Goal: Book appointment/travel/reservation

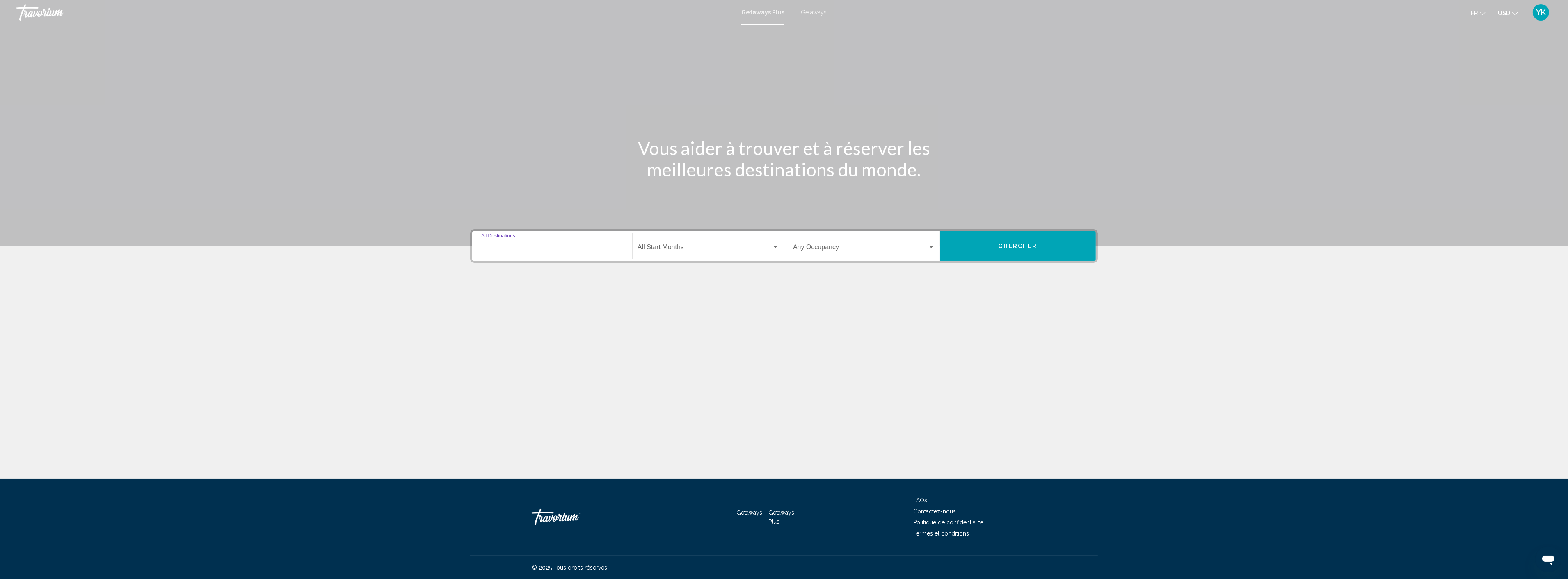
click at [501, 245] on input "Destination All Destinations" at bounding box center [552, 249] width 142 height 7
click at [563, 341] on span "[GEOGRAPHIC_DATA] (1,735 units available)" at bounding box center [560, 343] width 118 height 7
type input "**********"
click at [673, 253] on div "Start Month All Start Months" at bounding box center [708, 246] width 142 height 26
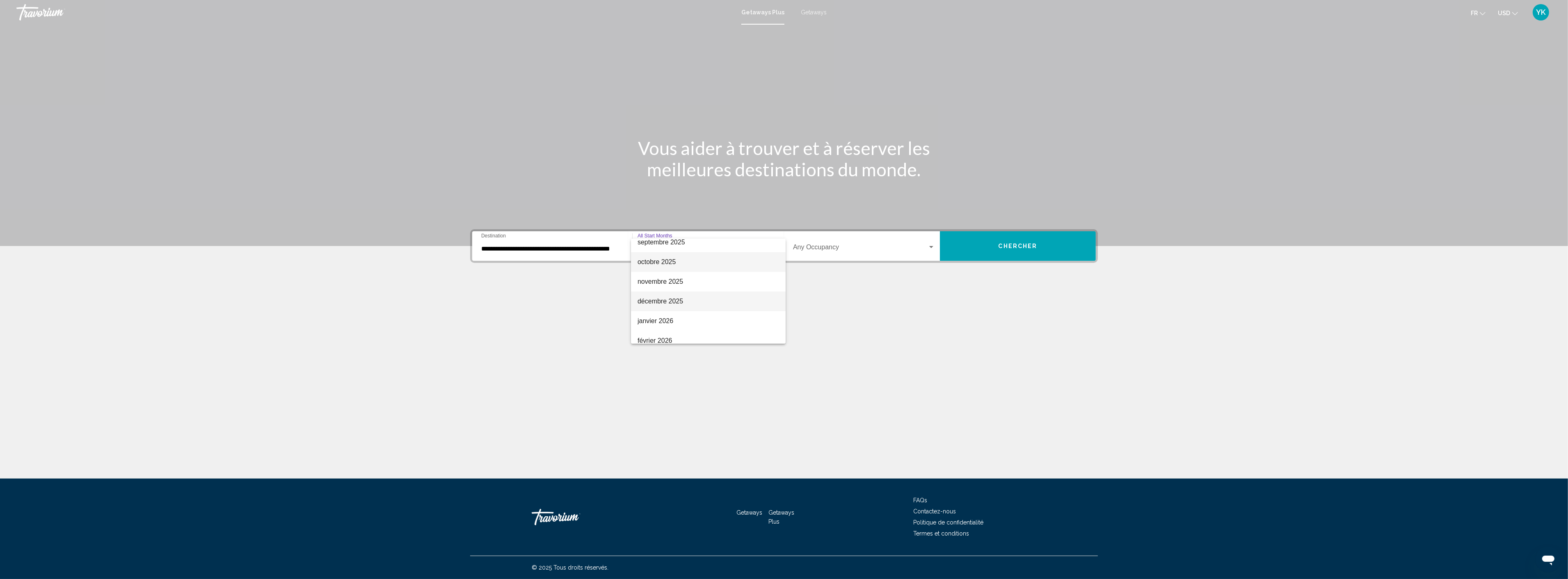
click at [676, 300] on span "décembre 2025" at bounding box center [708, 301] width 142 height 20
click at [677, 245] on span "décembre 2025" at bounding box center [660, 248] width 46 height 7
click at [663, 261] on span "mars 2026" at bounding box center [708, 262] width 142 height 20
click at [820, 247] on span "Search widget" at bounding box center [860, 249] width 134 height 7
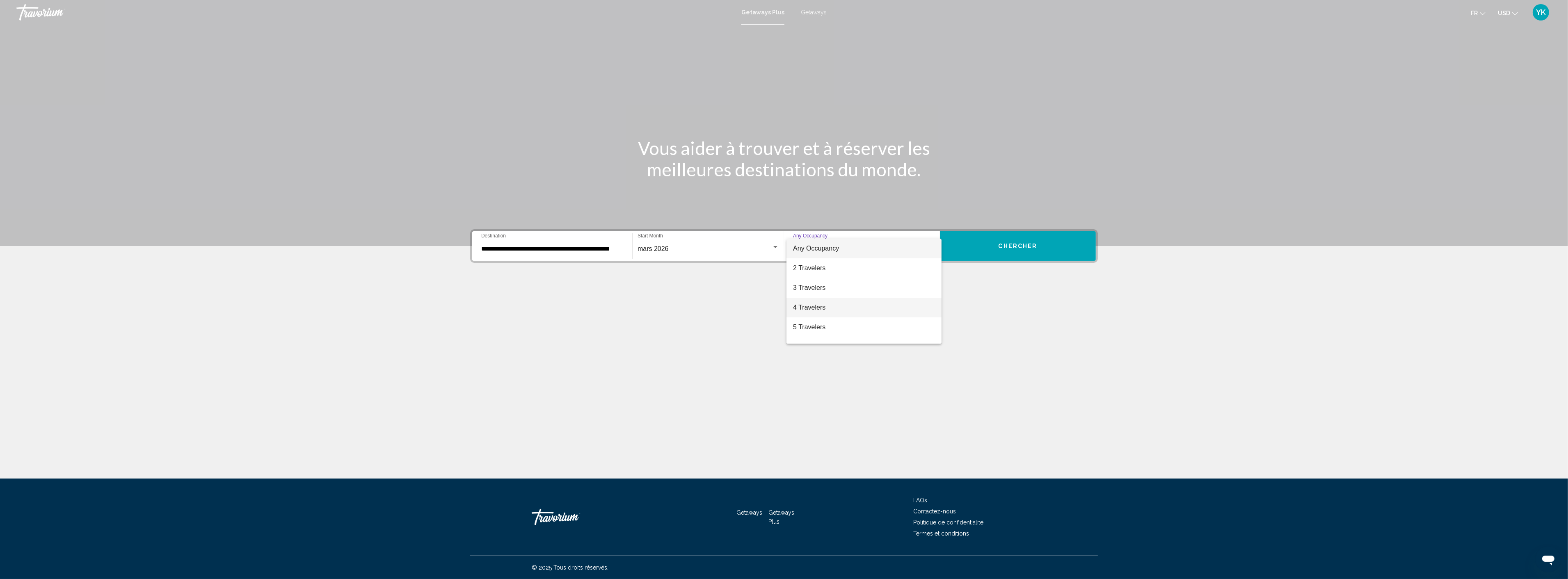
click at [817, 306] on span "4 Travelers" at bounding box center [864, 307] width 142 height 20
click at [822, 251] on span "4 Travelers" at bounding box center [809, 248] width 33 height 7
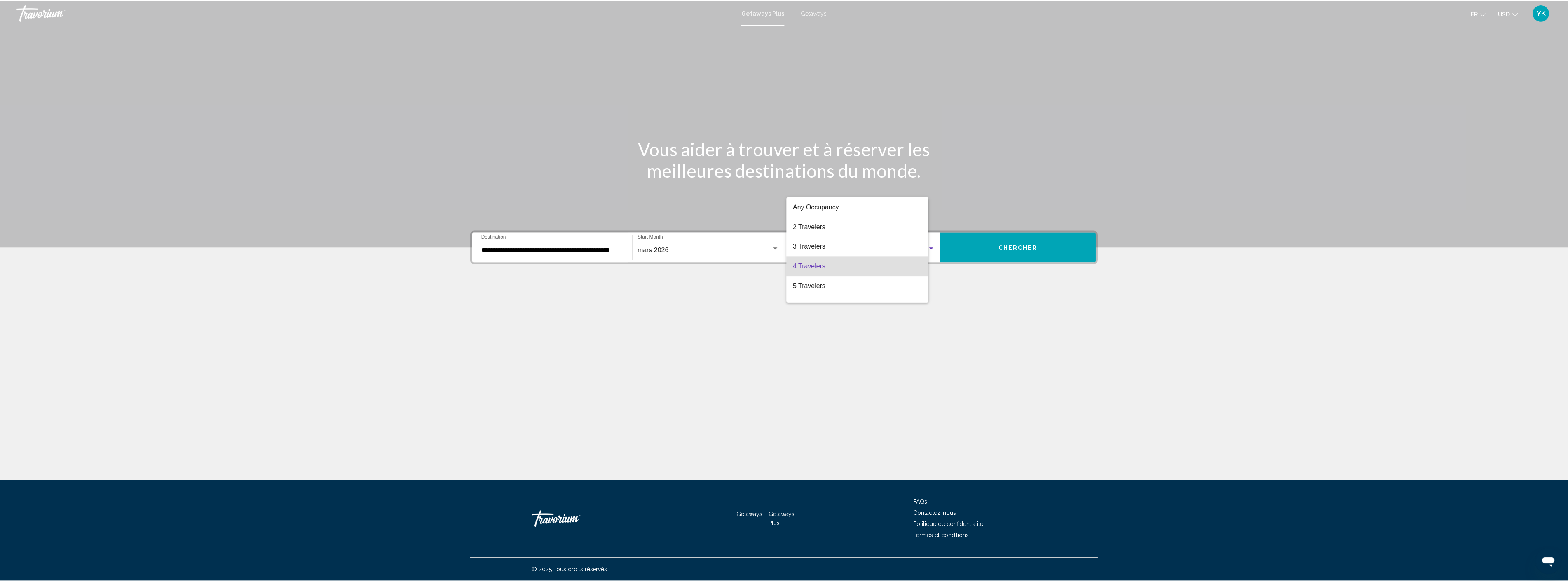
scroll to position [17, 0]
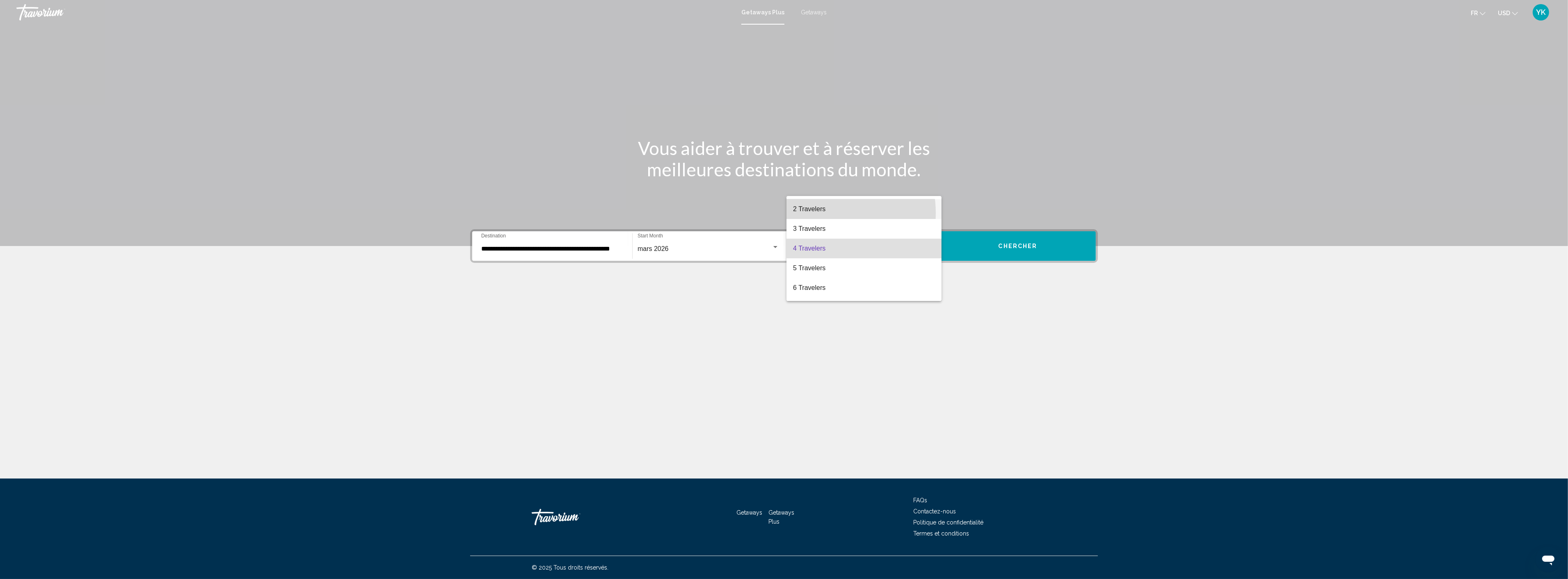
click at [820, 213] on span "2 Travelers" at bounding box center [864, 209] width 142 height 20
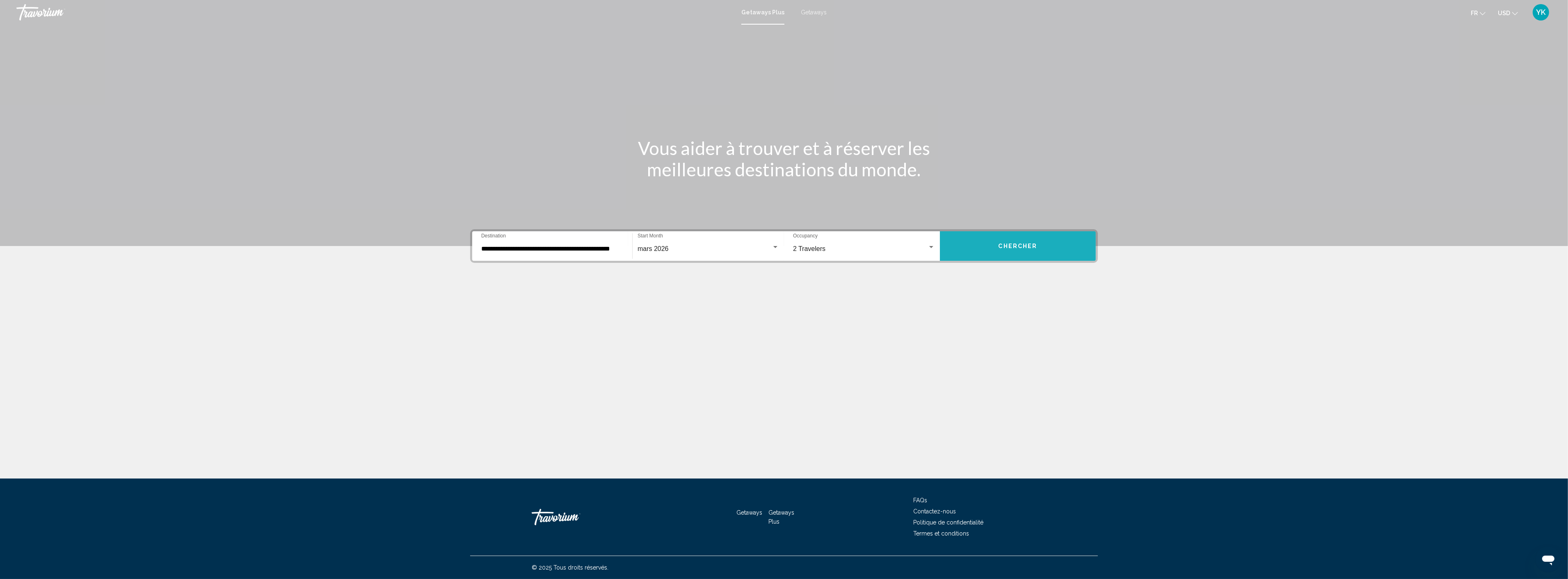
click at [1026, 243] on span "Chercher" at bounding box center [1018, 246] width 39 height 7
click at [532, 246] on input "Destination All Destinations" at bounding box center [552, 249] width 142 height 7
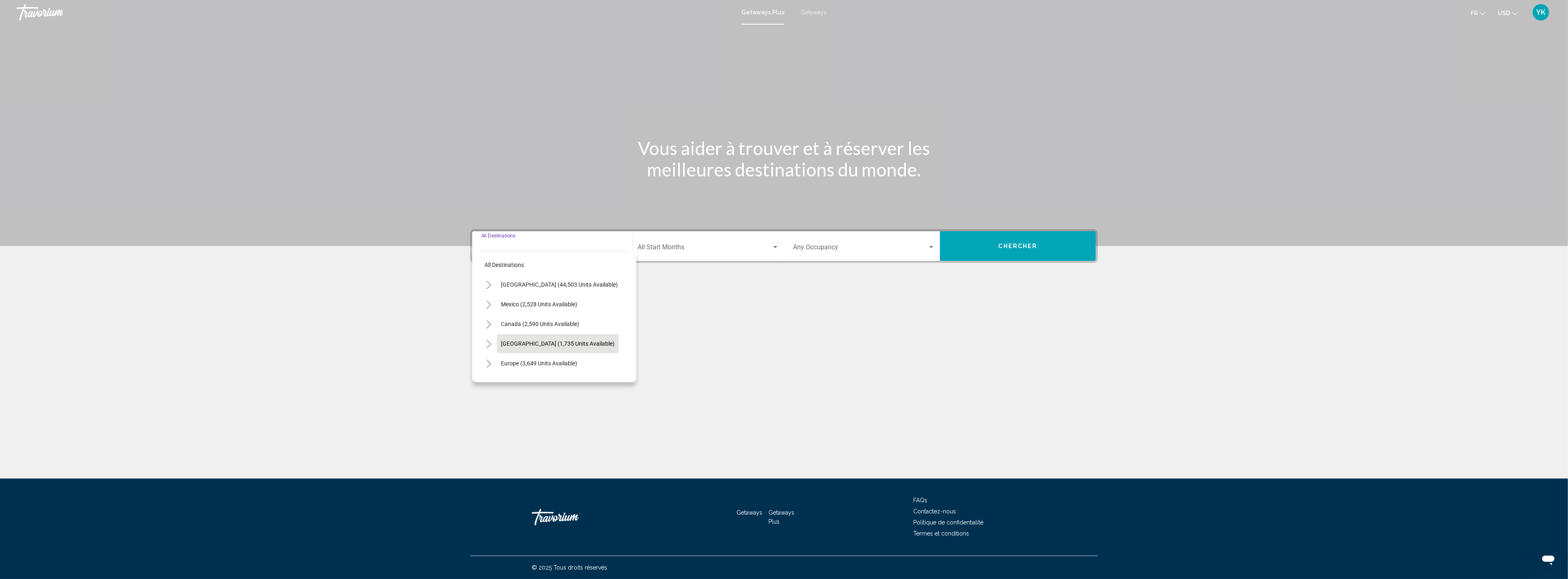
click at [547, 344] on span "Caribbean & Atlantic Islands (1,735 units available)" at bounding box center [558, 343] width 113 height 7
type input "**********"
click at [1021, 244] on span "Chercher" at bounding box center [1018, 246] width 39 height 7
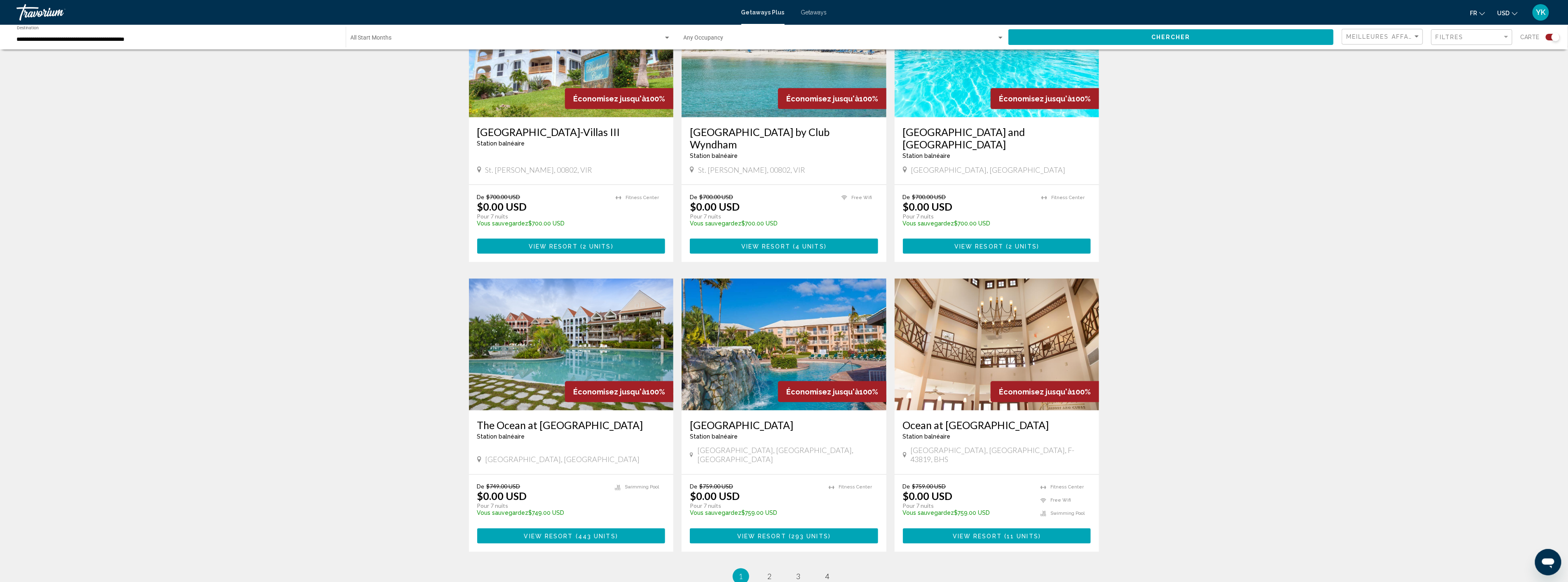
scroll to position [962, 0]
click at [770, 571] on span "2" at bounding box center [770, 576] width 4 height 9
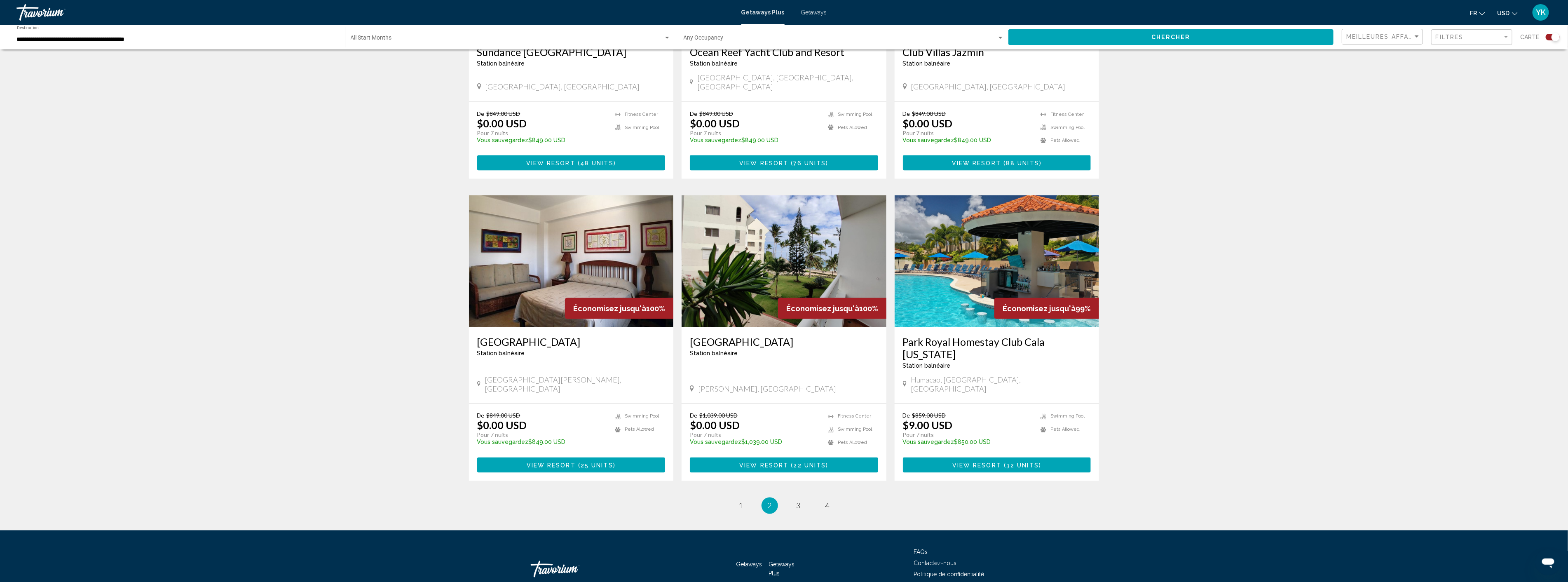
scroll to position [1028, 0]
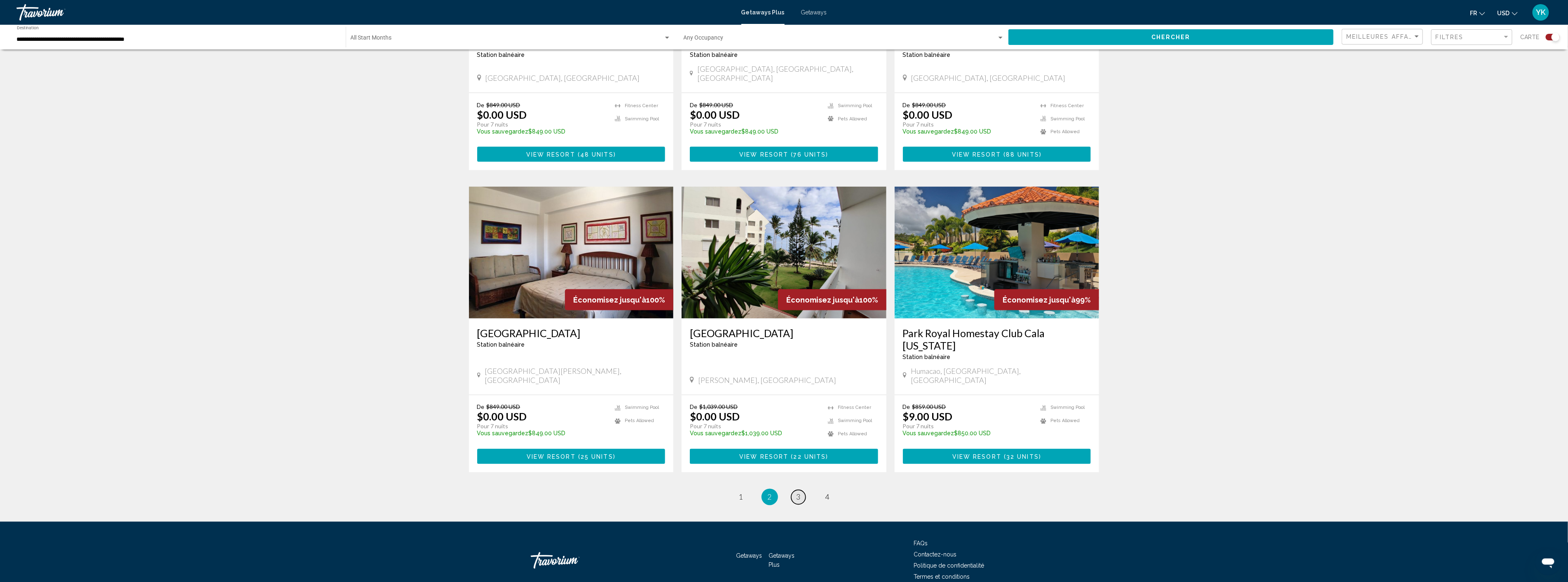
click at [795, 490] on link "page 3" at bounding box center [798, 497] width 14 height 14
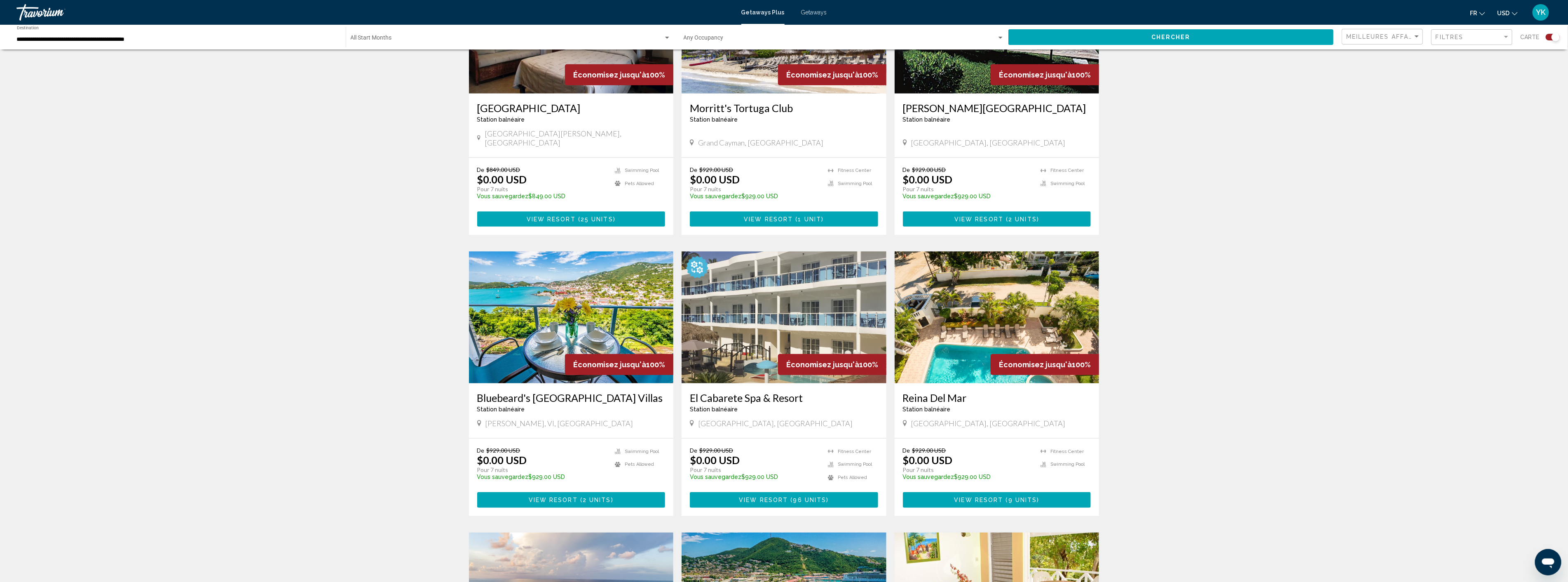
scroll to position [412, 0]
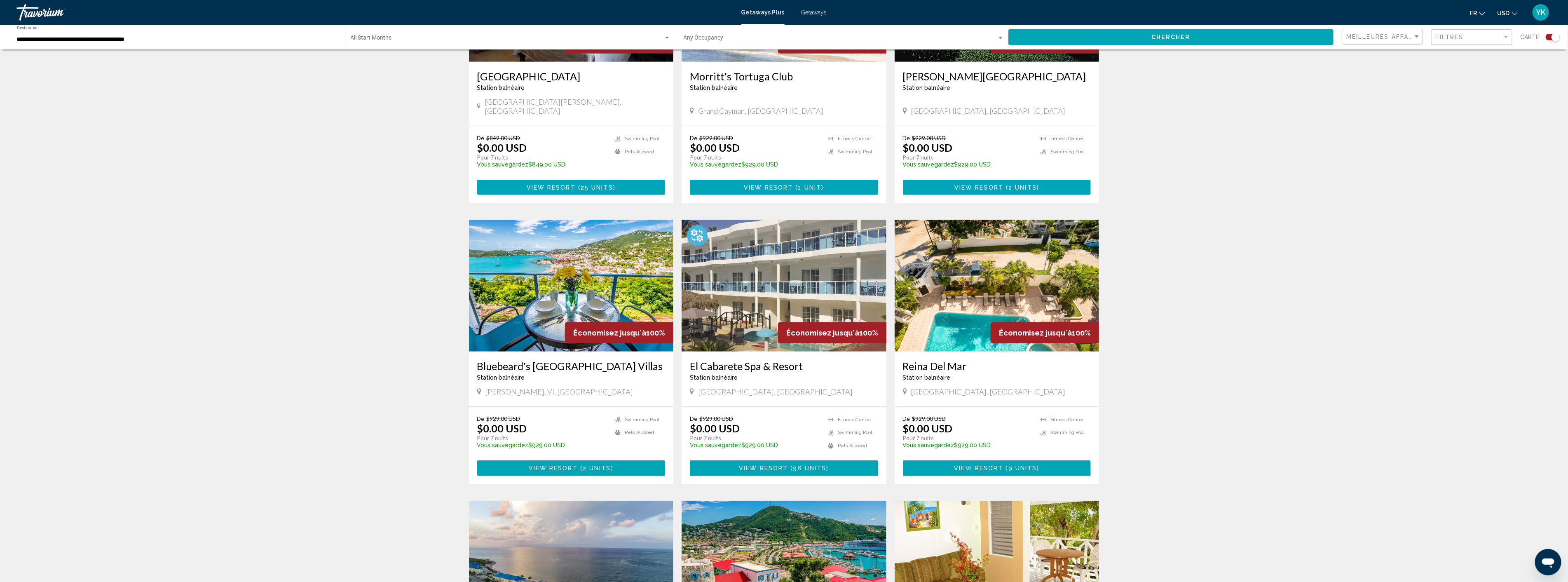
click at [556, 287] on img "Main content" at bounding box center [571, 285] width 205 height 132
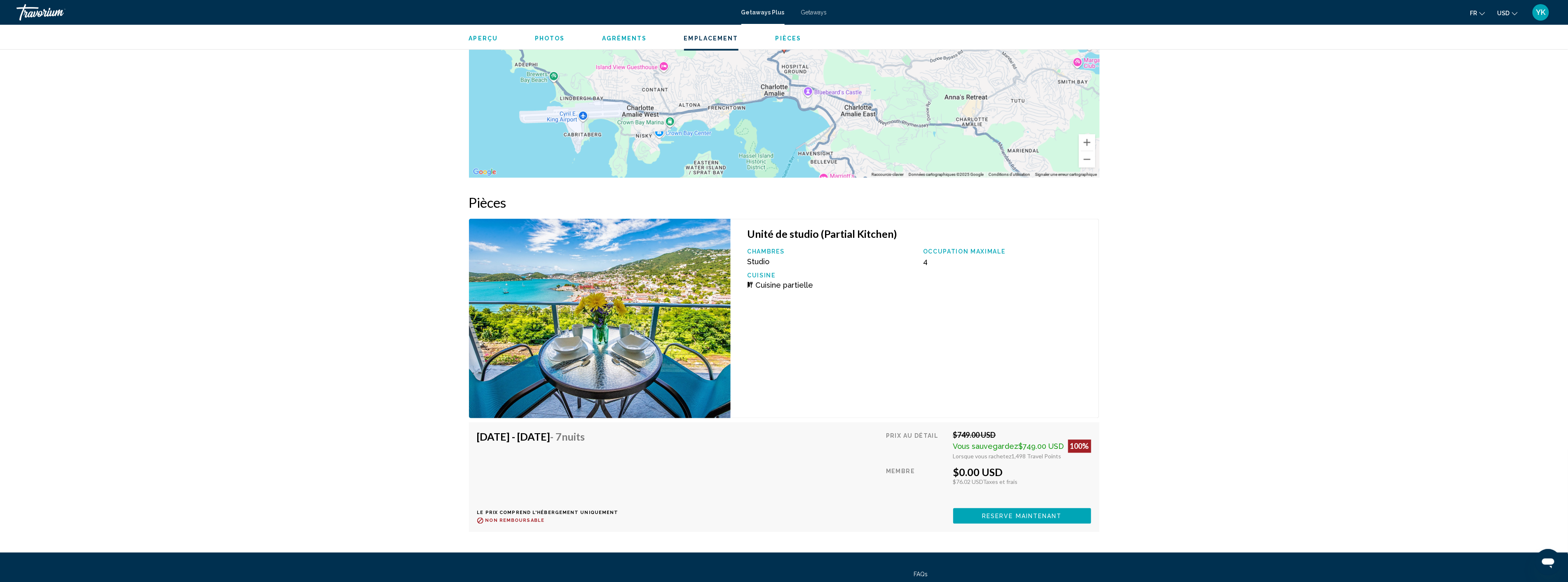
scroll to position [1144, 0]
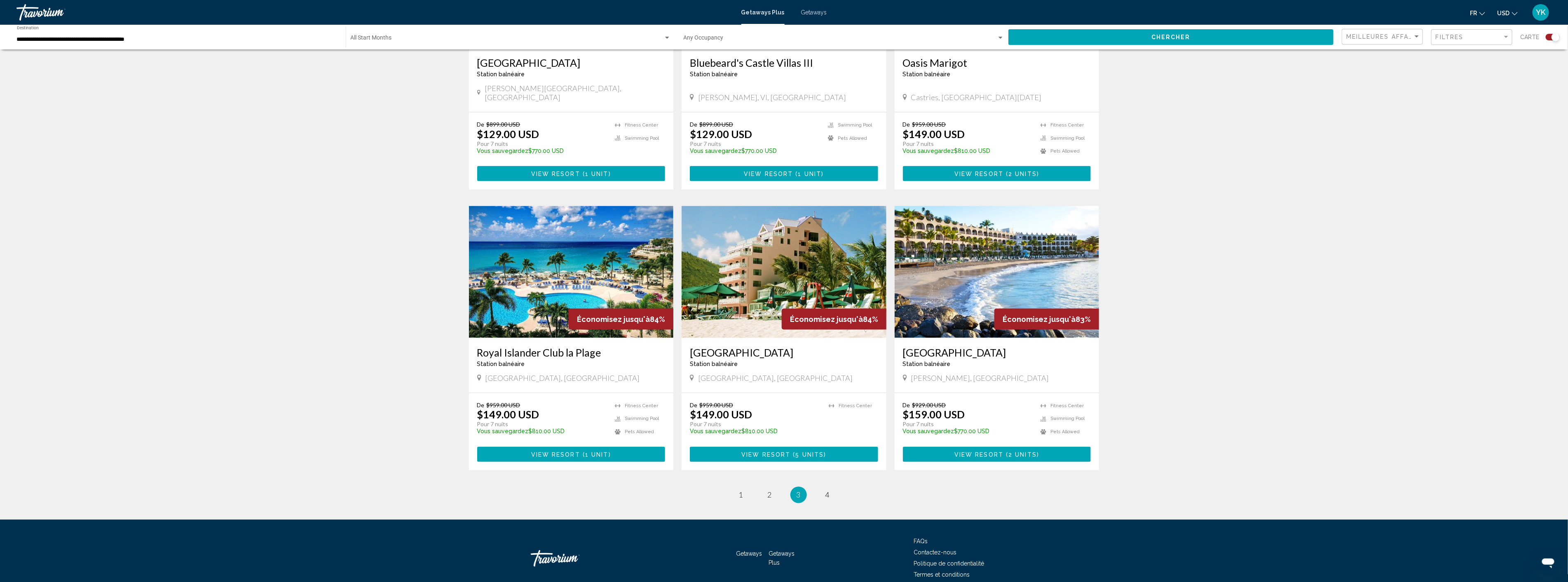
scroll to position [1016, 0]
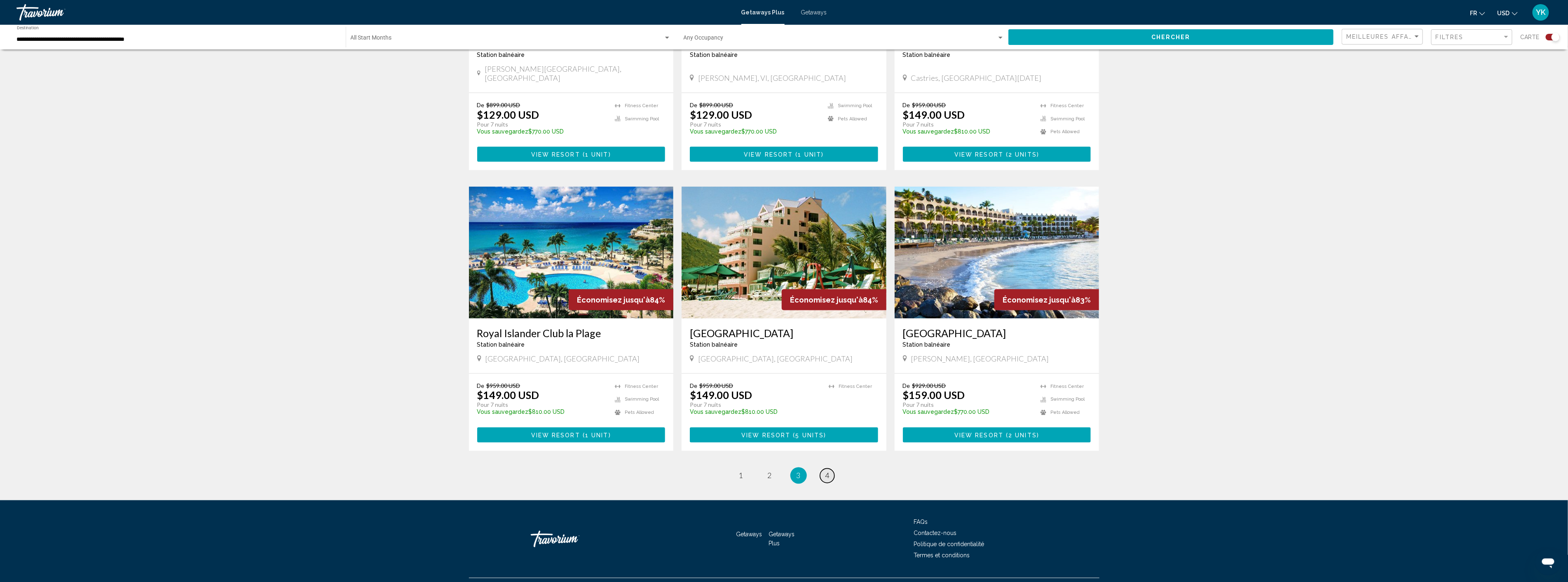
click at [829, 471] on span "4" at bounding box center [827, 476] width 4 height 9
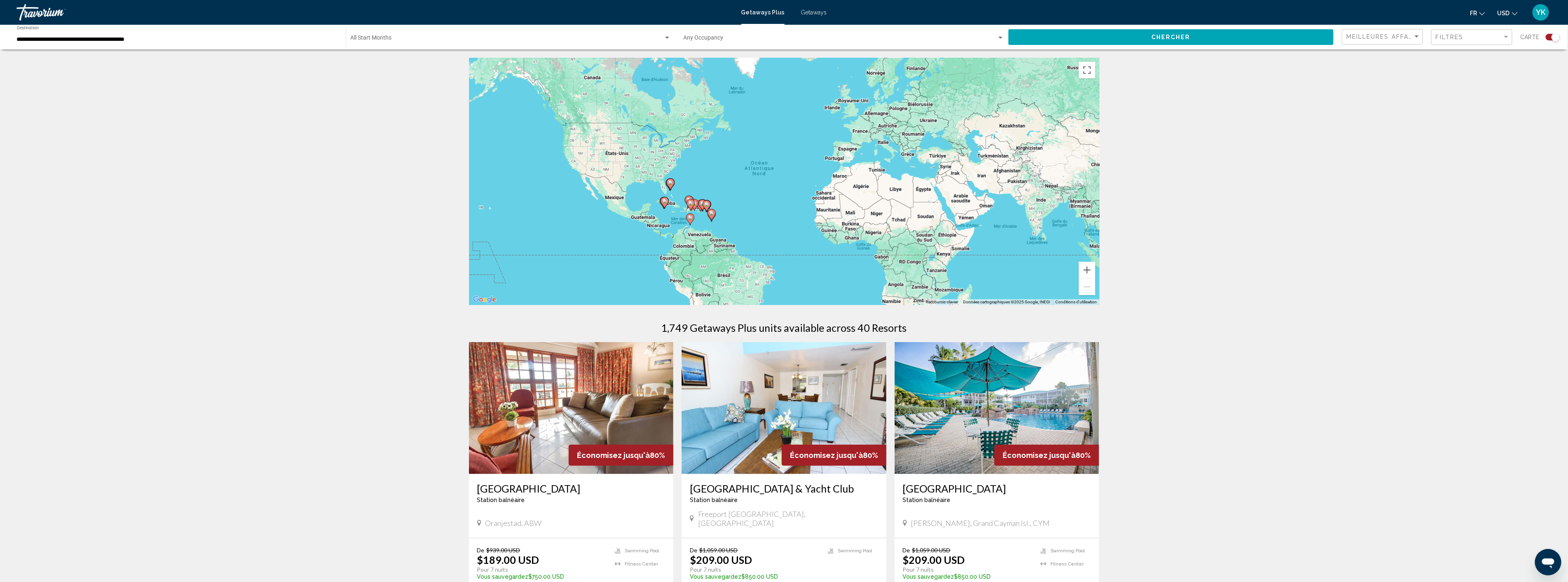
click at [136, 39] on input "**********" at bounding box center [177, 40] width 321 height 7
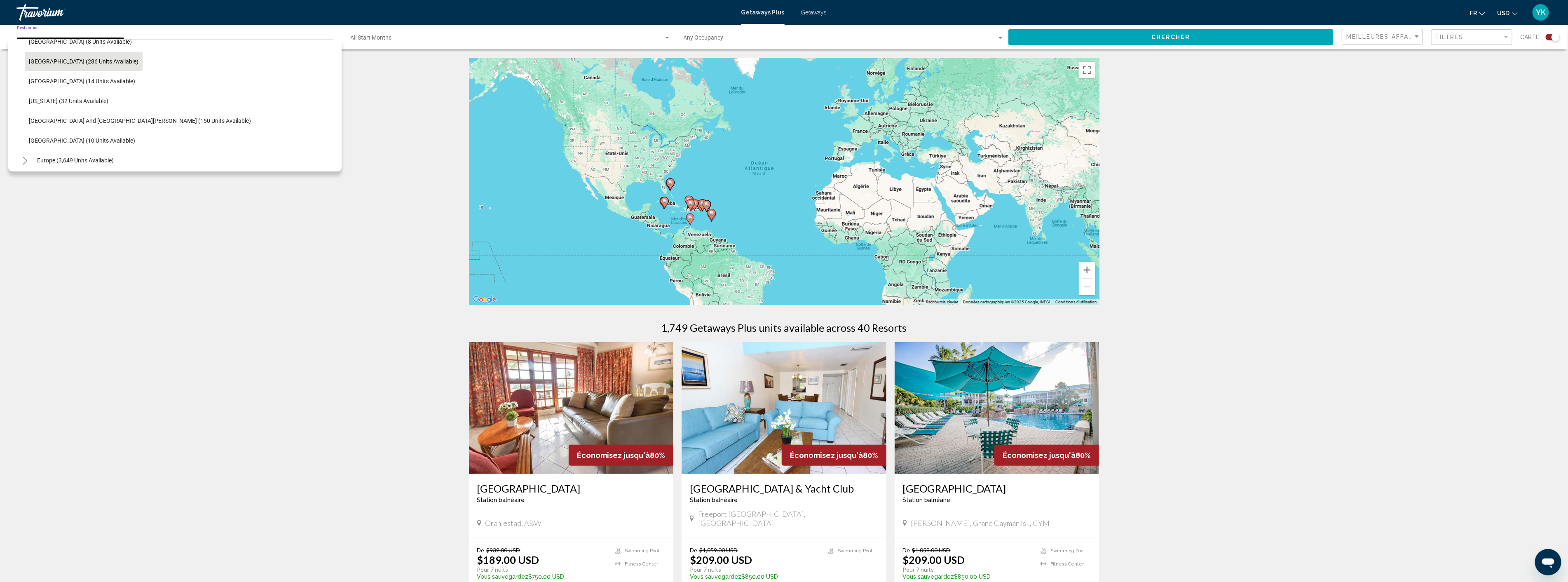
scroll to position [167, 0]
click at [106, 144] on span "Europe (3,649 units available)" at bounding box center [76, 144] width 77 height 7
type input "**********"
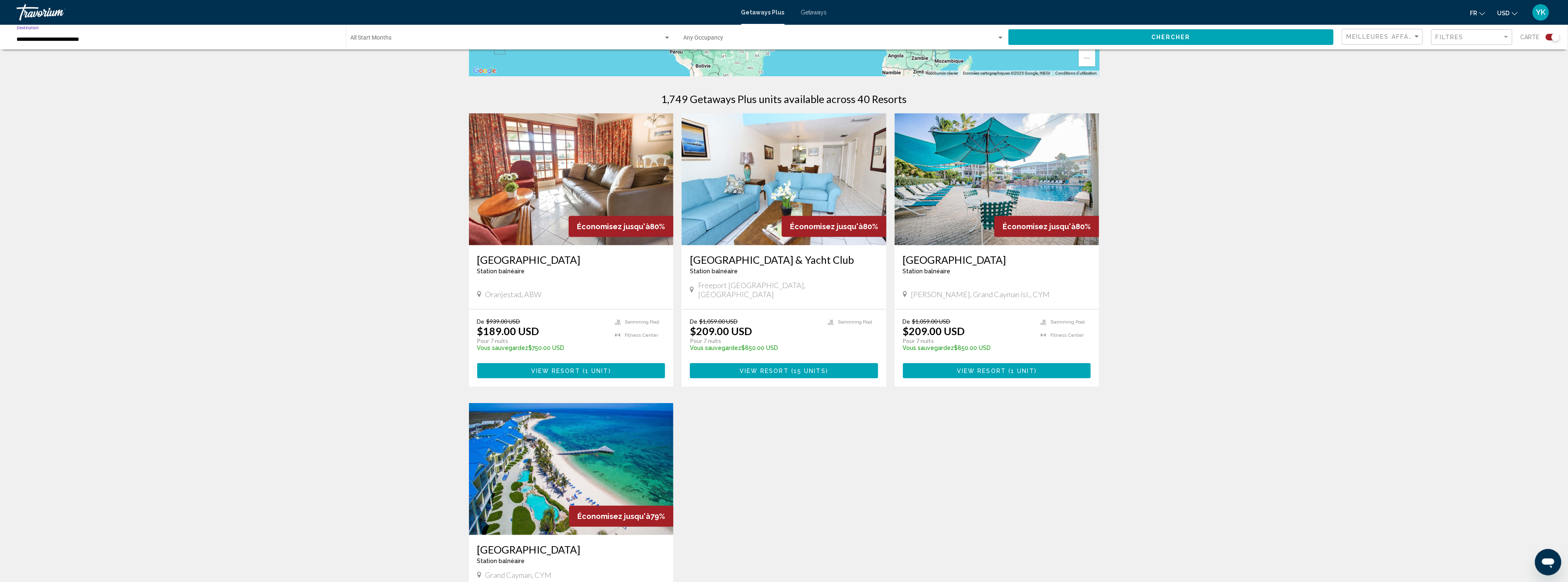
scroll to position [0, 0]
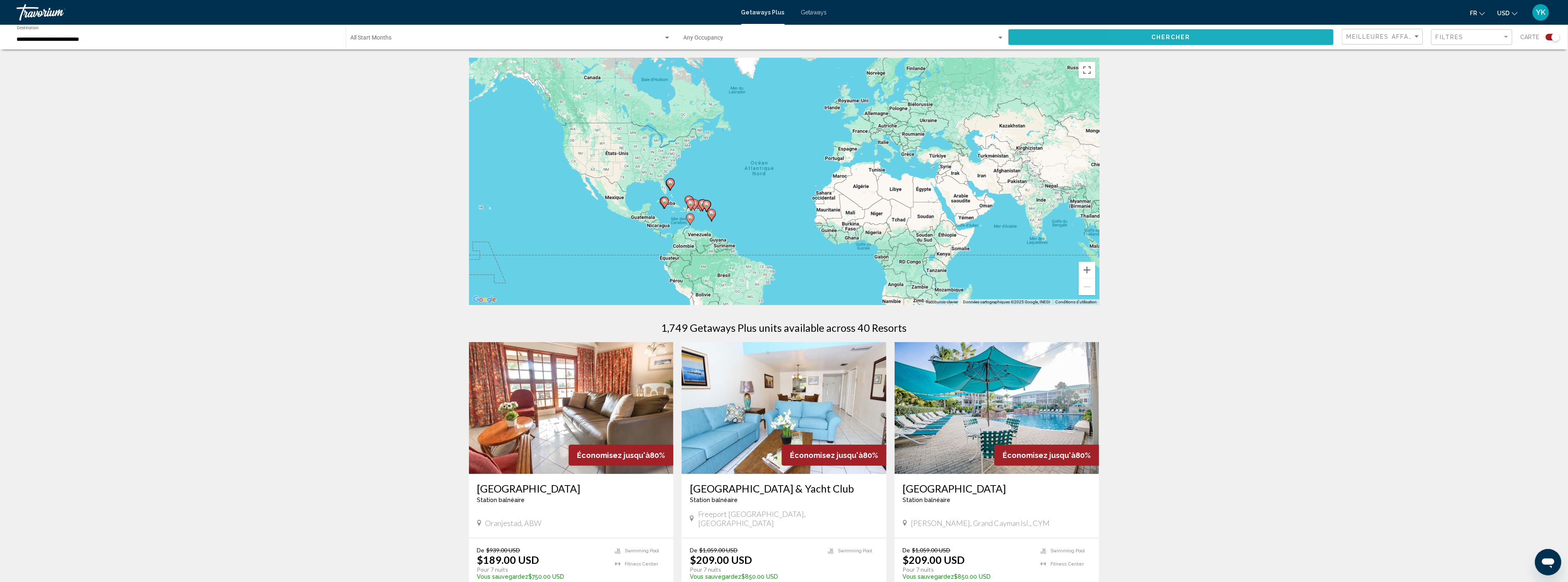
click at [1170, 37] on span "Chercher" at bounding box center [1171, 37] width 39 height 7
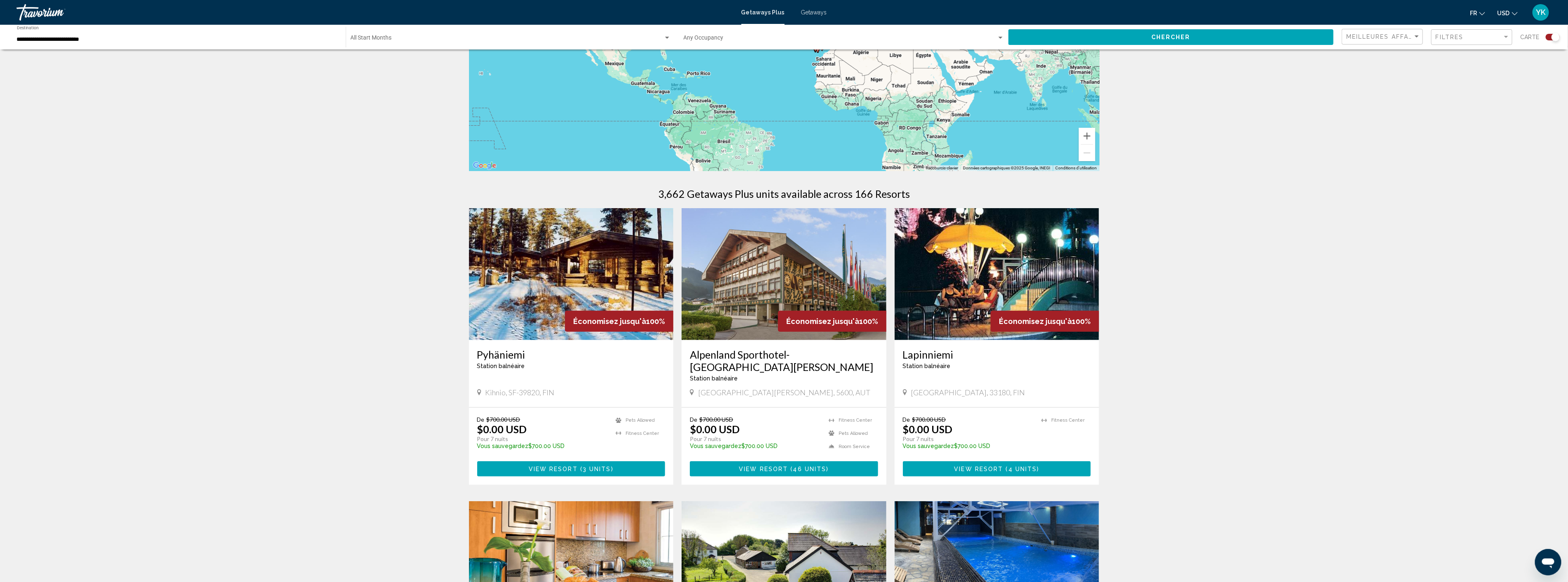
scroll to position [137, 0]
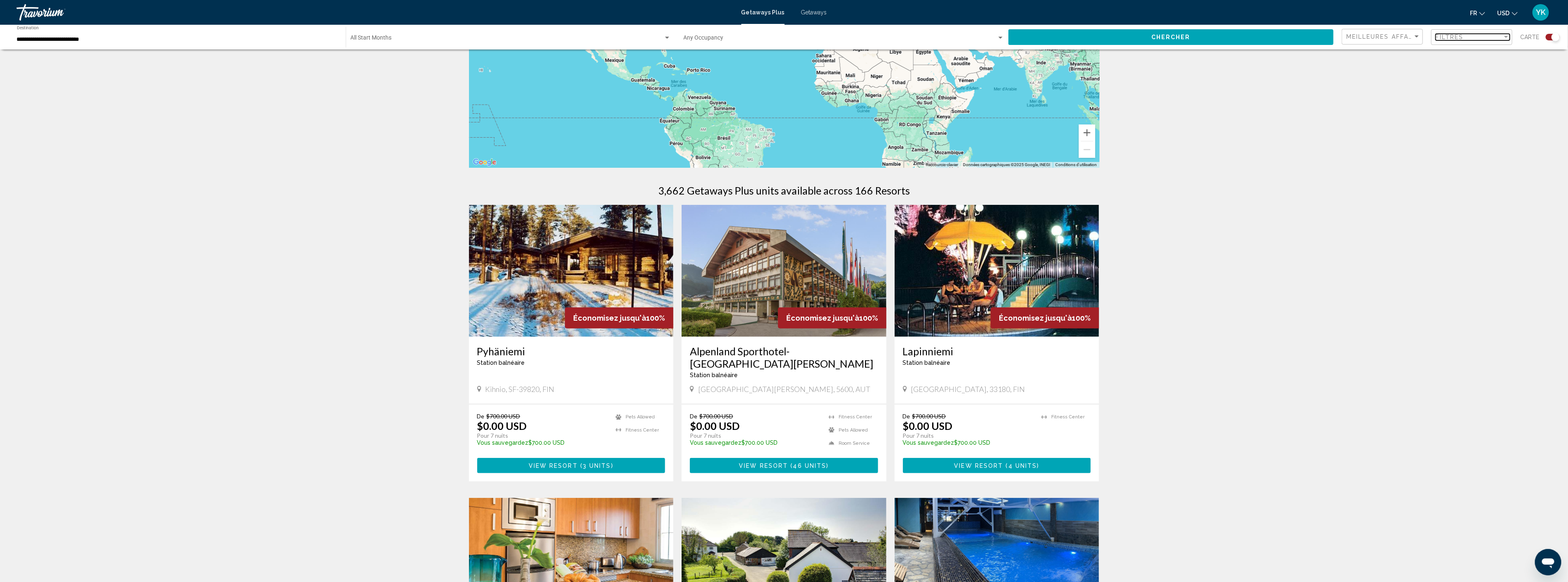
click at [1478, 38] on div "Filtres" at bounding box center [1470, 37] width 67 height 7
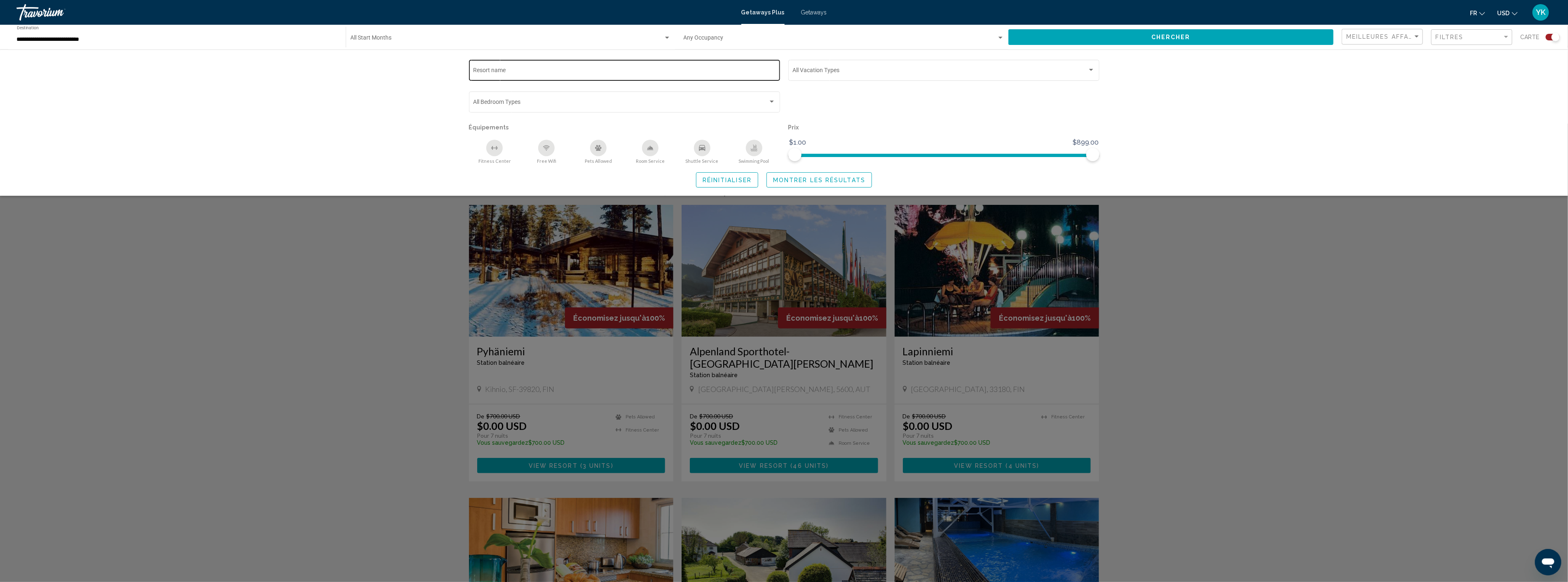
click at [592, 67] on div "Resort name" at bounding box center [624, 69] width 303 height 23
click at [851, 72] on span "Search widget" at bounding box center [940, 71] width 295 height 7
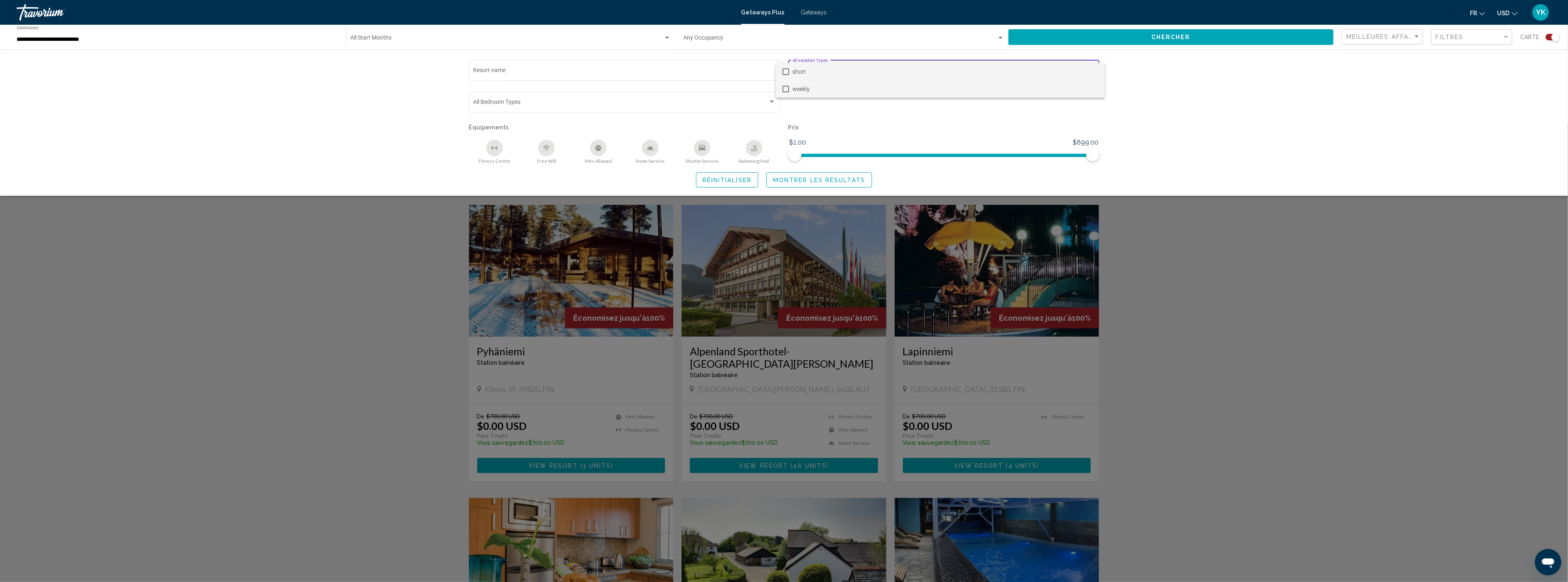
click at [819, 90] on span "weekly" at bounding box center [946, 89] width 306 height 17
click at [1187, 92] on div at bounding box center [784, 291] width 1568 height 582
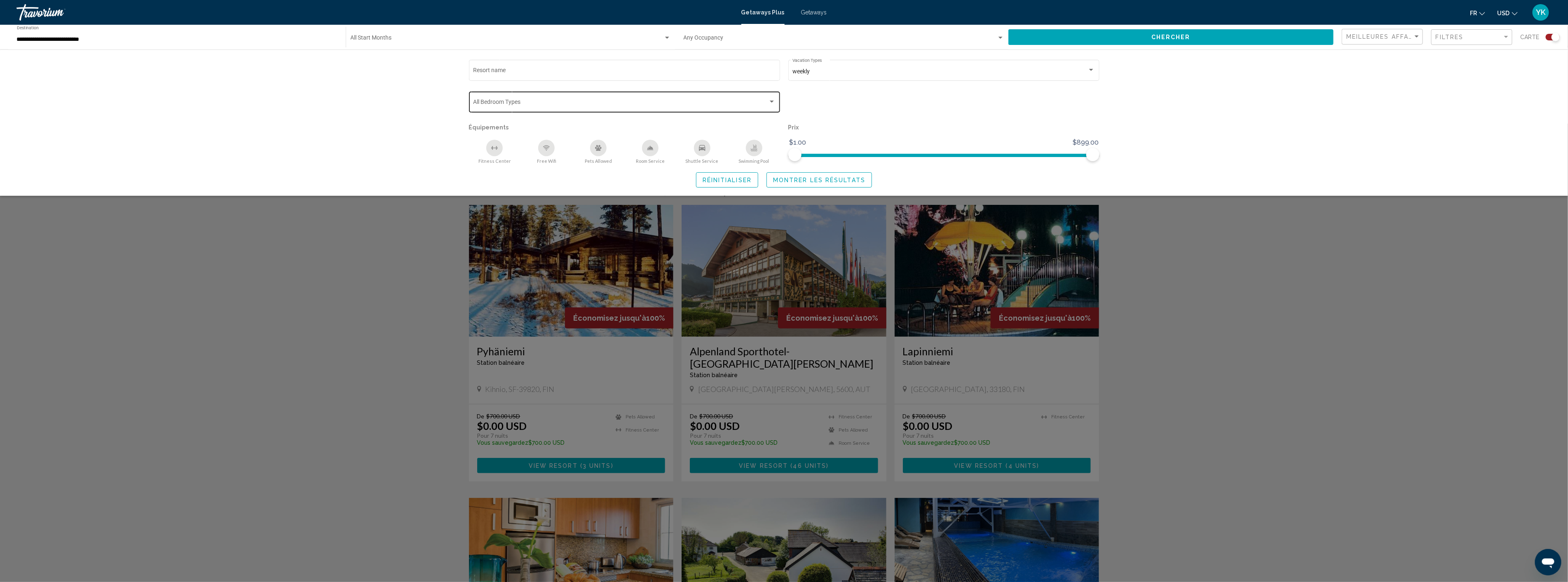
click at [538, 102] on span "Search widget" at bounding box center [621, 103] width 295 height 7
click at [466, 103] on mat-pseudo-checkbox at bounding box center [466, 103] width 7 height 7
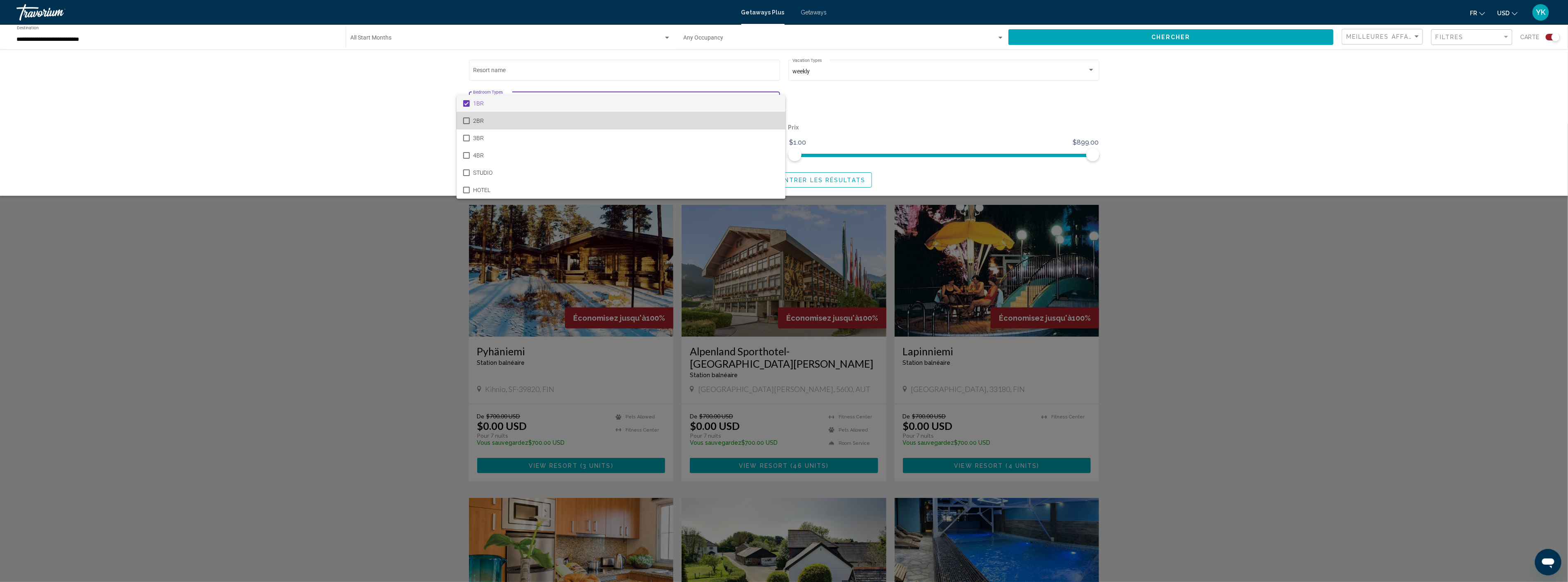
click at [467, 120] on mat-pseudo-checkbox at bounding box center [466, 121] width 7 height 7
click at [462, 188] on mat-option "HOTEL" at bounding box center [621, 190] width 329 height 17
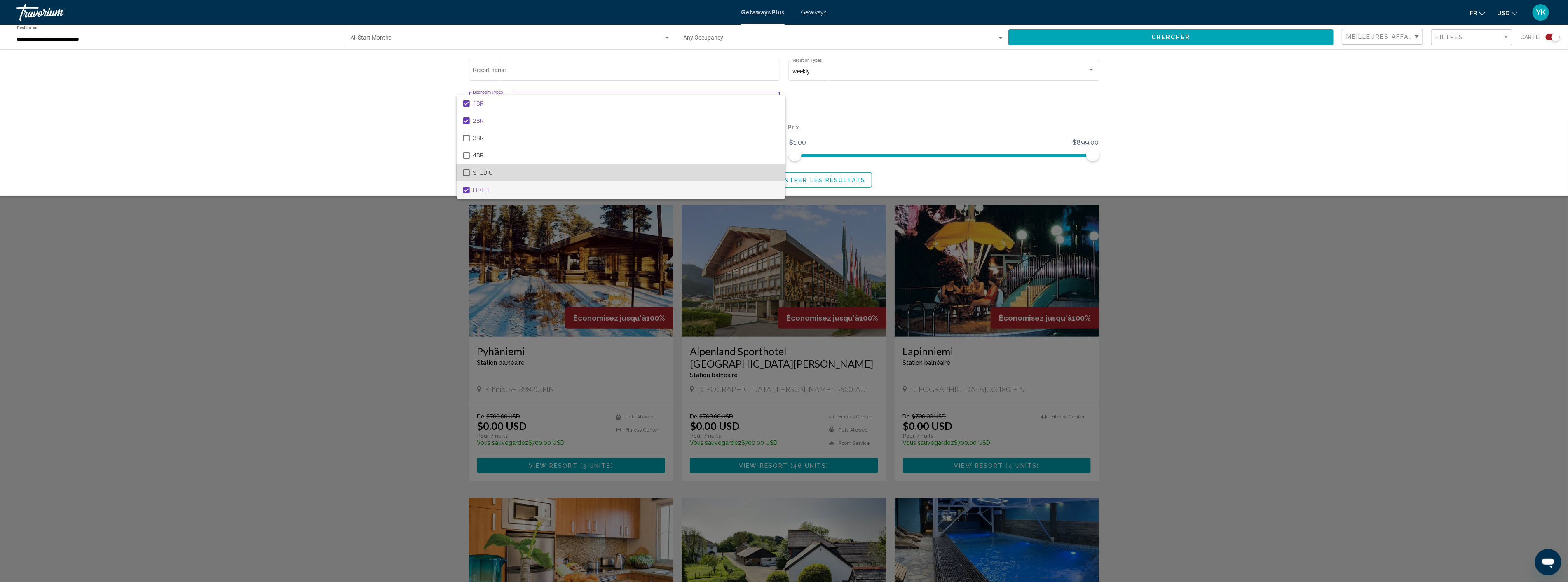
click at [466, 171] on mat-pseudo-checkbox at bounding box center [466, 173] width 7 height 7
click at [1291, 99] on div at bounding box center [784, 291] width 1568 height 582
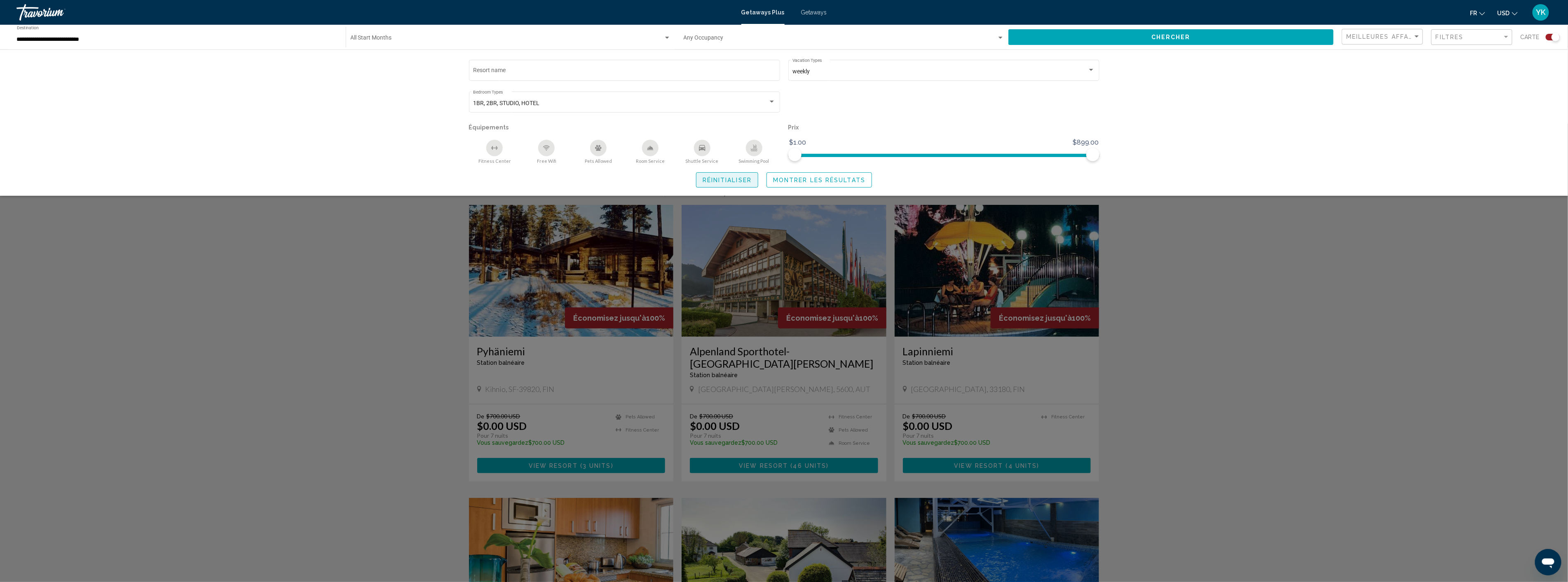
click at [735, 178] on span "Réinitialiser" at bounding box center [727, 180] width 49 height 7
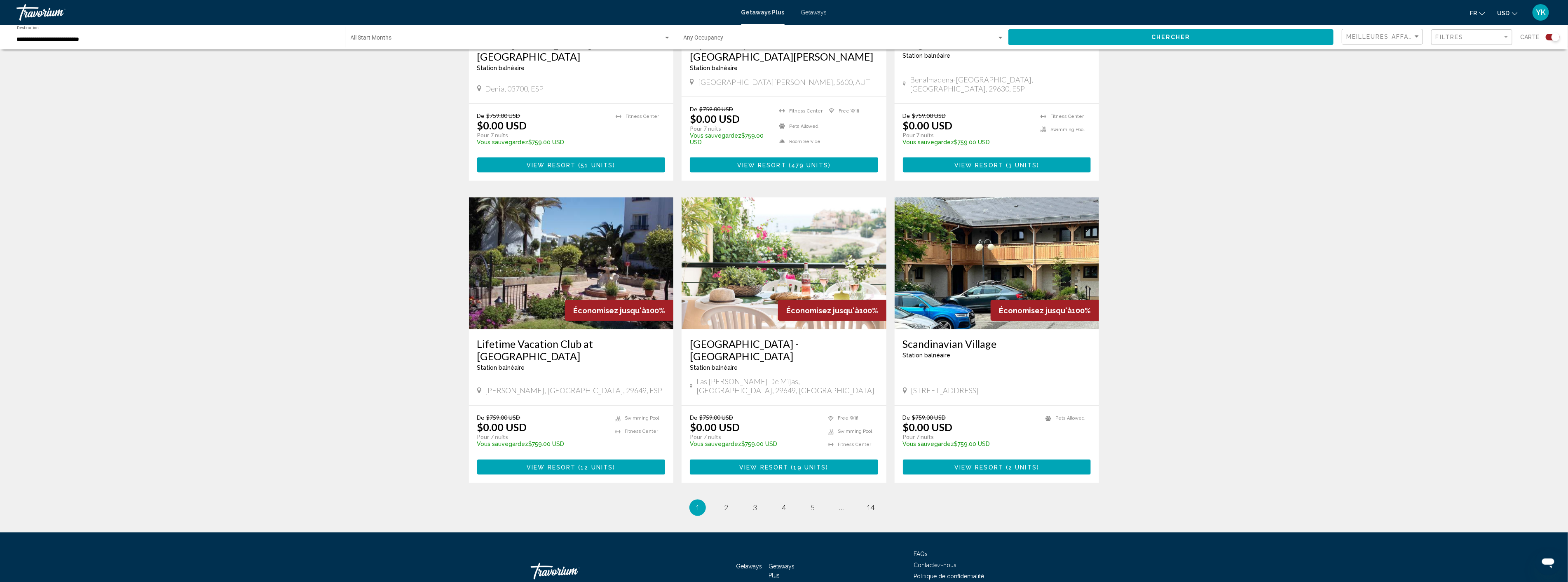
scroll to position [1040, 0]
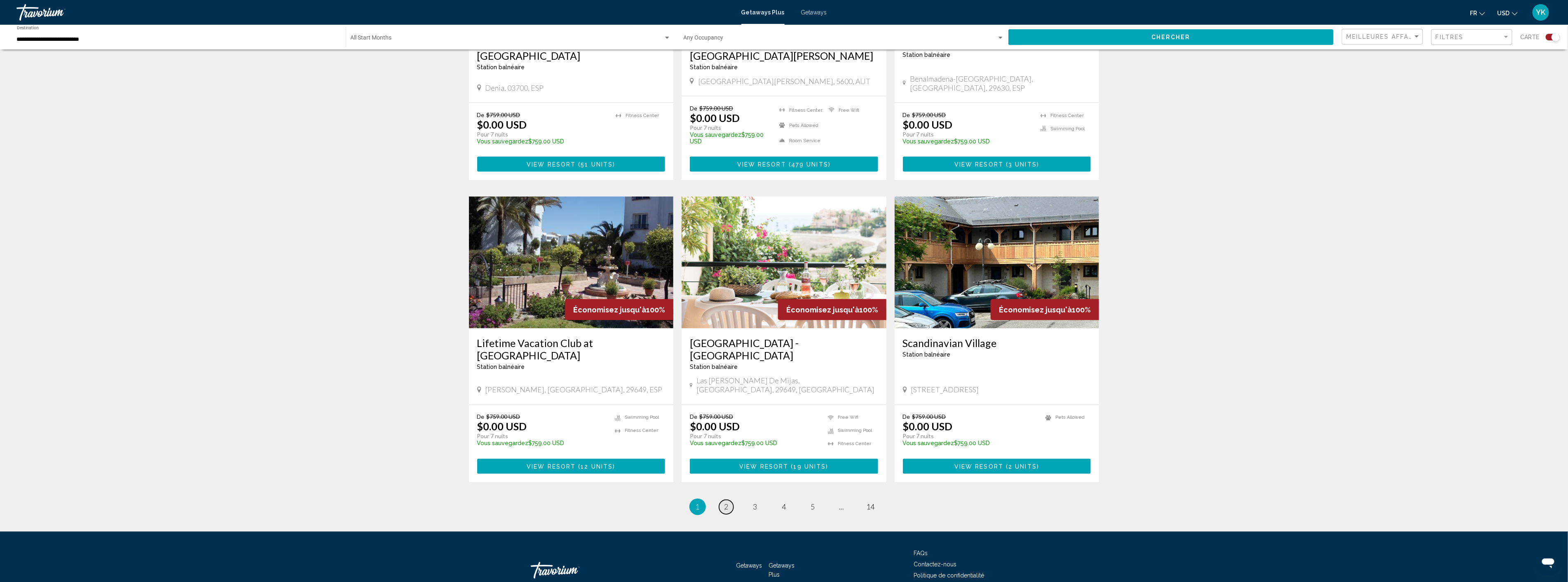
click at [725, 502] on span "2" at bounding box center [726, 506] width 4 height 9
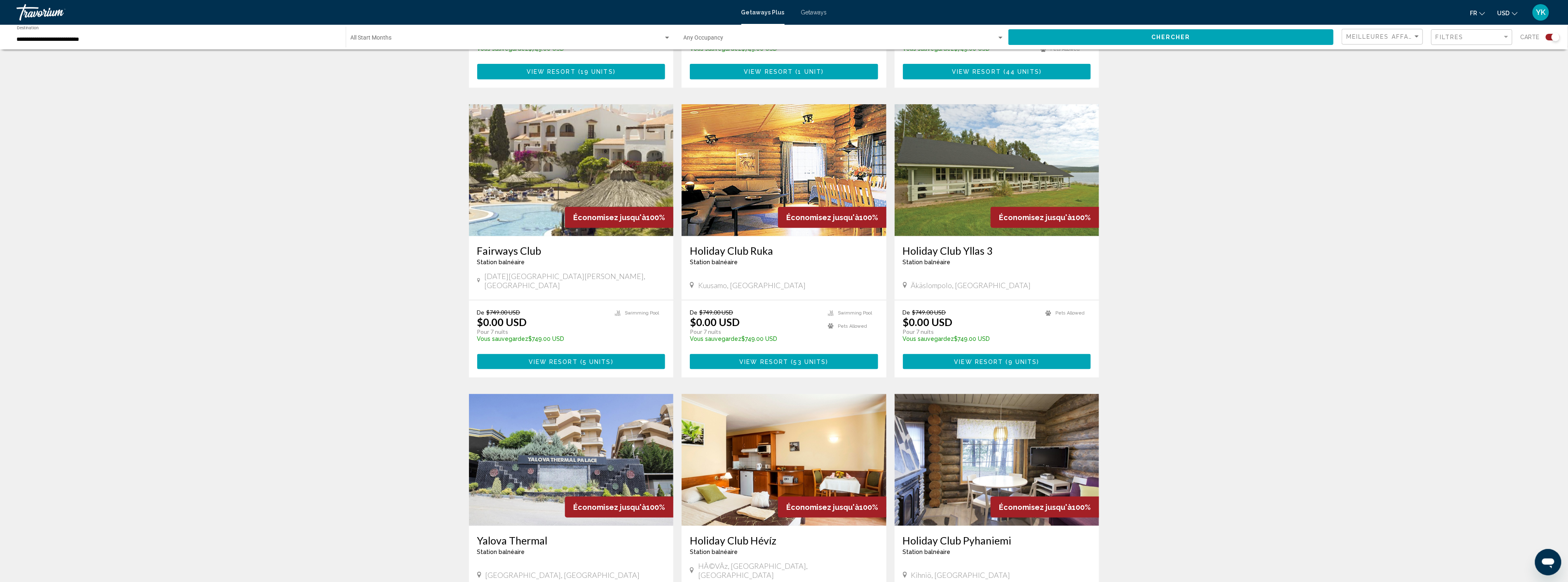
scroll to position [778, 0]
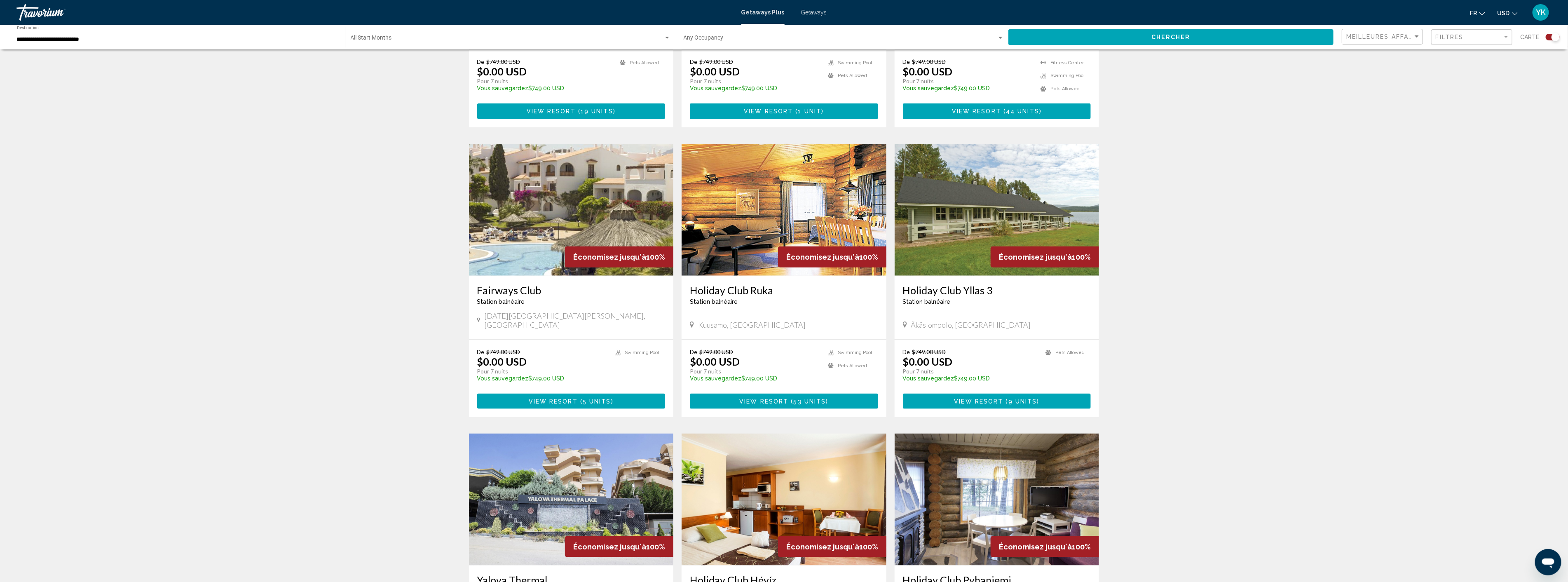
click at [561, 220] on img "Main content" at bounding box center [571, 209] width 205 height 132
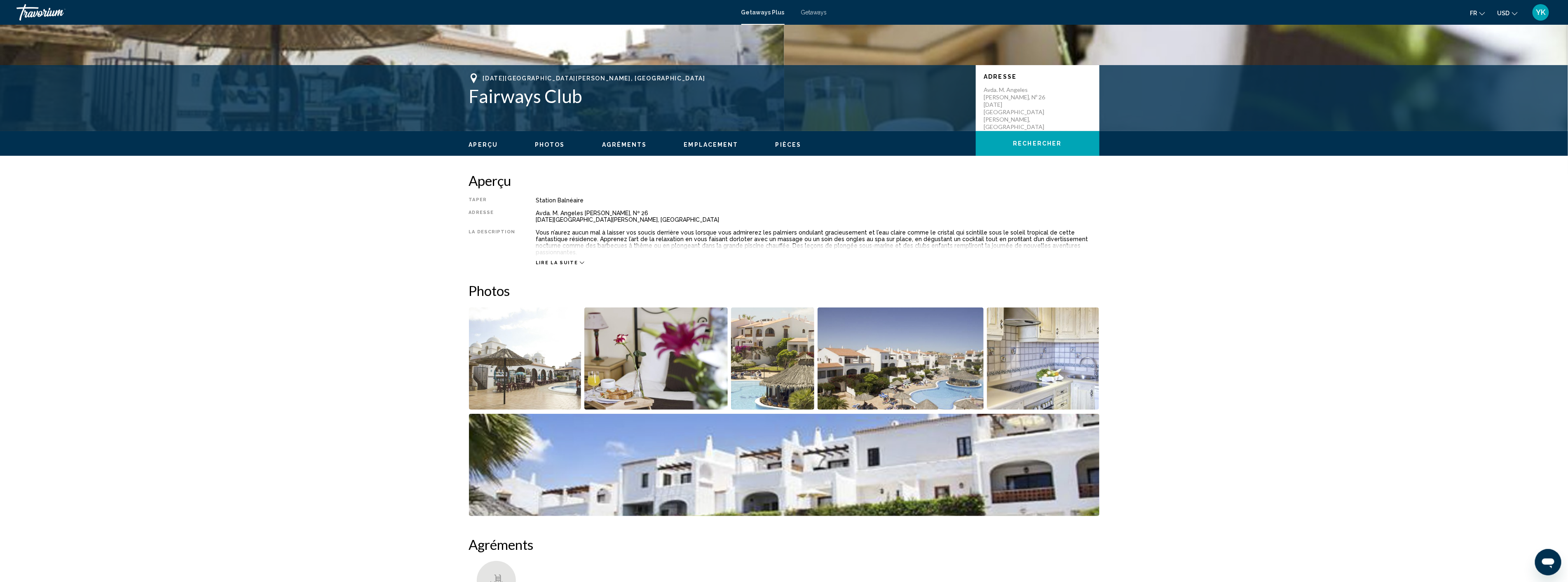
scroll to position [183, 0]
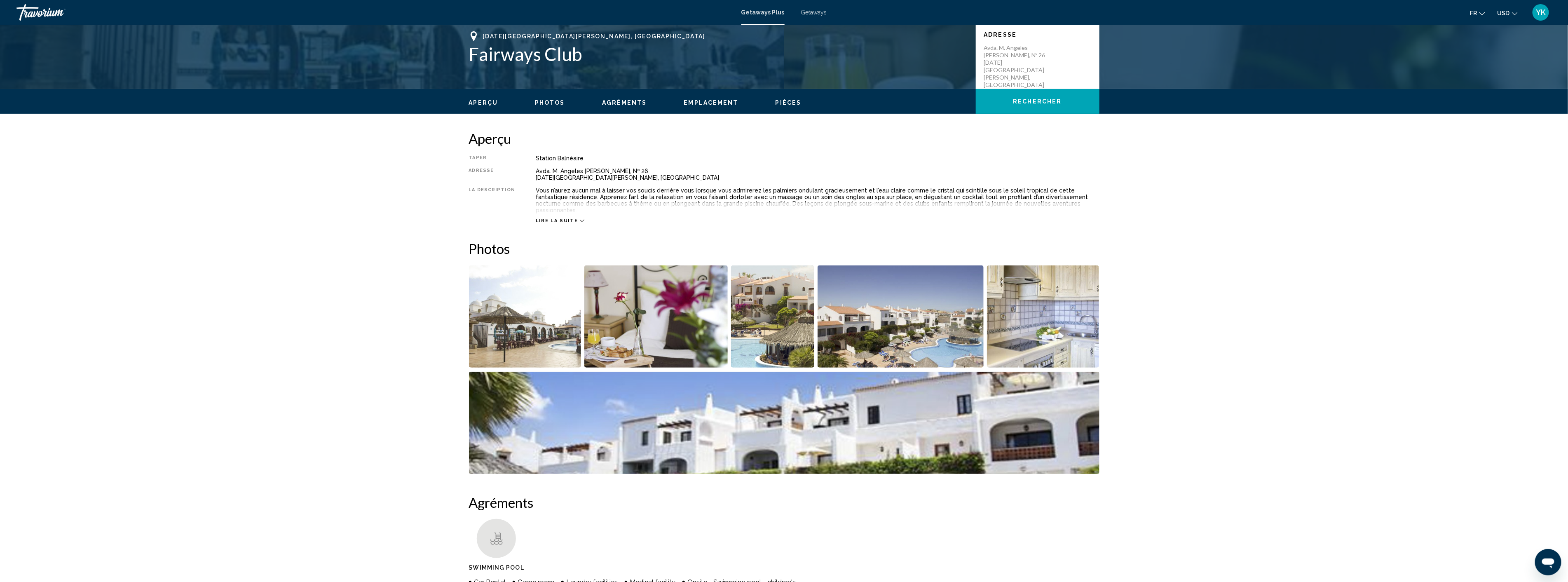
click at [540, 322] on img "Open full-screen image slider" at bounding box center [525, 316] width 113 height 102
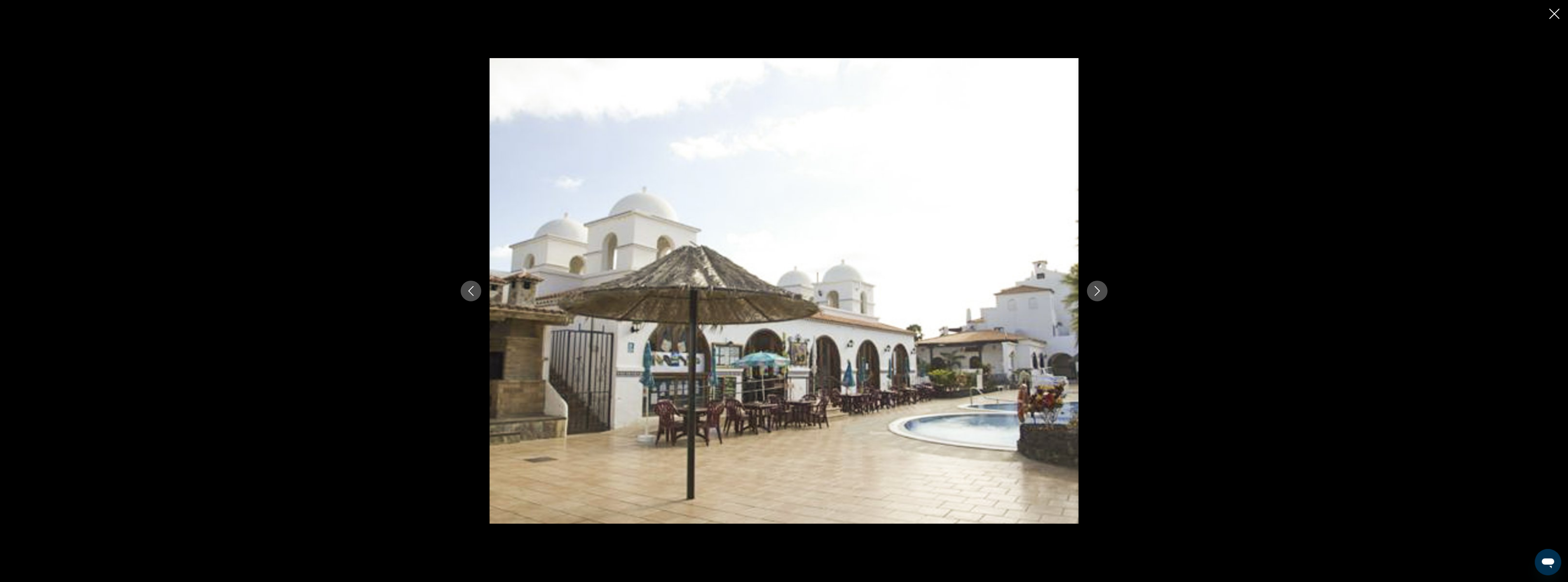
click at [1095, 287] on icon "Next image" at bounding box center [1097, 291] width 6 height 10
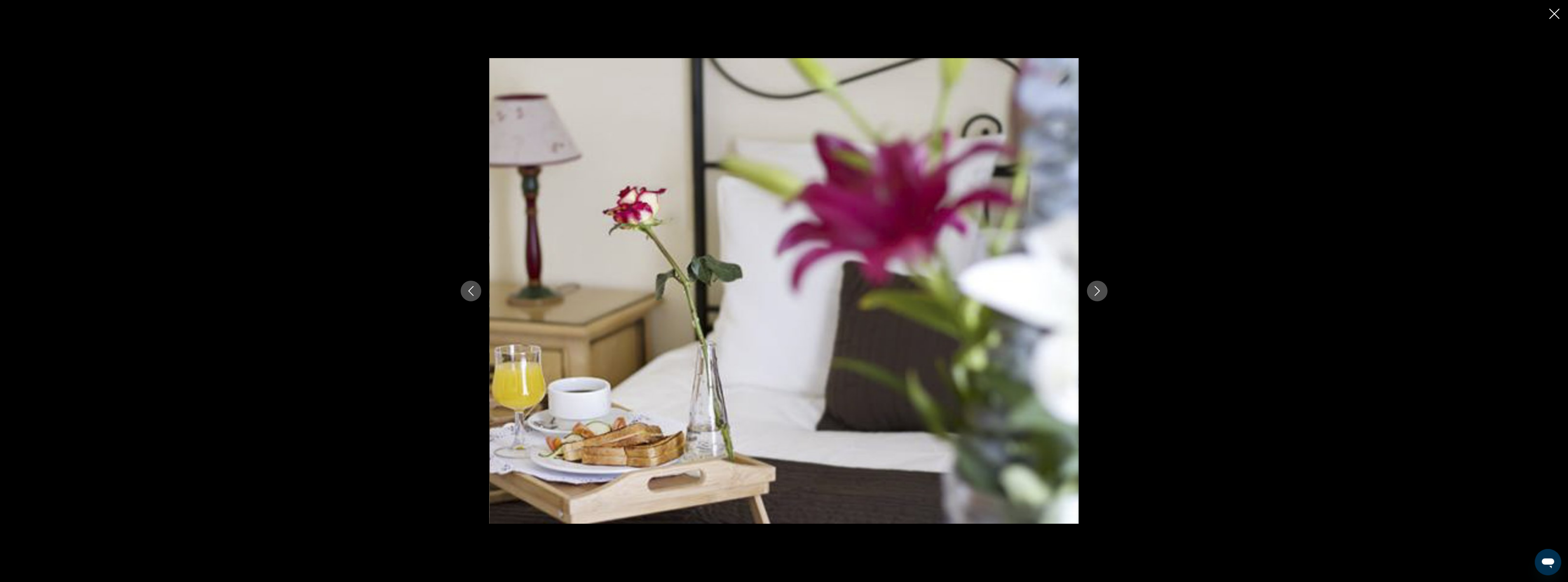
click at [1095, 287] on icon "Next image" at bounding box center [1097, 291] width 6 height 10
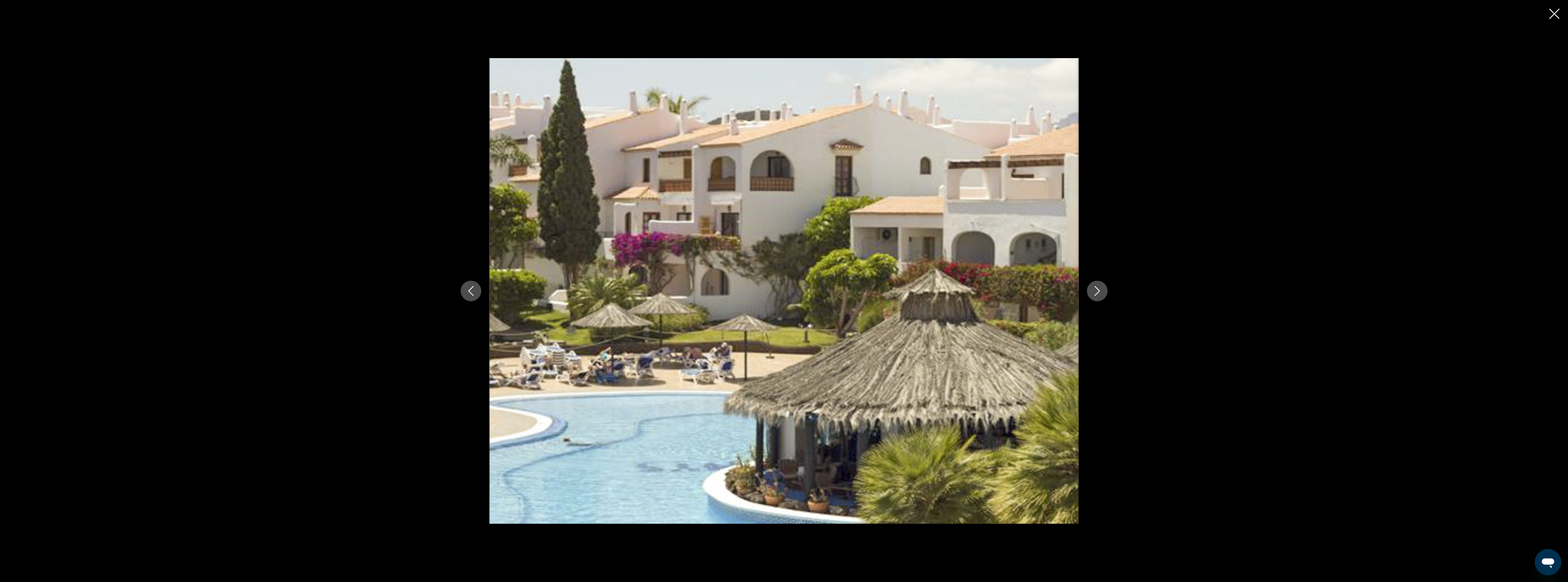
click at [1095, 287] on icon "Next image" at bounding box center [1097, 291] width 6 height 10
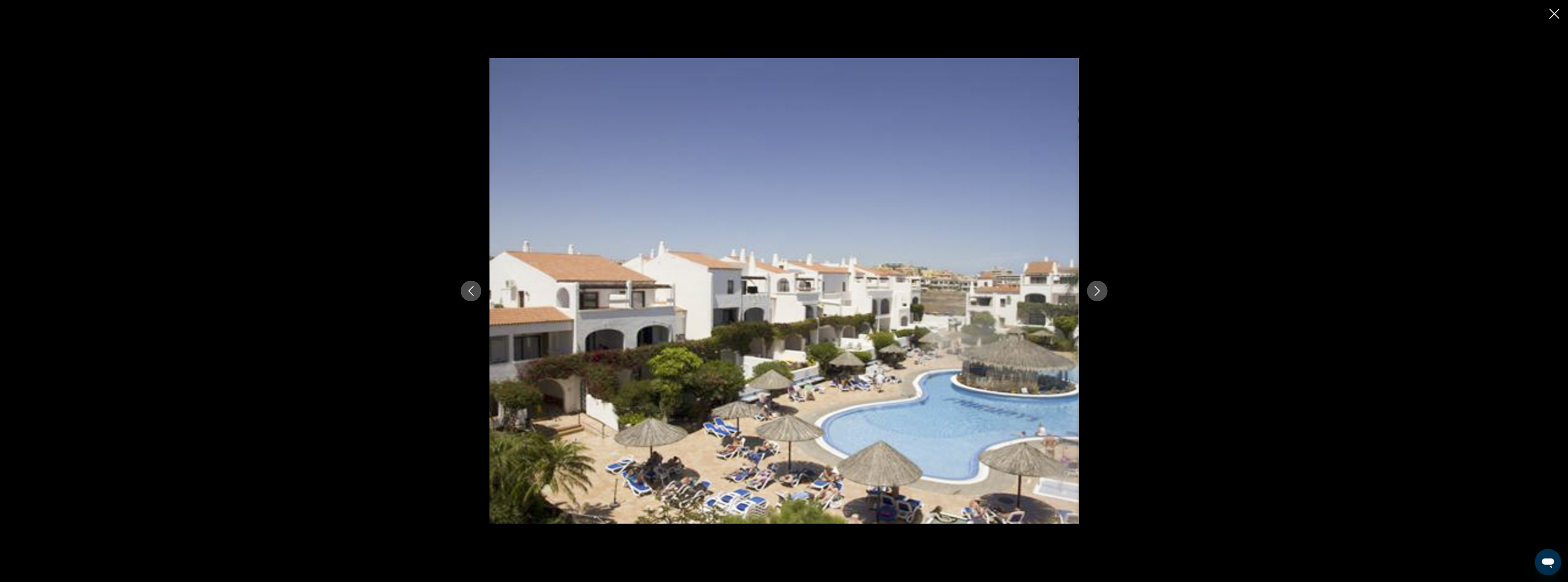
click at [1095, 287] on icon "Next image" at bounding box center [1097, 291] width 6 height 10
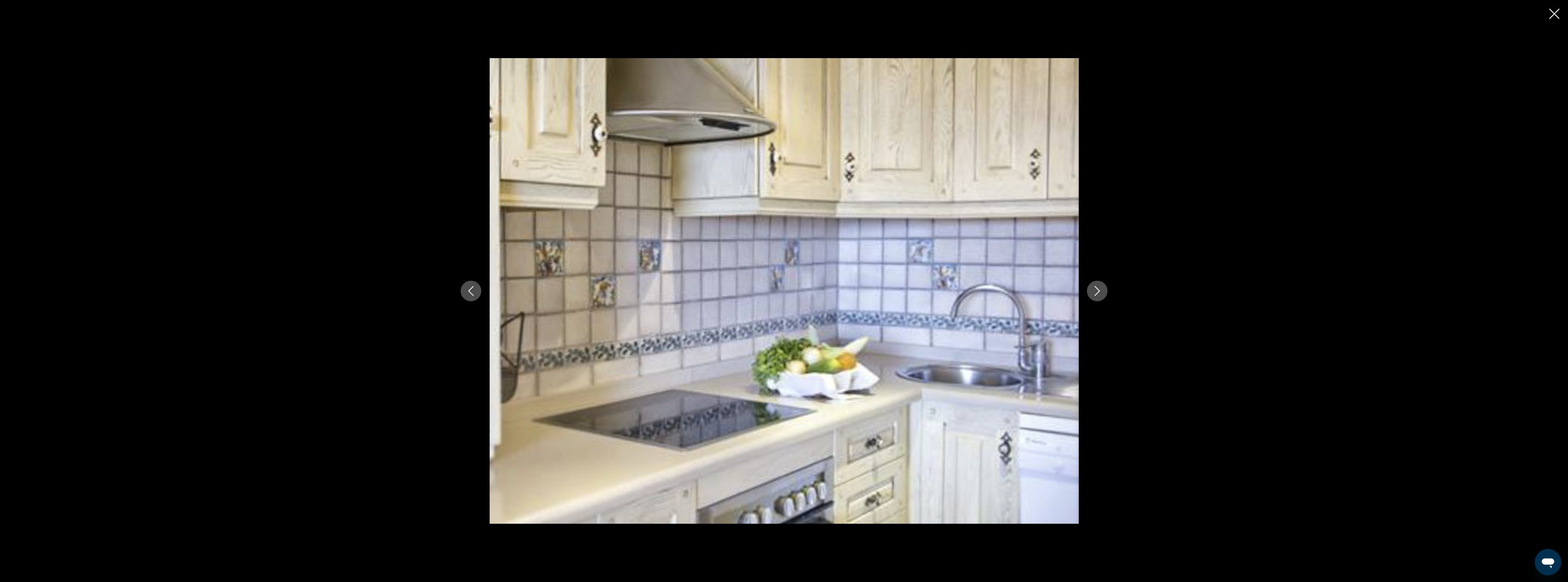
click at [1095, 287] on icon "Next image" at bounding box center [1097, 291] width 6 height 10
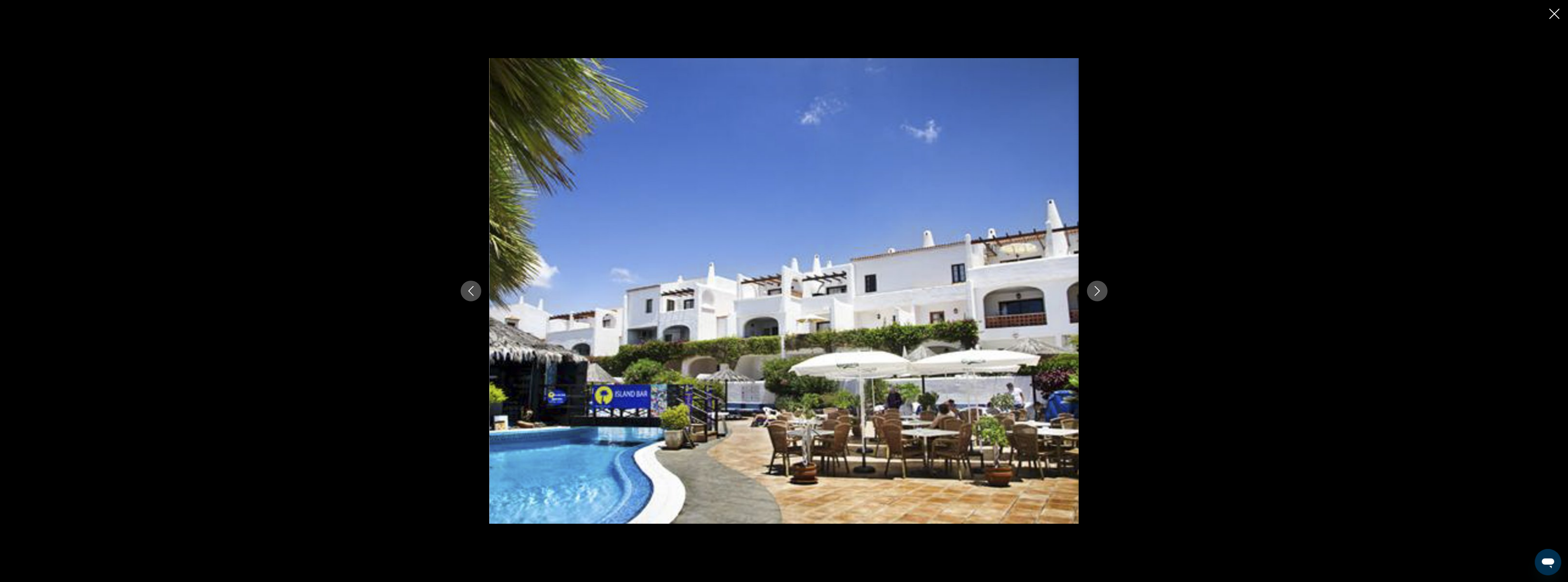
click at [1095, 287] on icon "Next image" at bounding box center [1097, 291] width 6 height 10
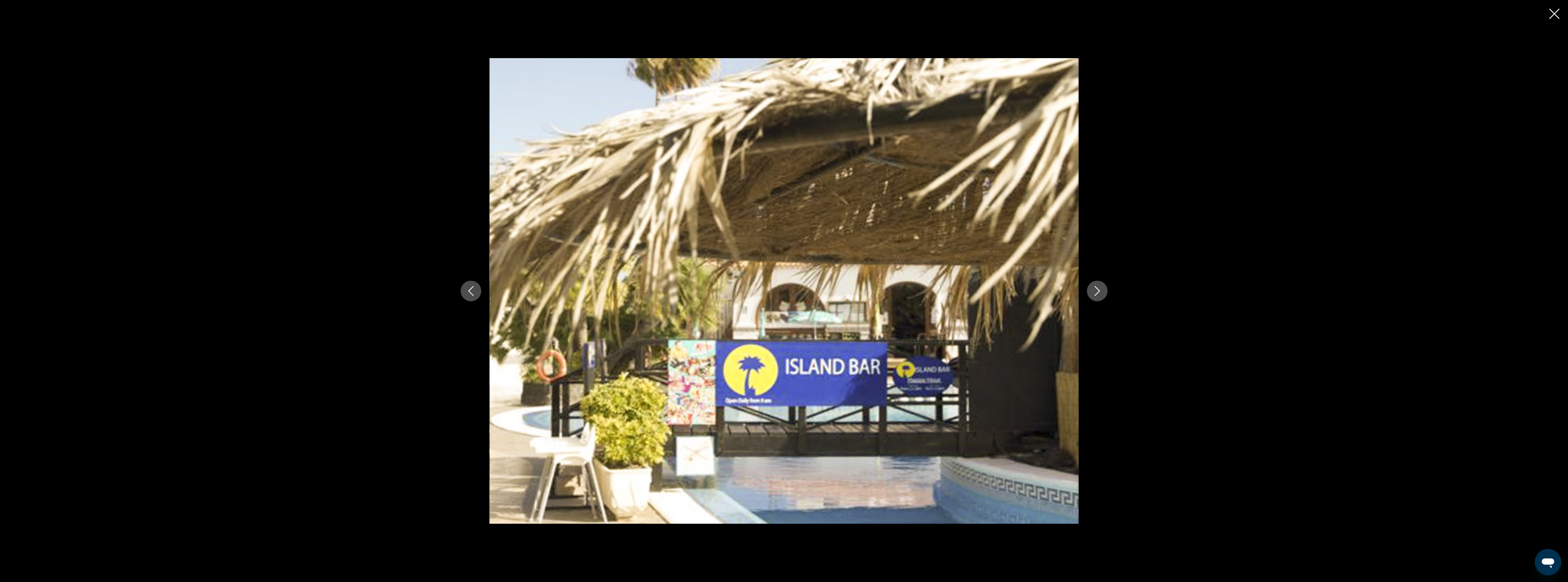
click at [1095, 287] on icon "Next image" at bounding box center [1097, 291] width 6 height 10
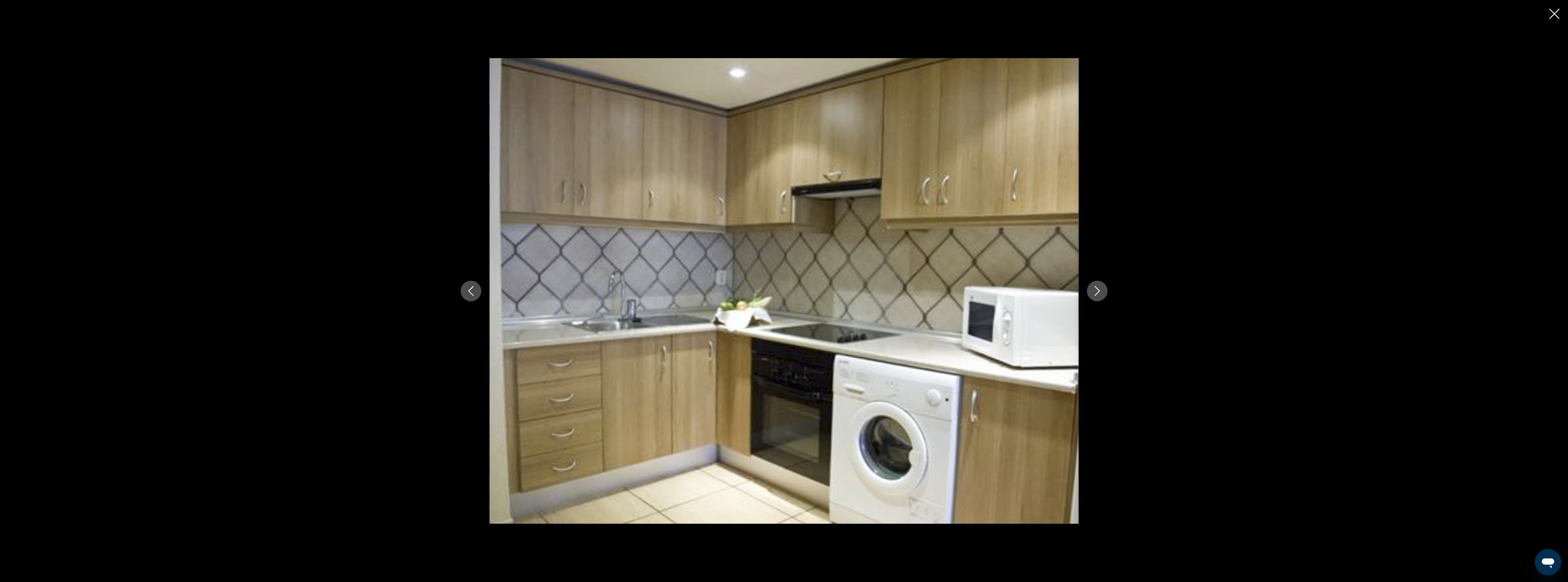
click at [1095, 287] on icon "Next image" at bounding box center [1097, 291] width 6 height 10
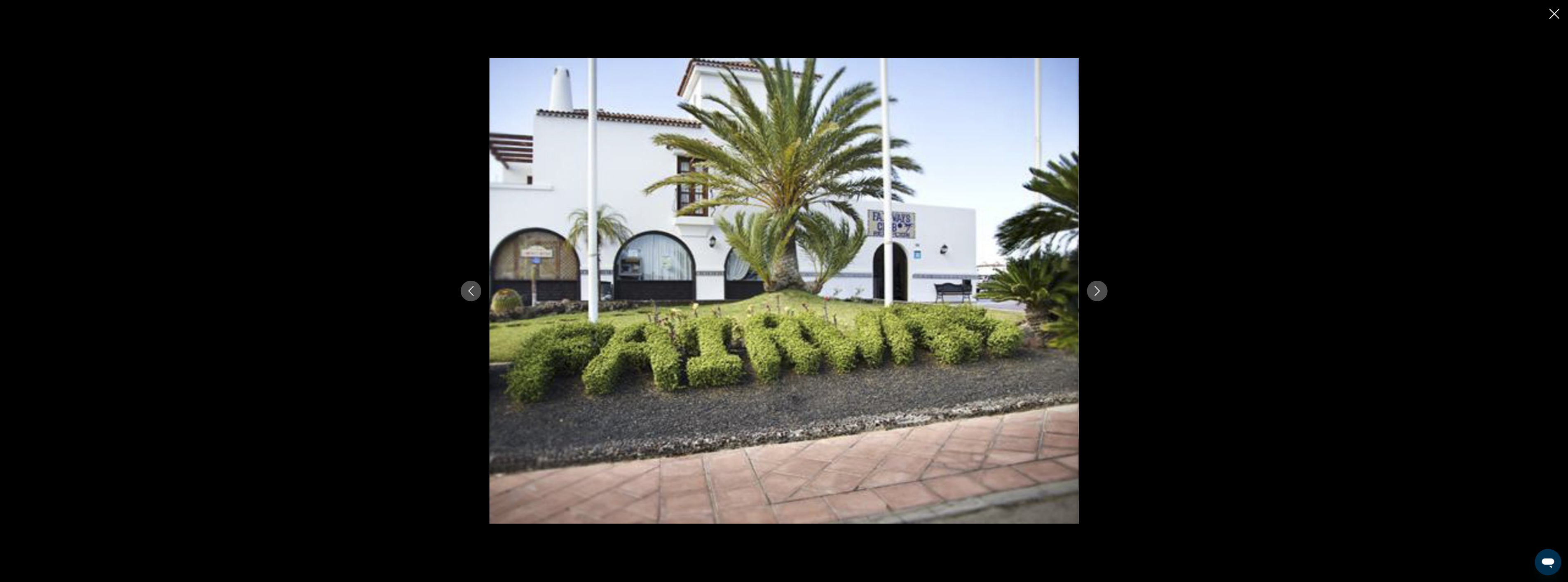
click at [1095, 287] on icon "Next image" at bounding box center [1097, 291] width 6 height 10
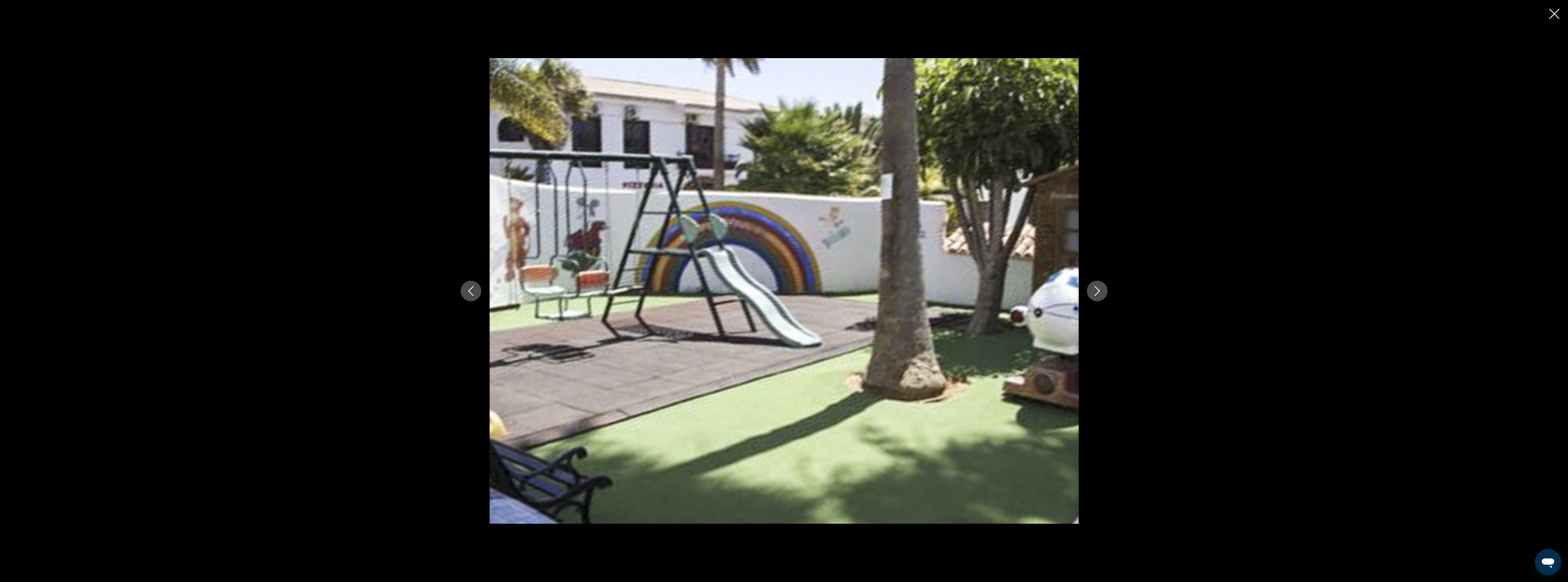
click at [1095, 287] on icon "Next image" at bounding box center [1097, 291] width 6 height 10
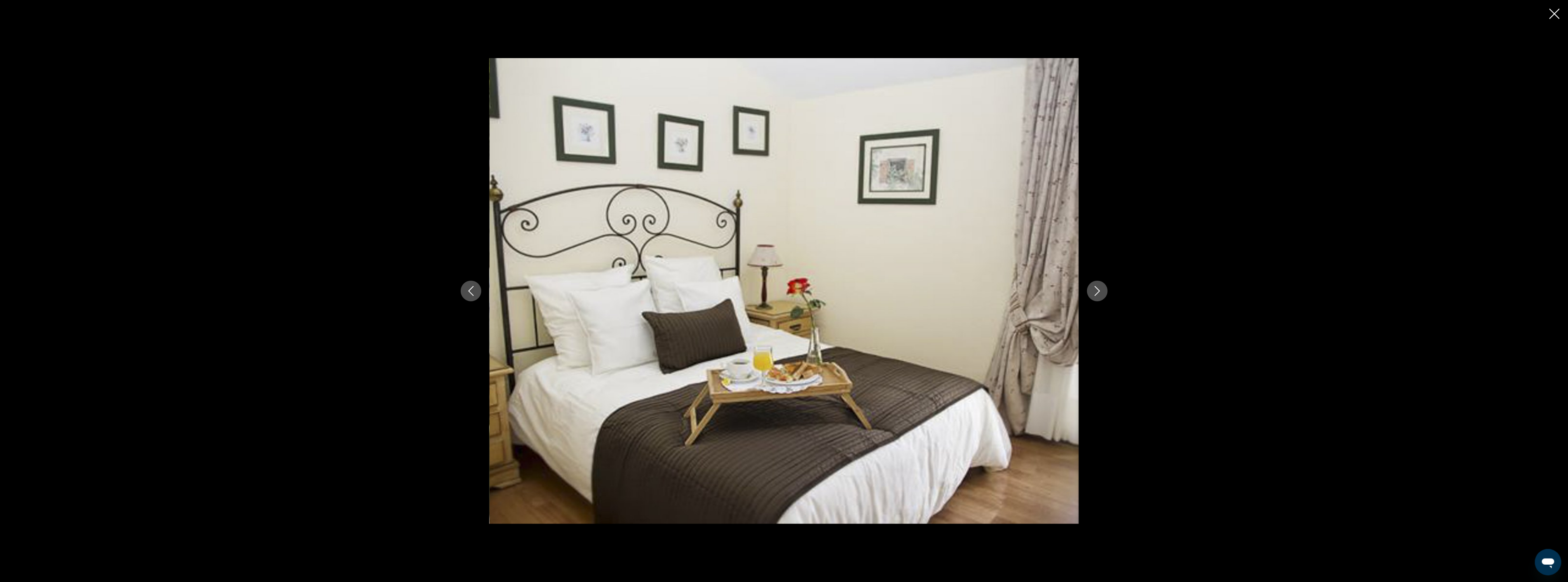
click at [1553, 18] on icon "Close slideshow" at bounding box center [1554, 14] width 11 height 11
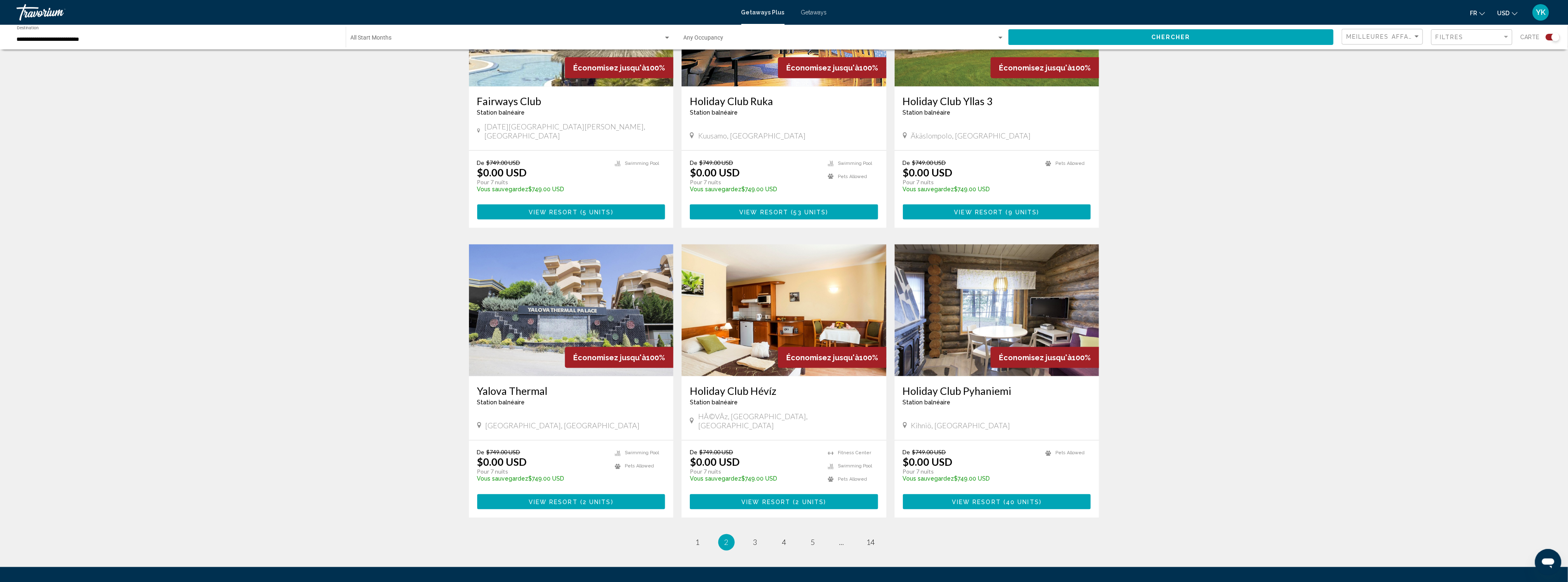
scroll to position [1007, 0]
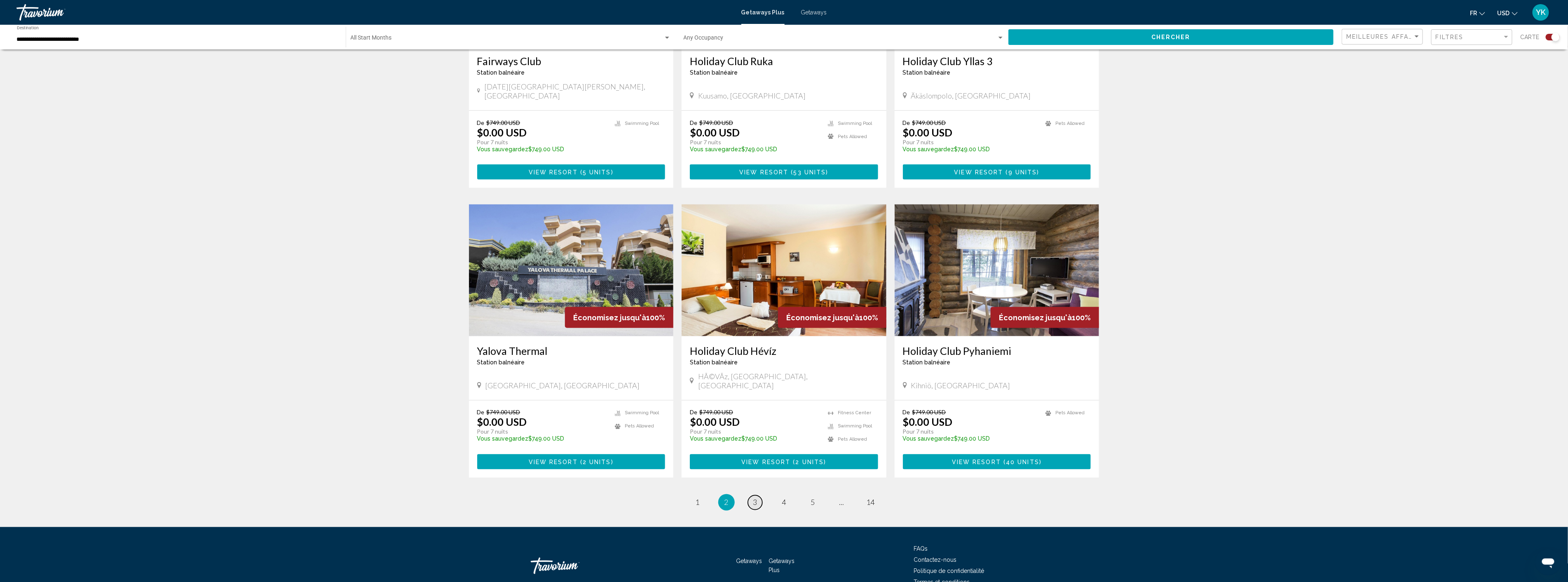
click at [754, 498] on span "3" at bounding box center [756, 502] width 4 height 9
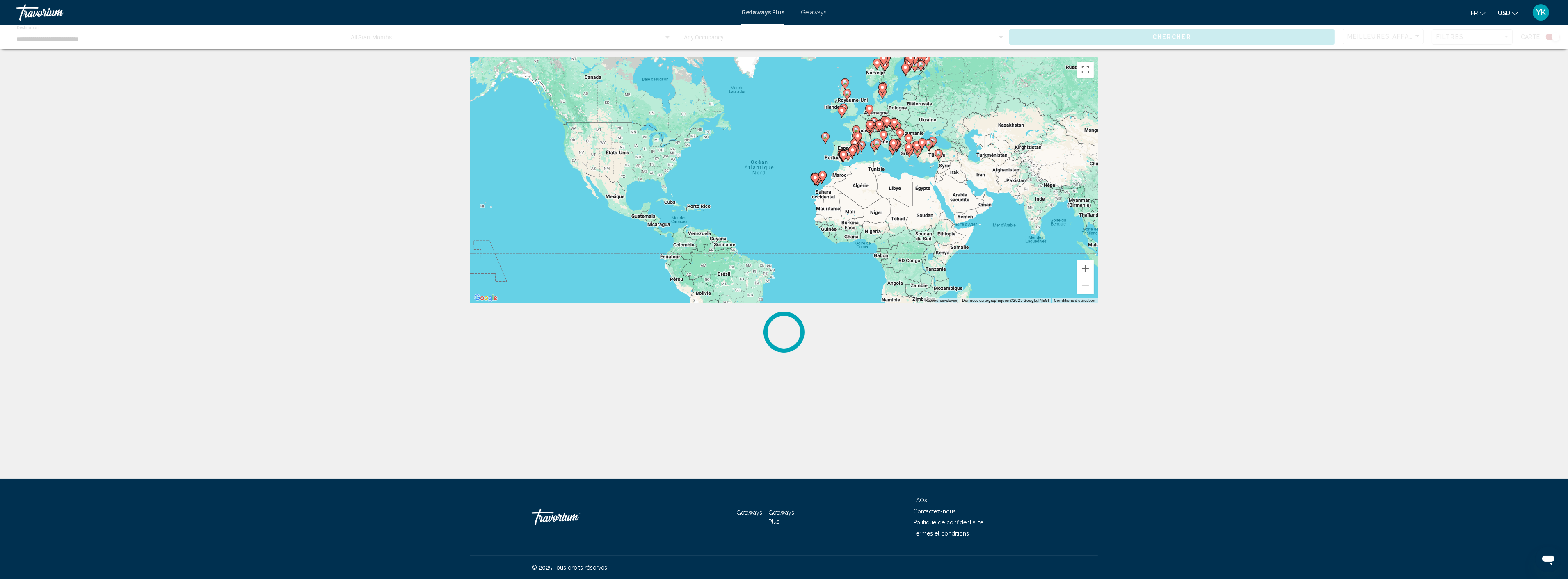
click at [173, 214] on div "← Déplacer vers la gauche → Déplacer vers la droite ↑ Déplacer vers le haut ↓ D…" at bounding box center [784, 204] width 1568 height 295
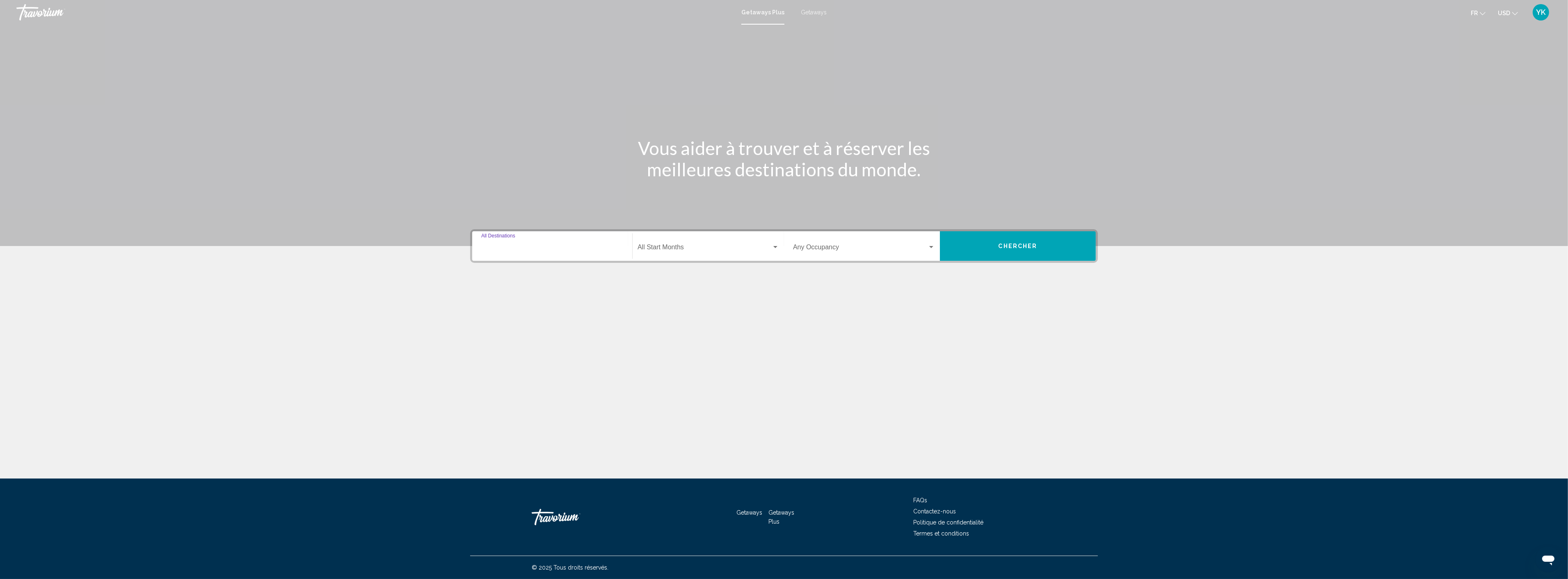
click at [556, 245] on input "Destination All Destinations" at bounding box center [552, 249] width 142 height 7
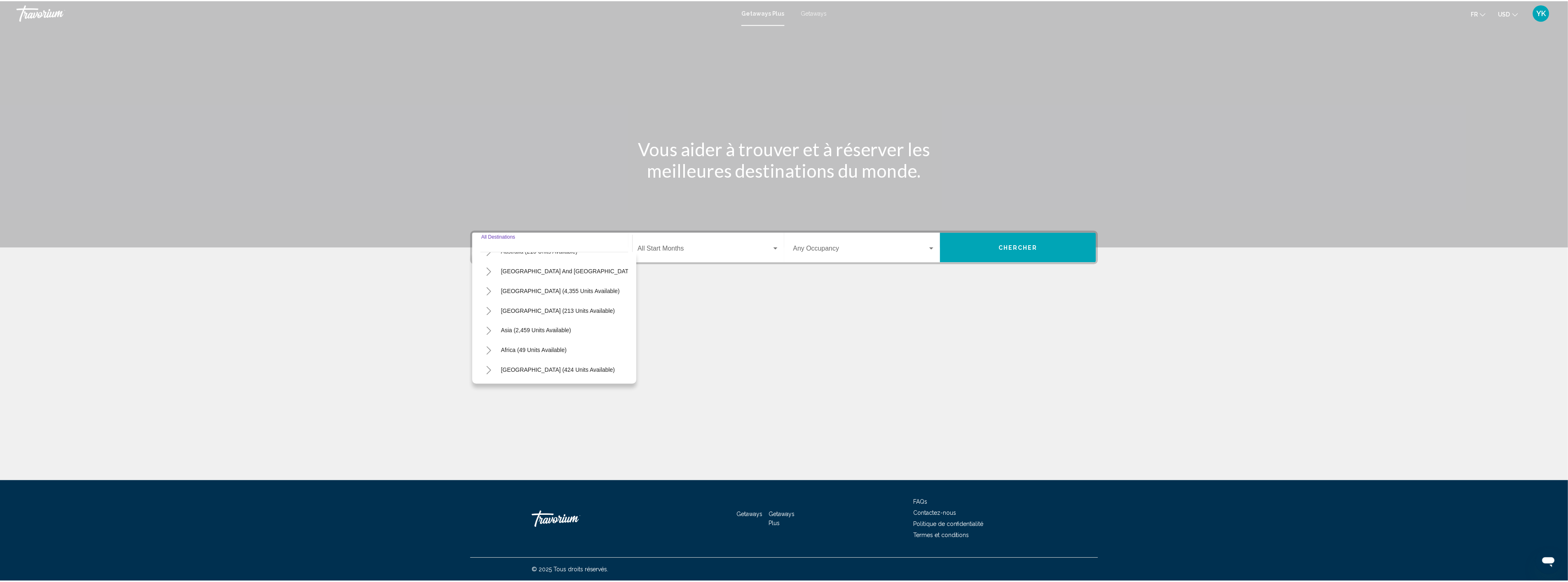
scroll to position [140, 0]
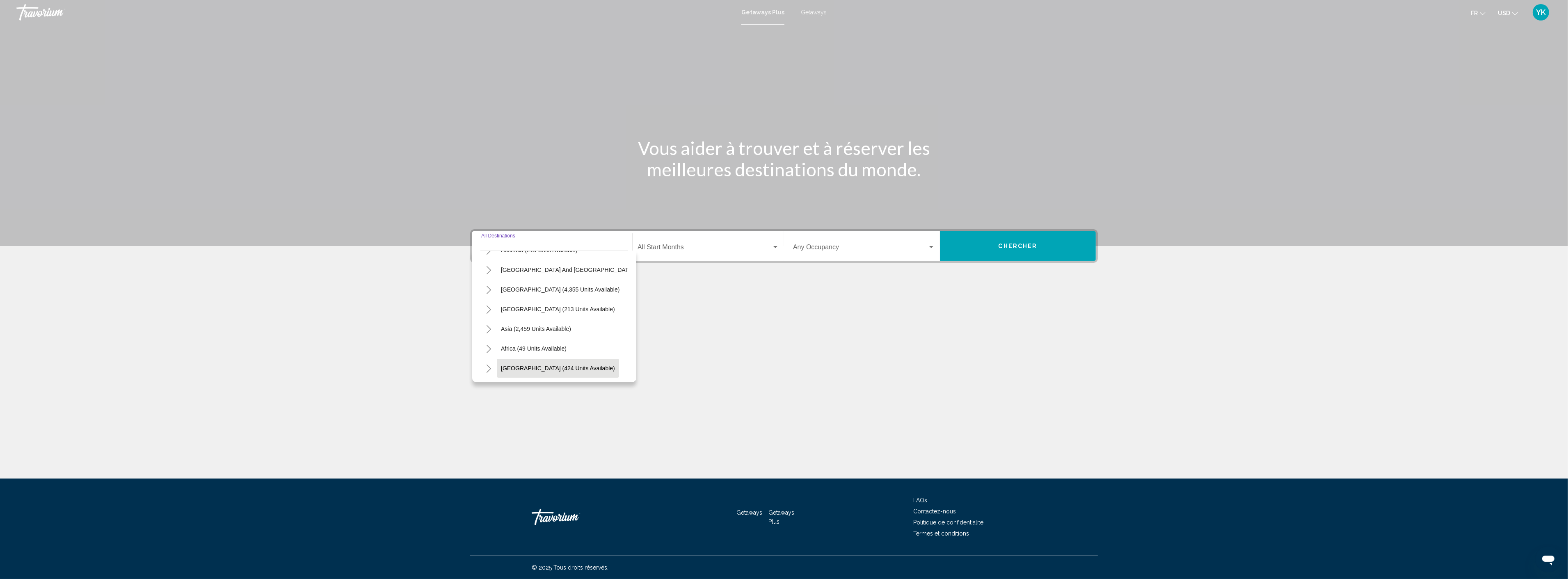
click at [544, 365] on span "[GEOGRAPHIC_DATA] (424 units available)" at bounding box center [558, 368] width 114 height 7
type input "**********"
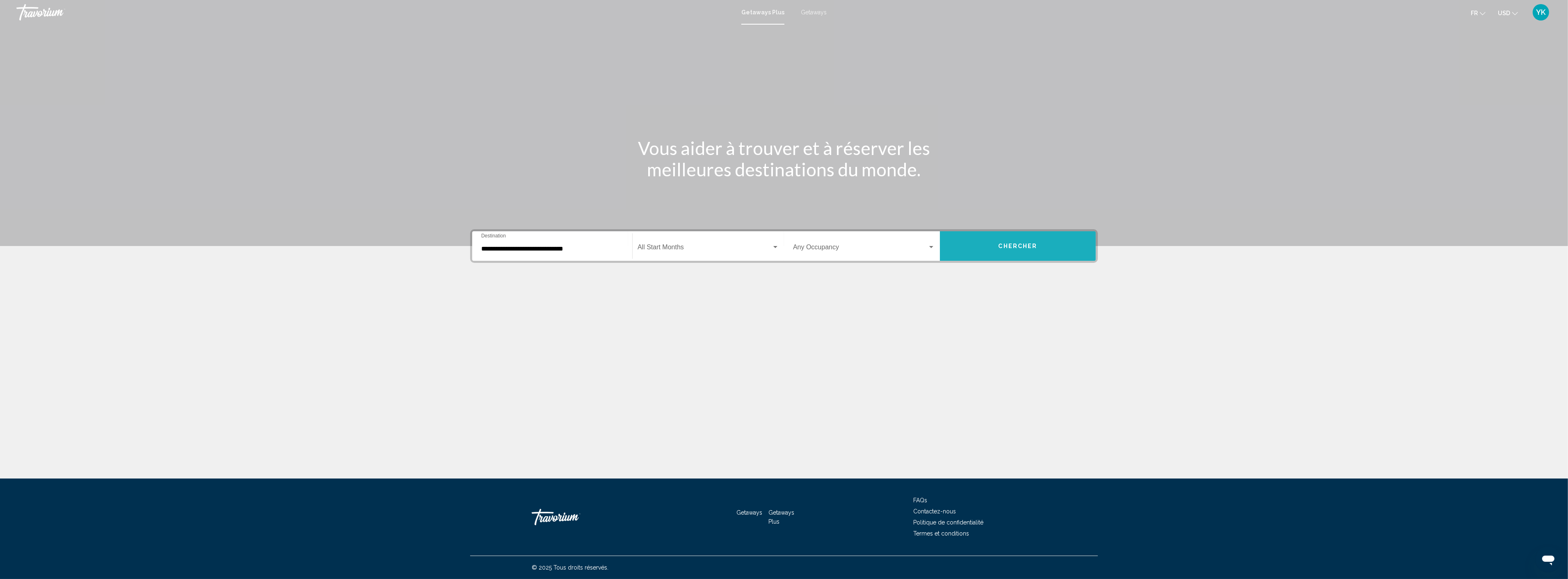
click at [993, 246] on button "Chercher" at bounding box center [1018, 246] width 156 height 30
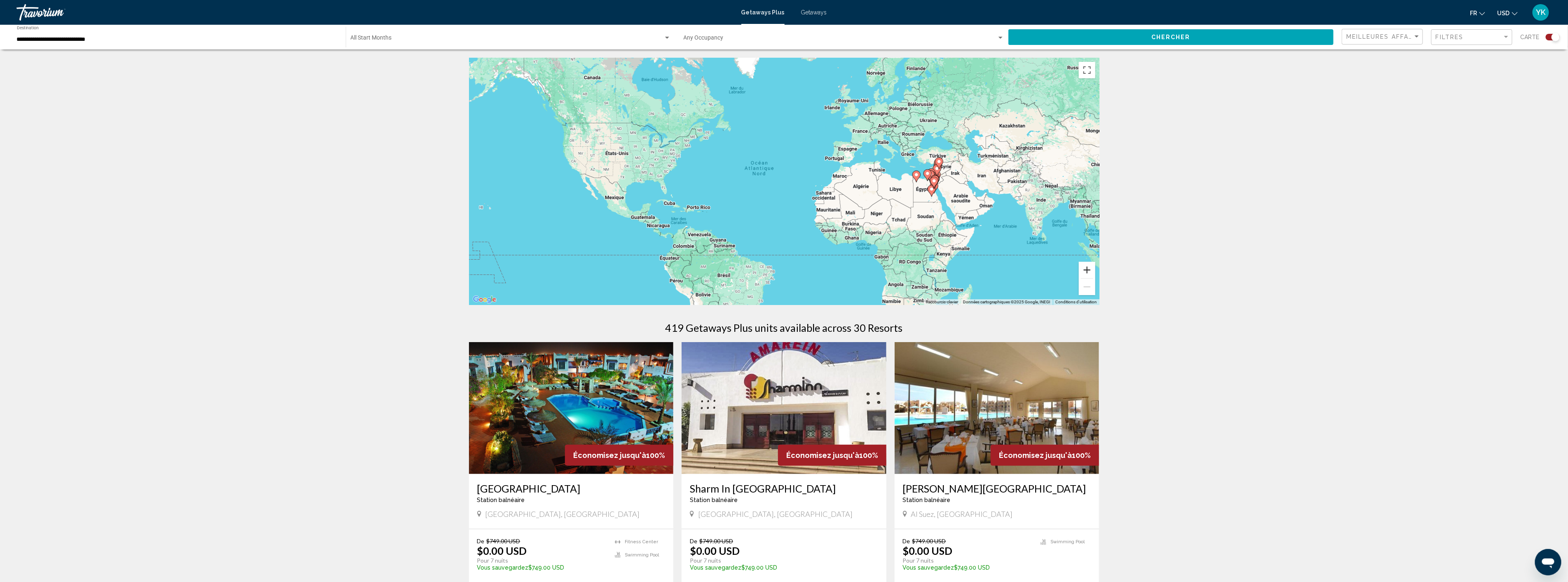
click at [1088, 272] on button "Zoom avant" at bounding box center [1087, 270] width 17 height 17
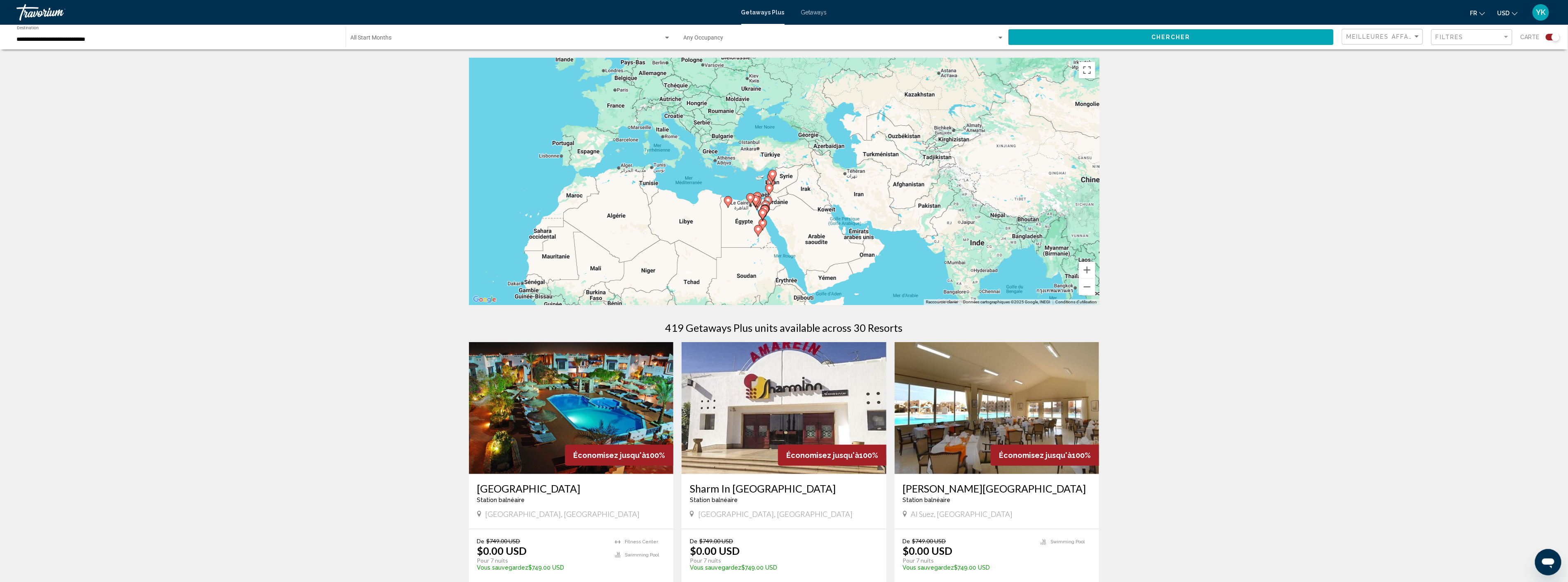
drag, startPoint x: 1043, startPoint y: 212, endPoint x: 721, endPoint y: 237, distance: 323.0
click at [721, 237] on div "Pour activer le glissement du marqueur avec le clavier, appuyez sur Alt+Entrée.…" at bounding box center [784, 181] width 630 height 247
click at [1088, 264] on button "Zoom avant" at bounding box center [1087, 270] width 17 height 17
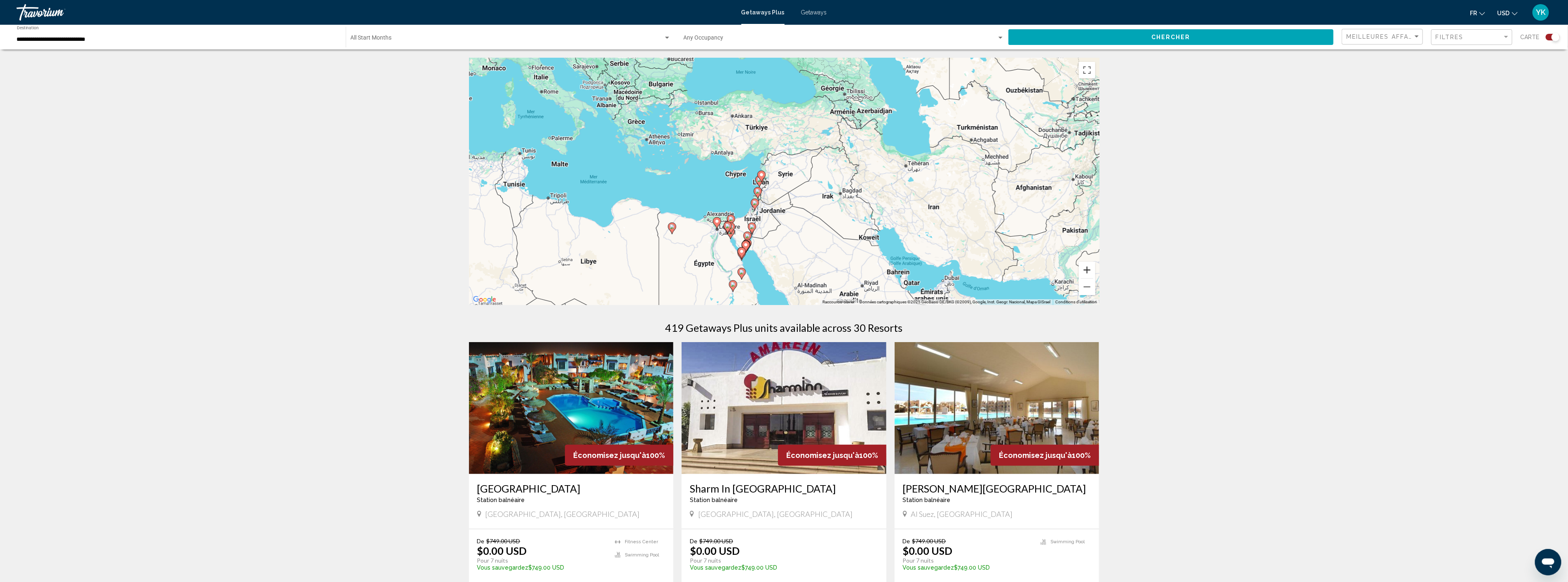
click at [1088, 264] on button "Zoom avant" at bounding box center [1087, 270] width 17 height 17
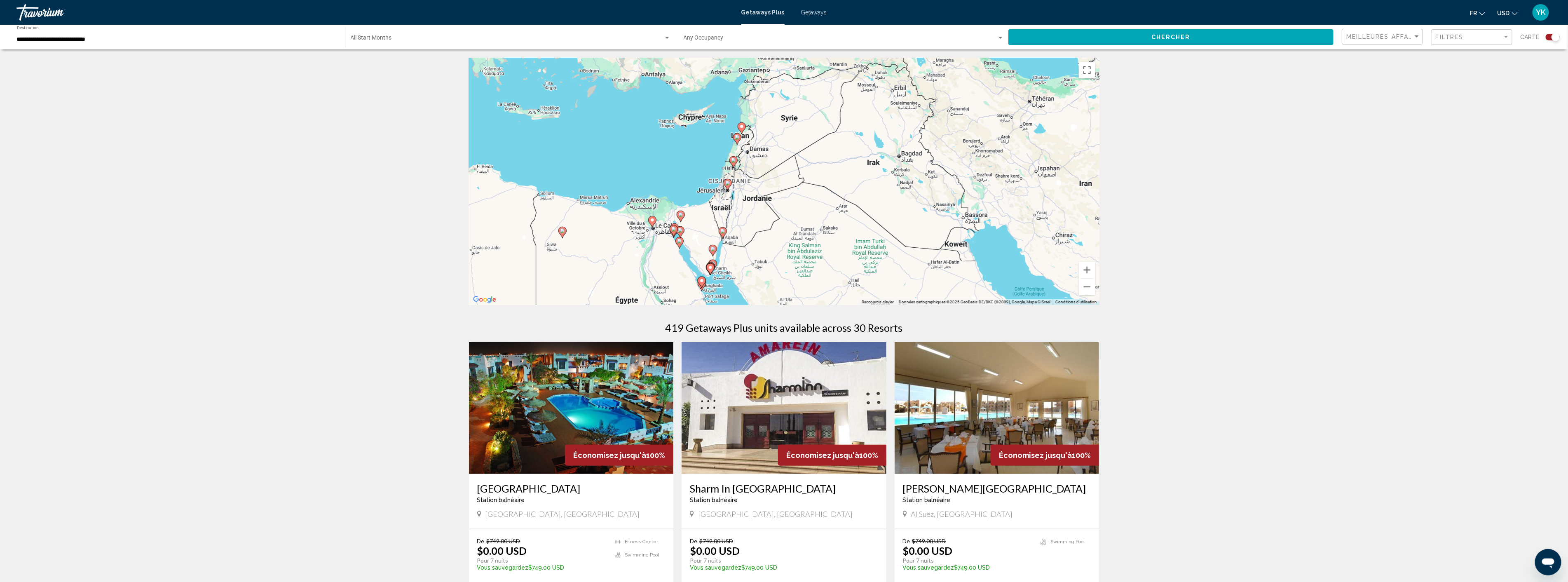
drag, startPoint x: 712, startPoint y: 271, endPoint x: 712, endPoint y: 221, distance: 50.0
click at [712, 221] on div "Pour activer le glissement du marqueur avec le clavier, appuyez sur Alt+Entrée.…" at bounding box center [784, 181] width 630 height 247
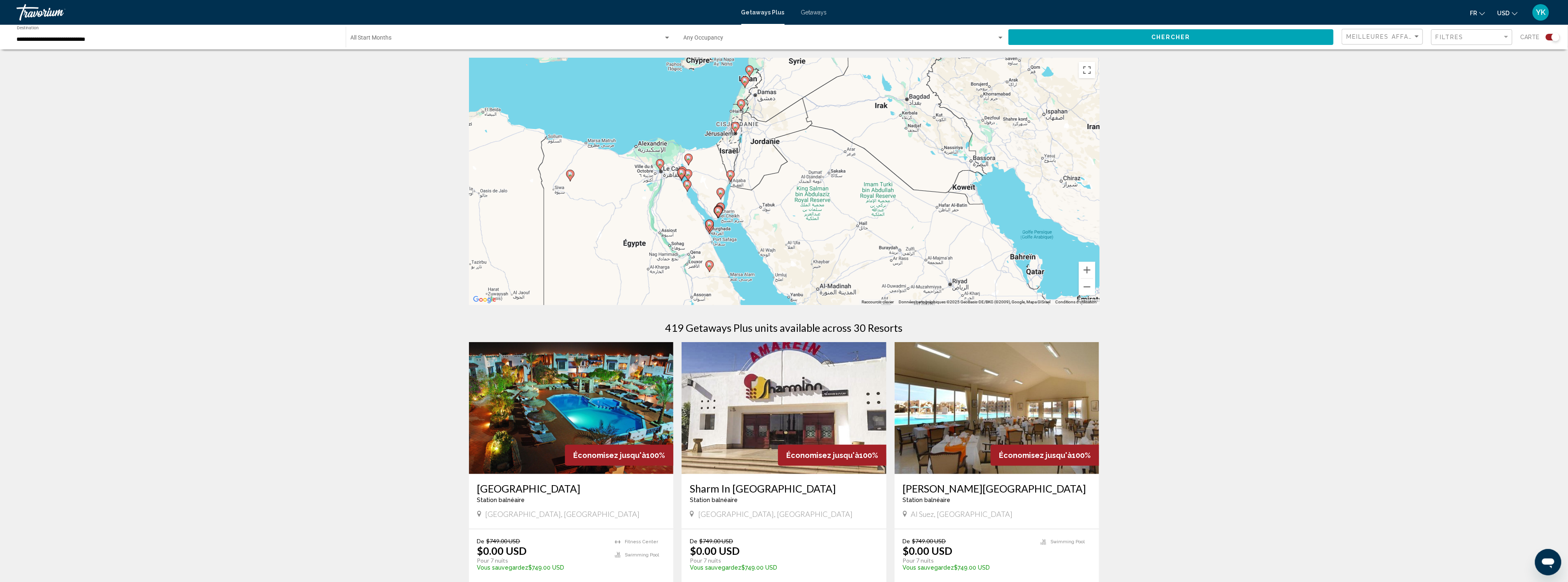
drag, startPoint x: 653, startPoint y: 277, endPoint x: 661, endPoint y: 216, distance: 61.5
click at [661, 216] on div "Pour activer le glissement du marqueur avec le clavier, appuyez sur Alt+Entrée.…" at bounding box center [784, 181] width 630 height 247
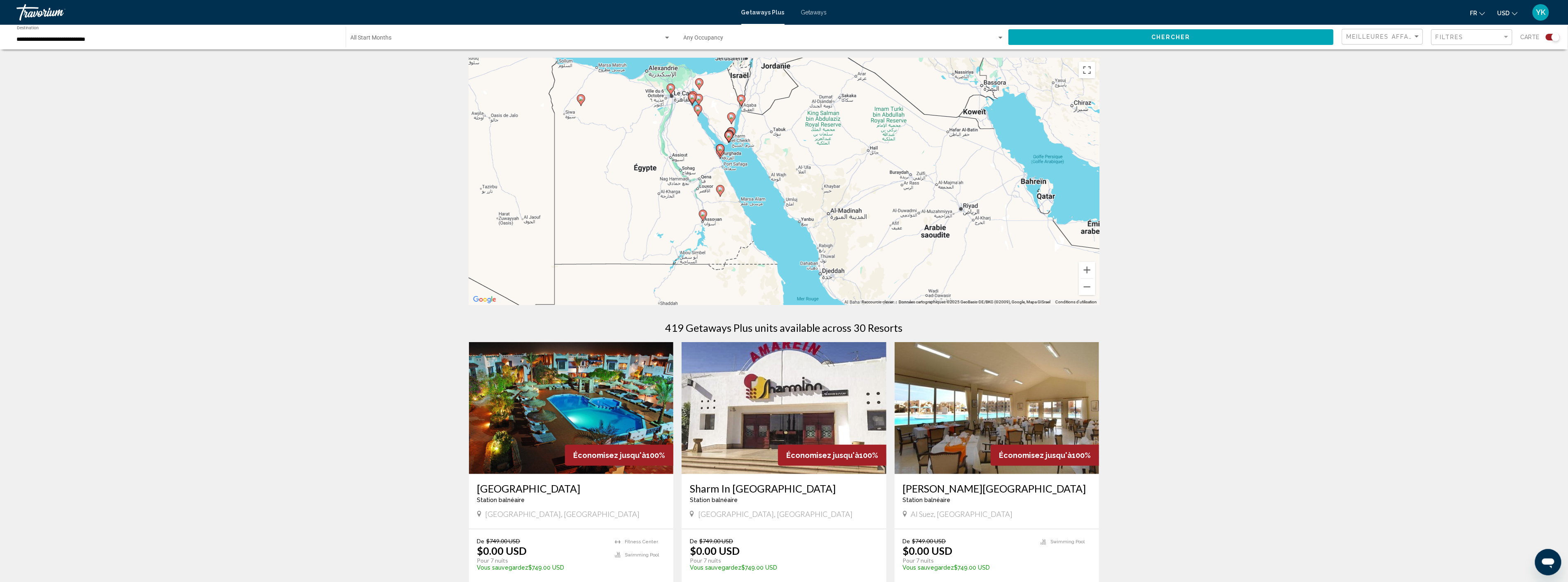
drag, startPoint x: 702, startPoint y: 289, endPoint x: 713, endPoint y: 212, distance: 77.8
click at [713, 212] on div "Pour activer le glissement du marqueur avec le clavier, appuyez sur Alt+Entrée.…" at bounding box center [784, 181] width 630 height 247
click at [702, 216] on icon "Main content" at bounding box center [703, 215] width 7 height 11
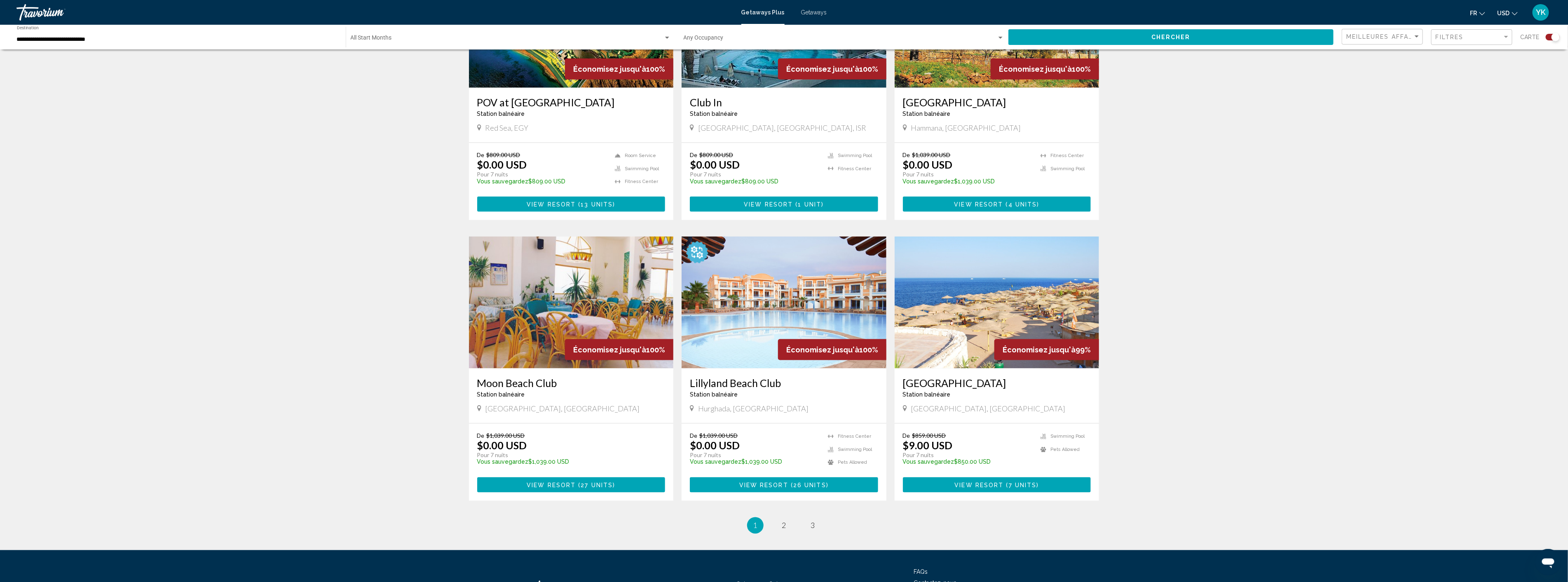
scroll to position [962, 0]
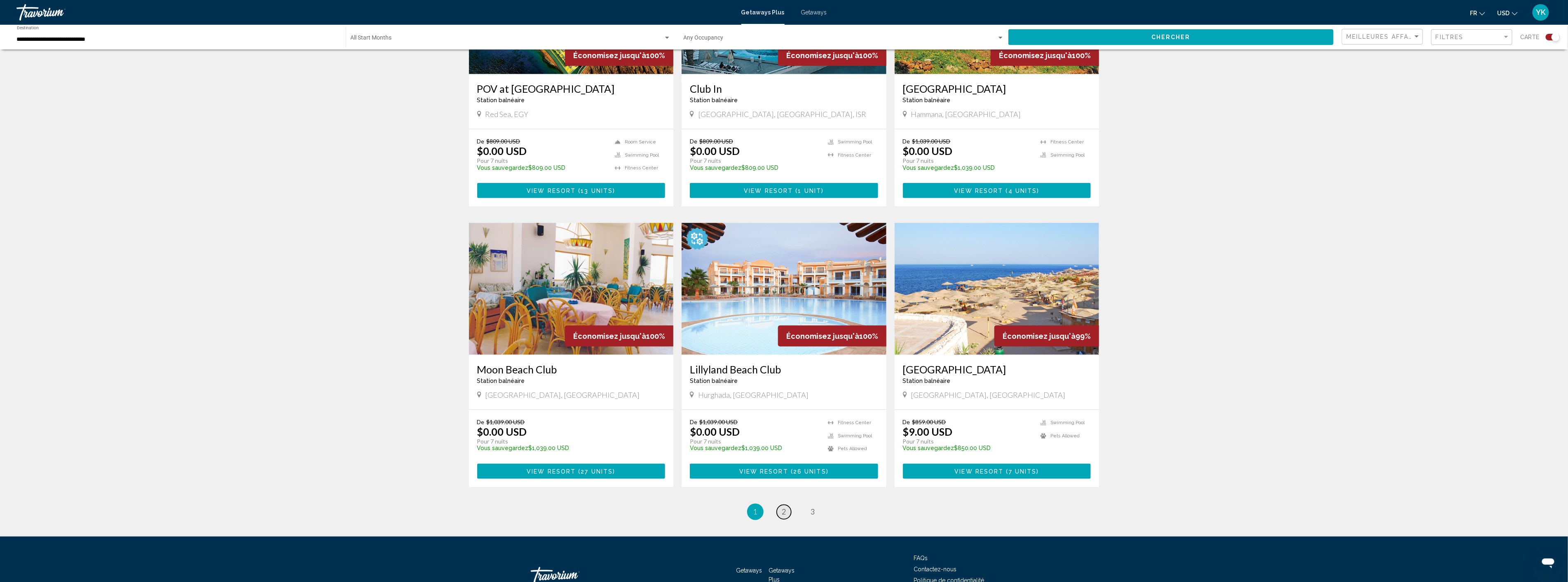
click at [781, 510] on link "page 2" at bounding box center [784, 511] width 14 height 14
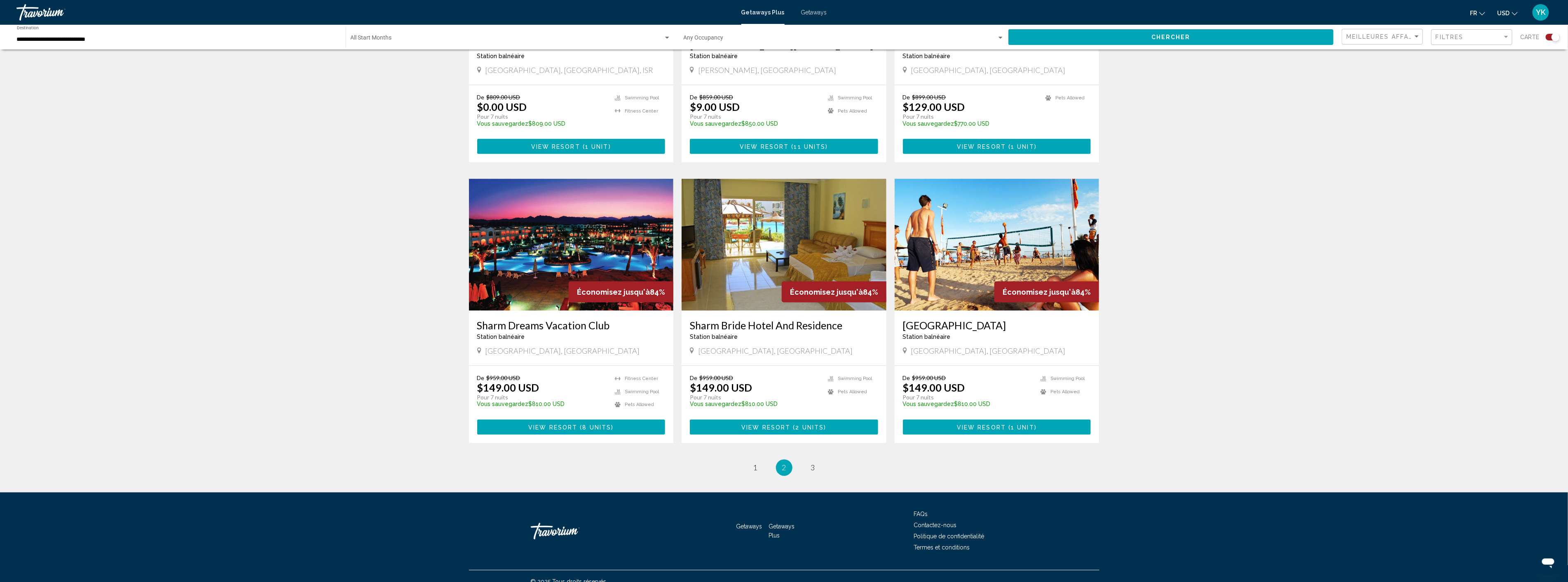
scroll to position [1016, 0]
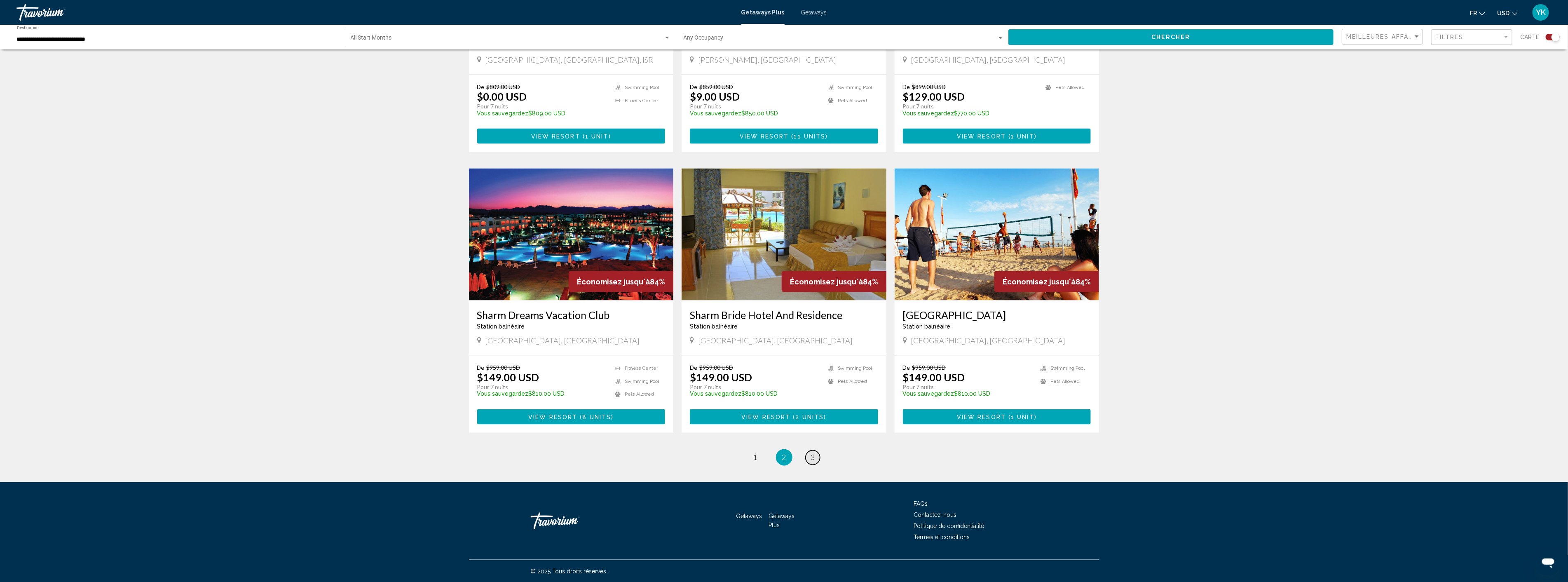
click at [814, 456] on span "3" at bounding box center [813, 457] width 4 height 9
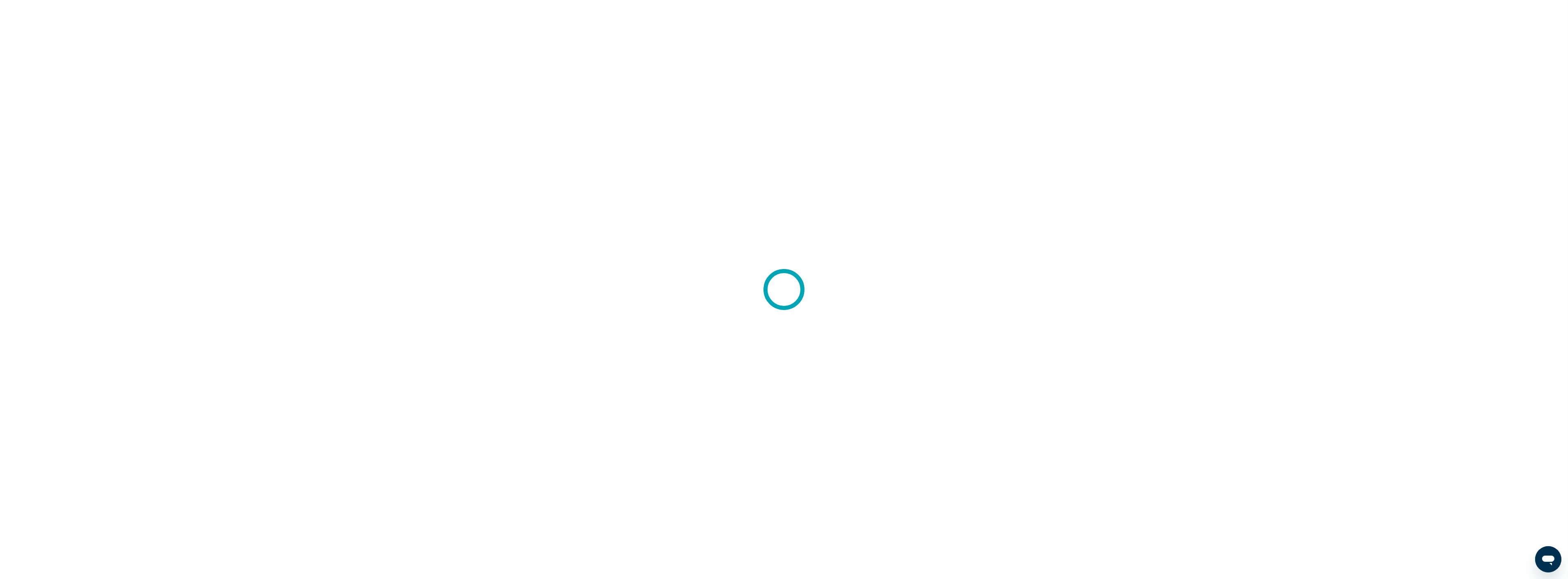
drag, startPoint x: 0, startPoint y: 0, endPoint x: 219, endPoint y: 255, distance: 336.1
click at [219, 255] on div at bounding box center [784, 290] width 1568 height 579
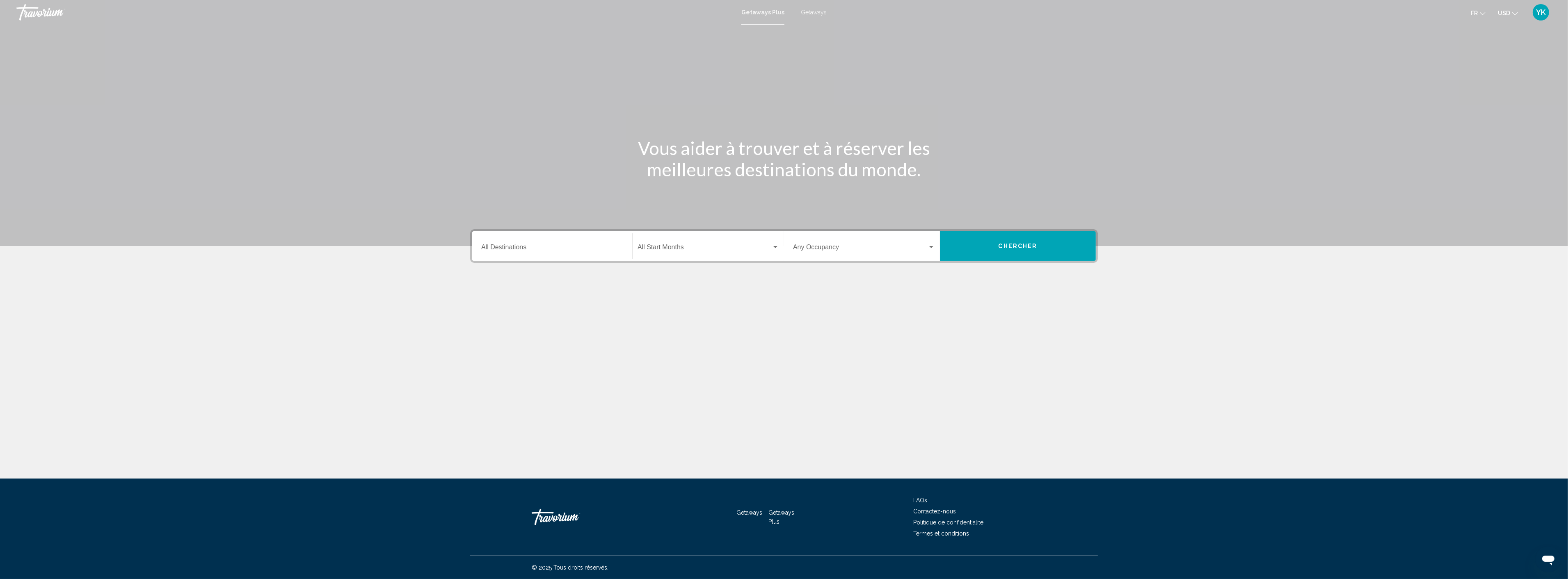
click at [495, 251] on input "Destination All Destinations" at bounding box center [552, 249] width 142 height 7
click at [541, 314] on span "Europe (3,649 units available)" at bounding box center [540, 317] width 78 height 7
click at [579, 249] on input "**********" at bounding box center [552, 249] width 142 height 7
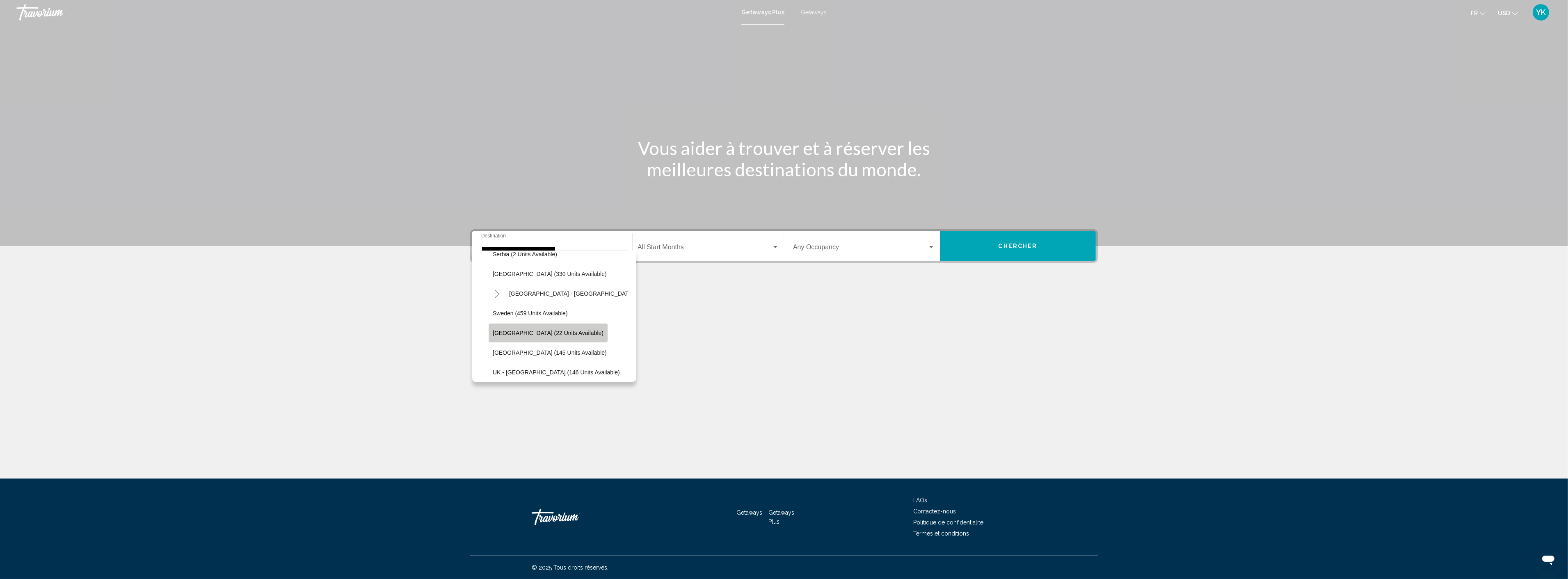
click at [553, 326] on button "Switzerland (22 units available)" at bounding box center [548, 333] width 119 height 19
type input "**********"
click at [369, 285] on section "**********" at bounding box center [784, 172] width 1568 height 345
click at [677, 248] on span "Search widget" at bounding box center [704, 249] width 134 height 7
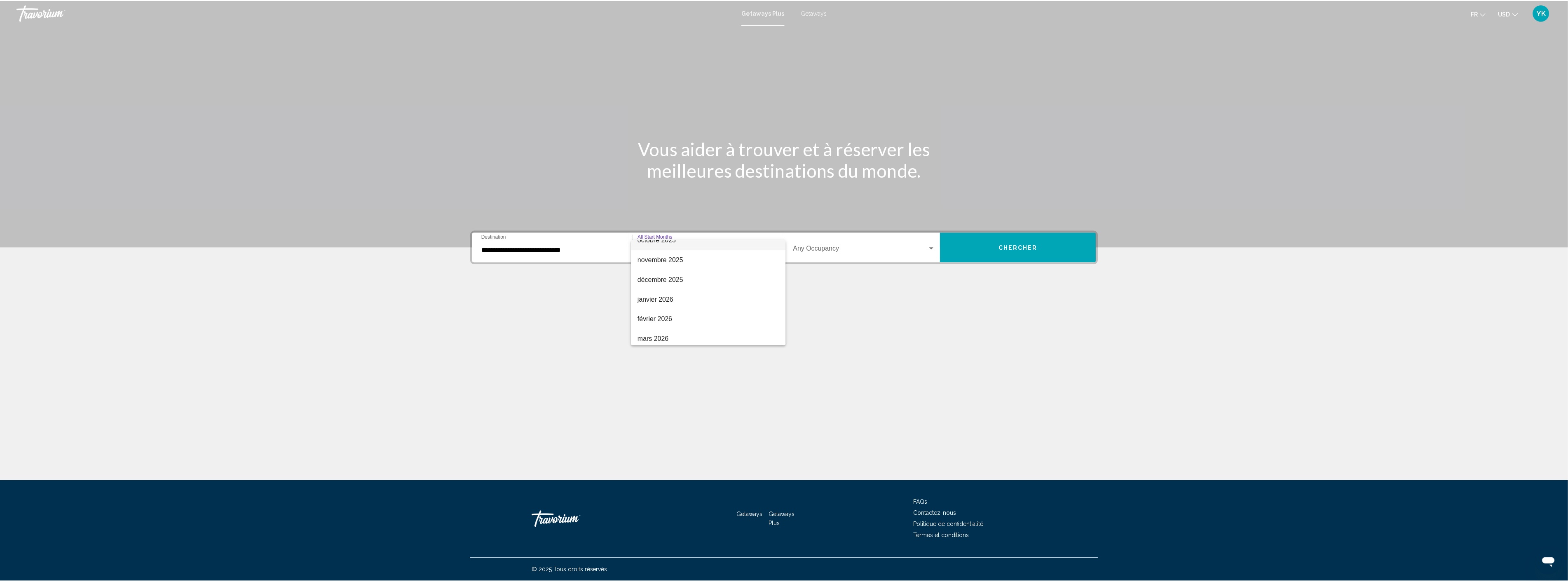
scroll to position [92, 0]
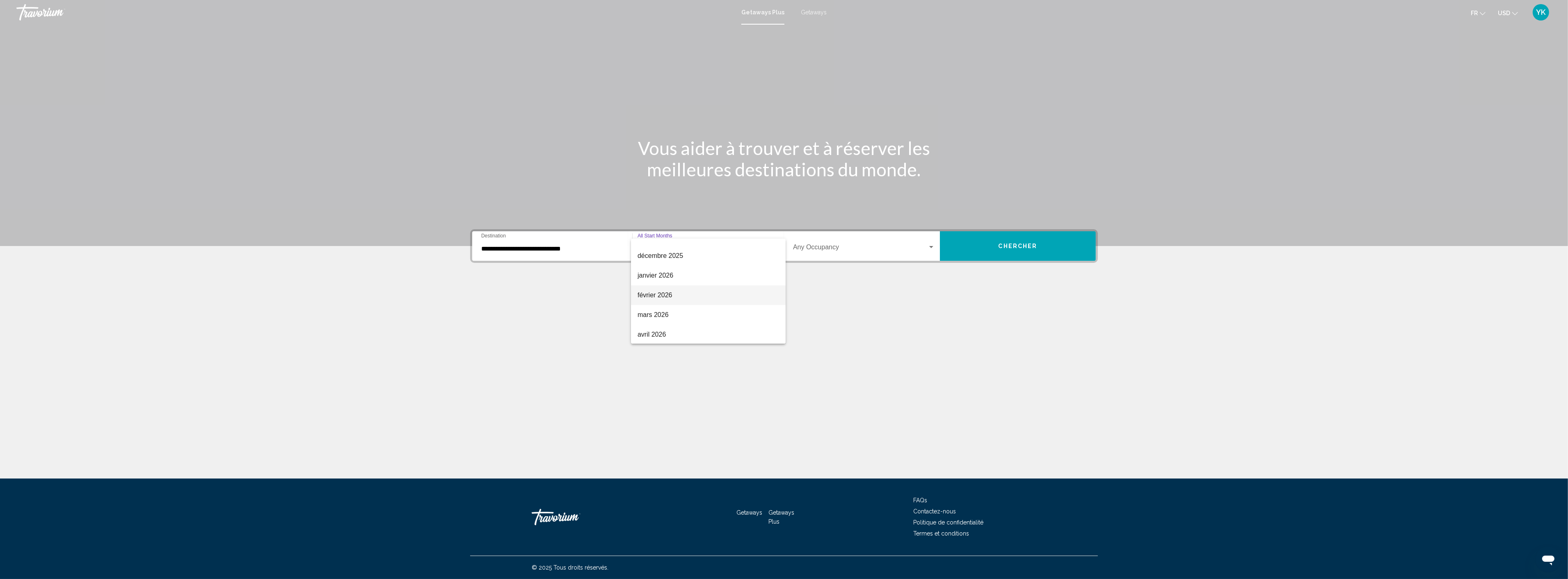
click at [669, 289] on span "février 2026" at bounding box center [708, 295] width 142 height 20
click at [832, 246] on span "Search widget" at bounding box center [860, 249] width 134 height 7
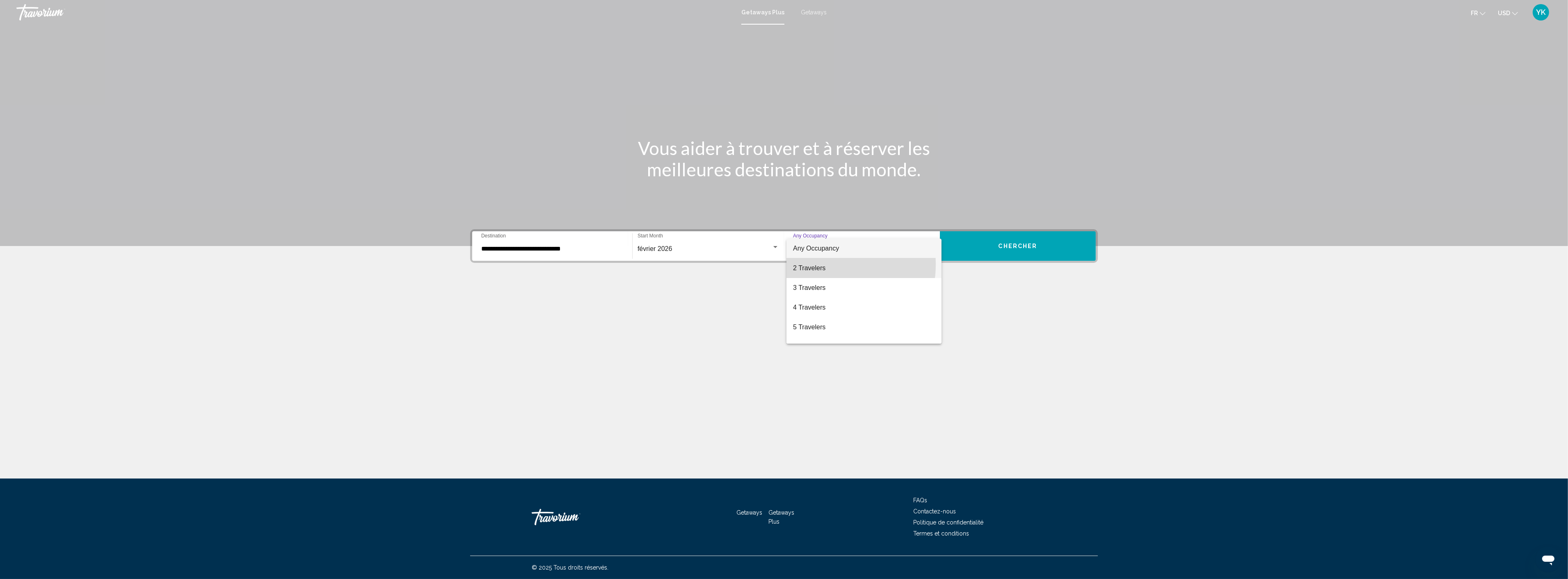
click at [820, 264] on span "2 Travelers" at bounding box center [864, 268] width 142 height 20
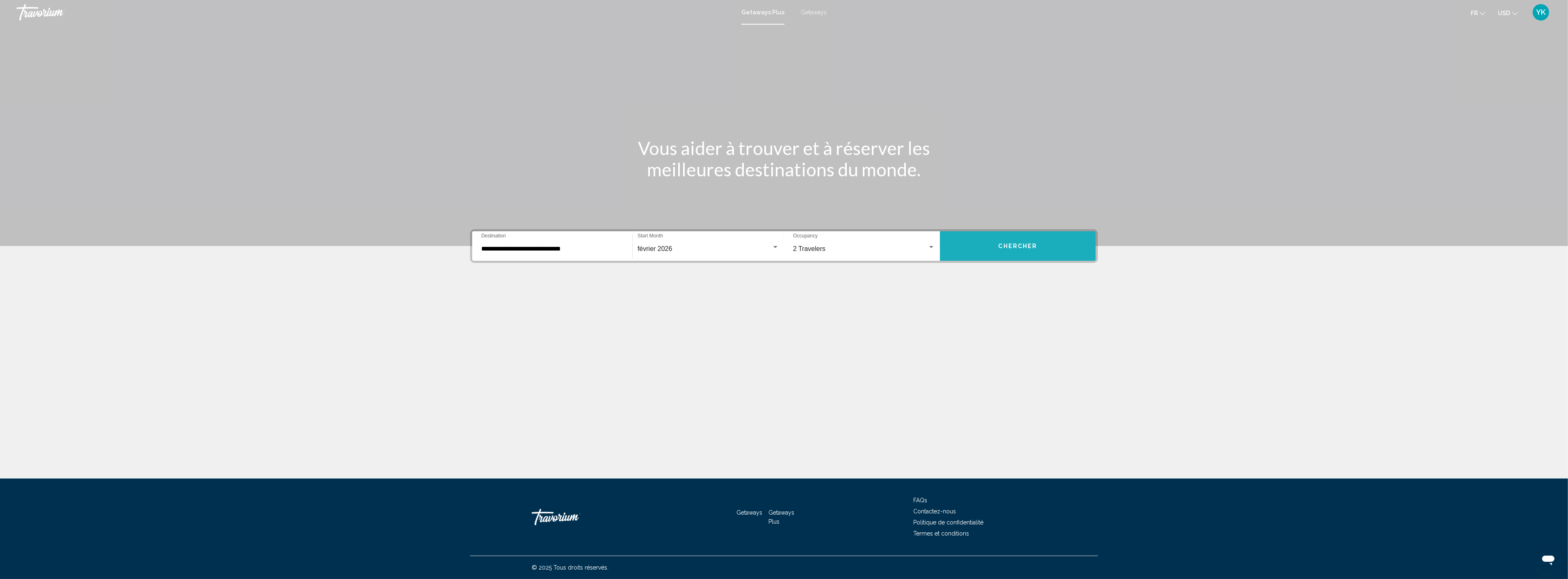
click at [1011, 243] on span "Chercher" at bounding box center [1018, 246] width 39 height 7
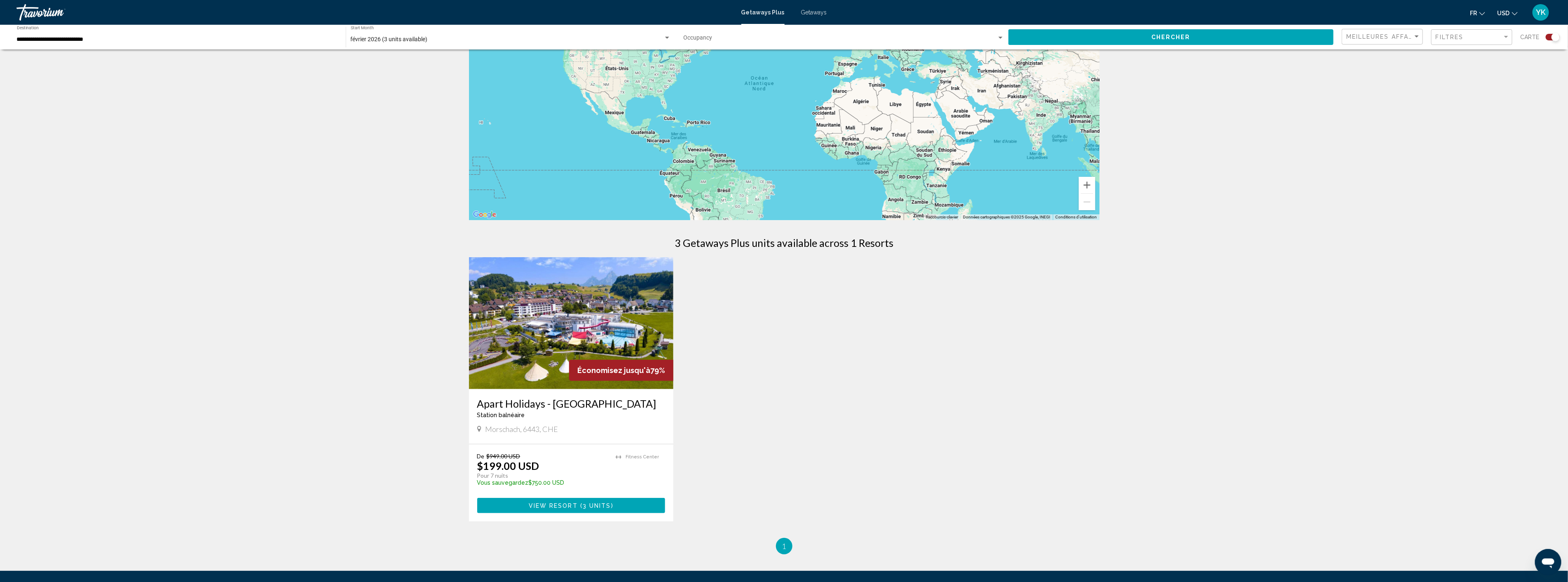
scroll to position [92, 0]
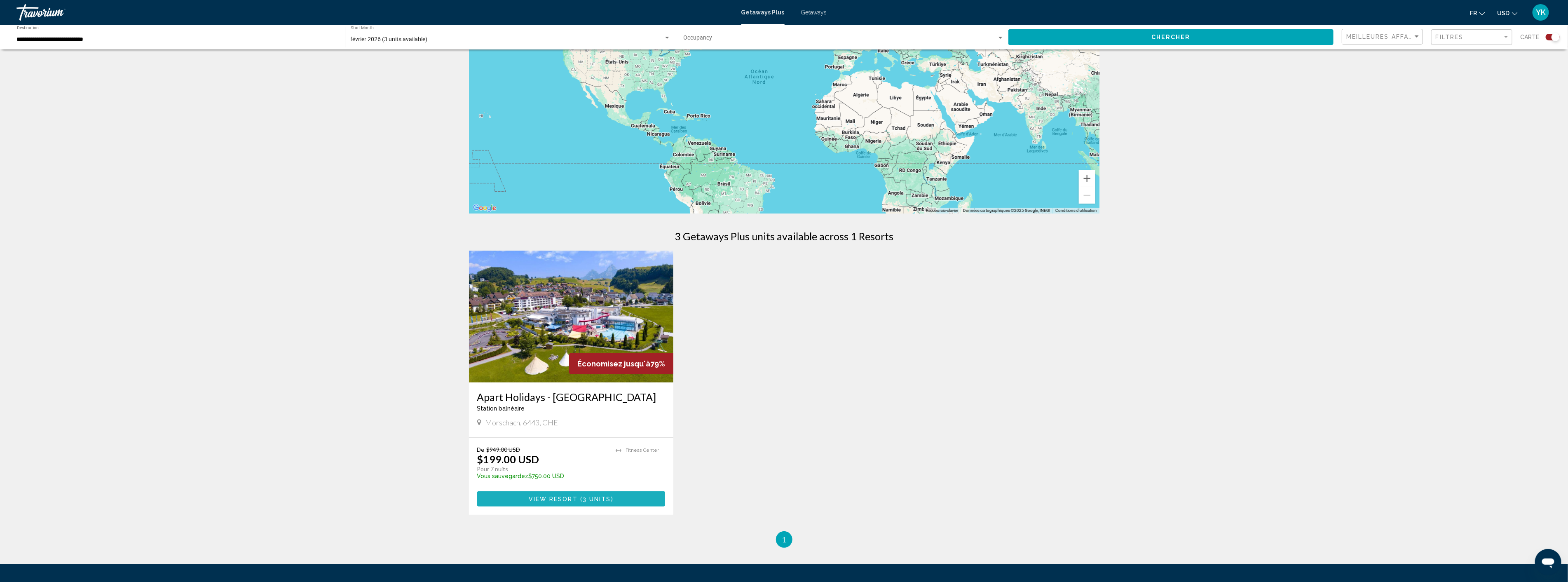
click at [553, 498] on span "View Resort" at bounding box center [553, 499] width 49 height 7
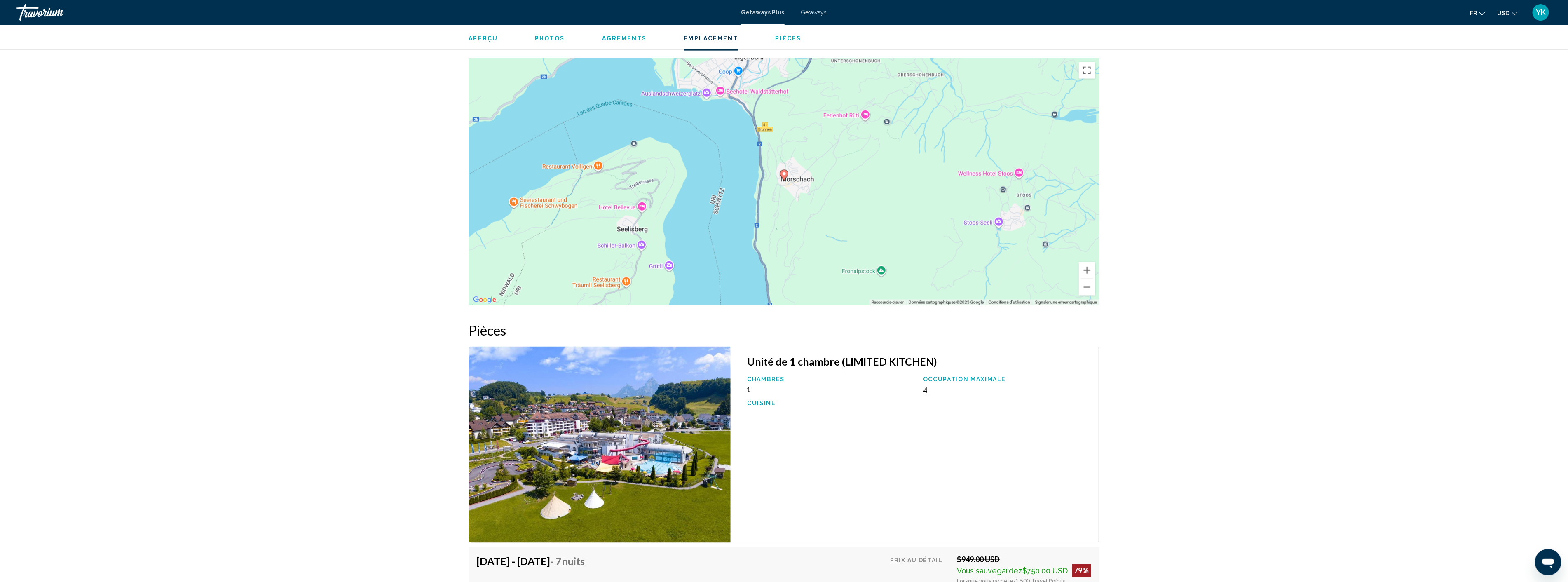
scroll to position [962, 0]
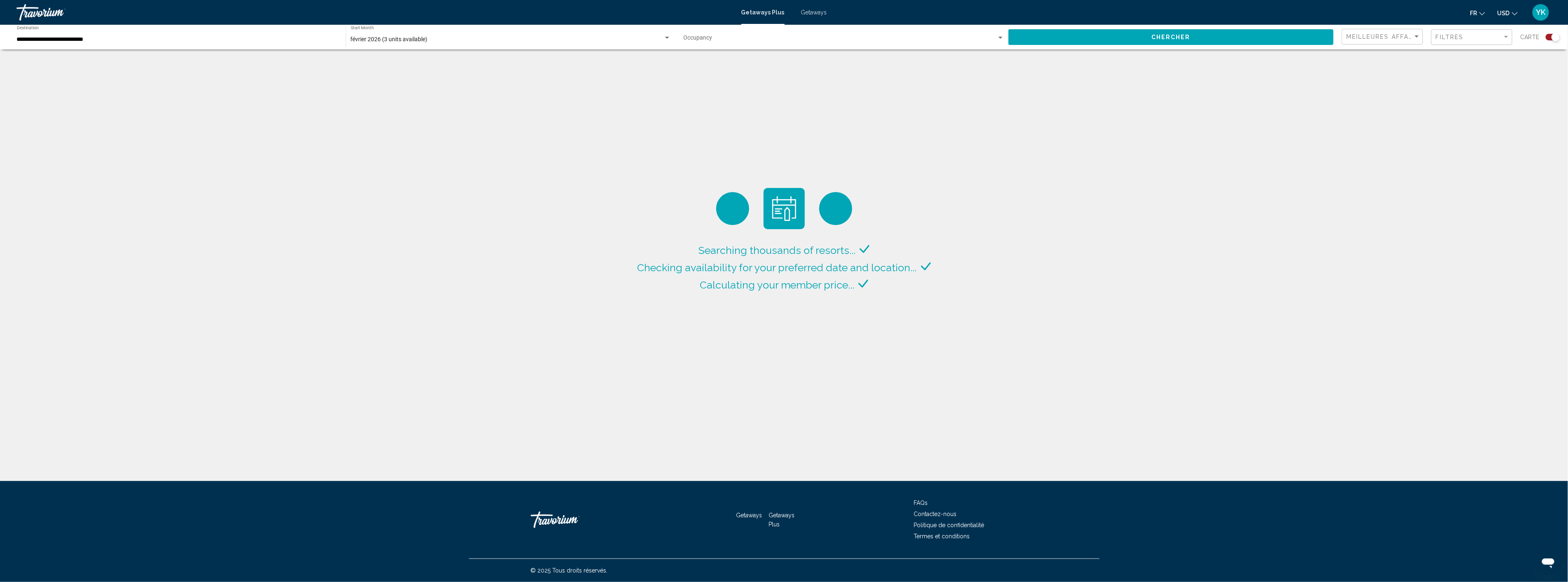
click at [130, 33] on div "**********" at bounding box center [177, 37] width 321 height 23
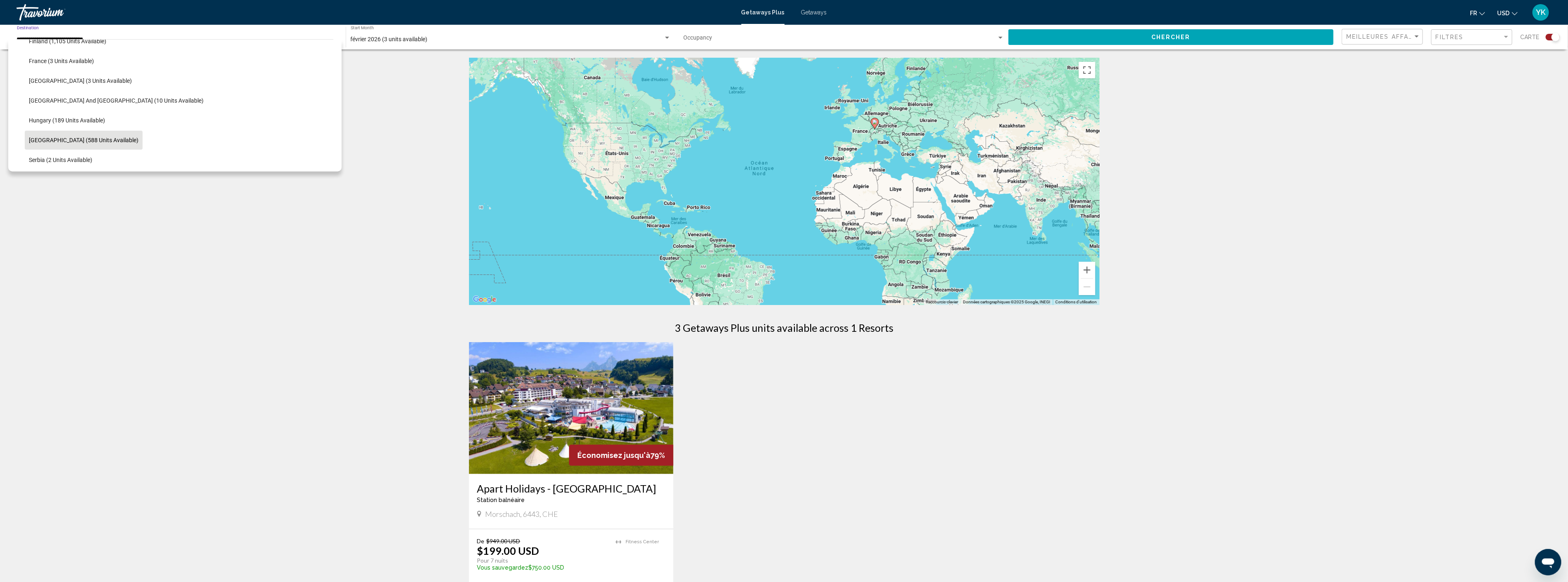
scroll to position [208, 0]
click at [66, 119] on span "Hungary (189 units available)" at bounding box center [67, 122] width 76 height 7
type input "**********"
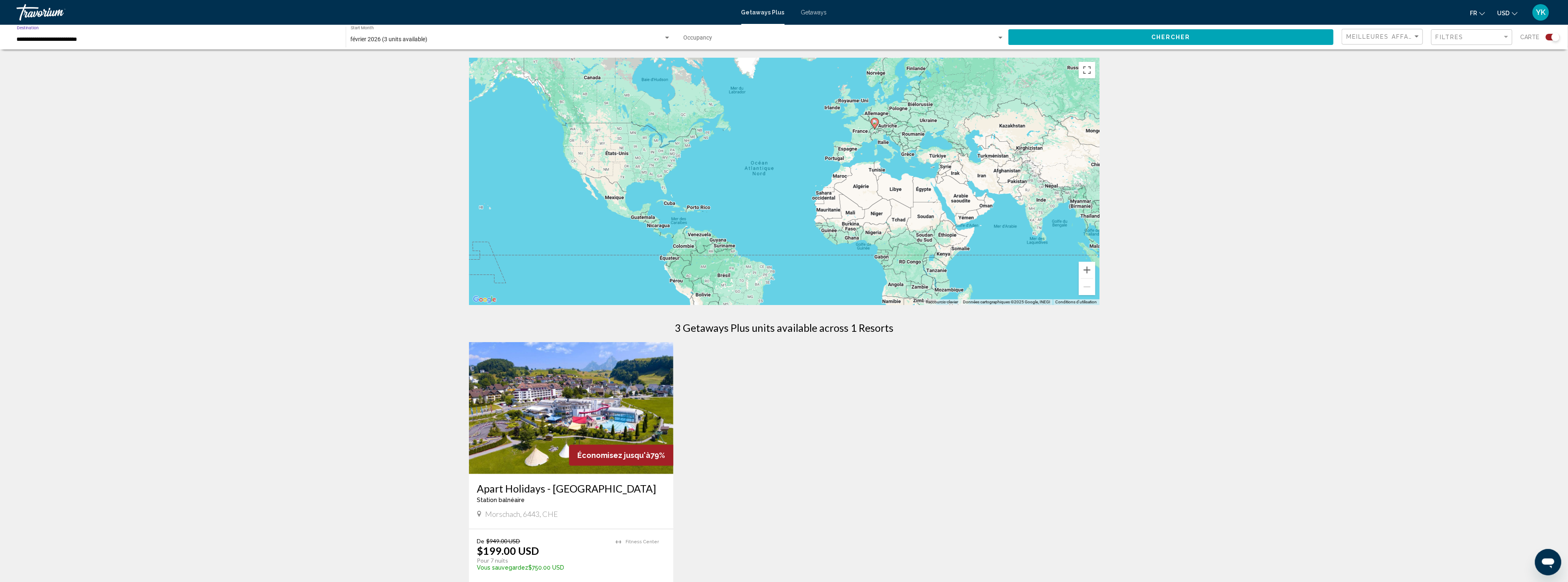
click at [414, 34] on div "février 2026 (3 units available) Start Month All Start Months" at bounding box center [510, 37] width 320 height 23
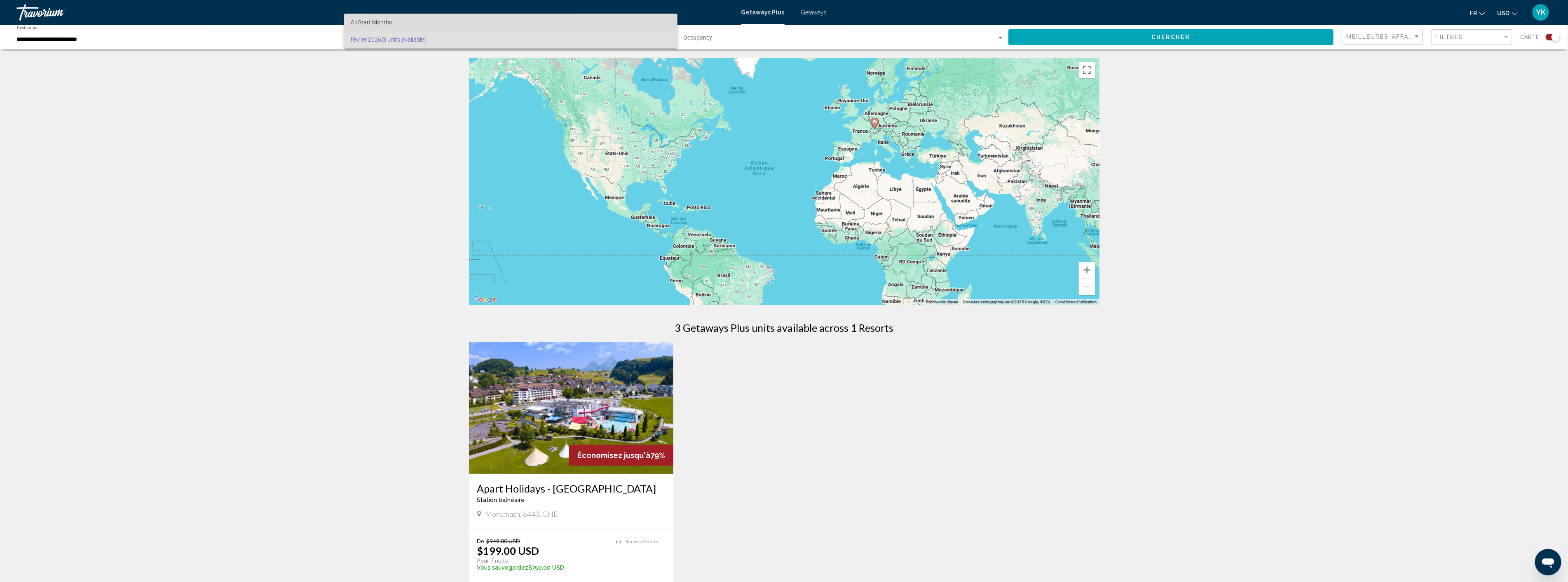
click at [419, 17] on span "All Start Months" at bounding box center [510, 22] width 320 height 17
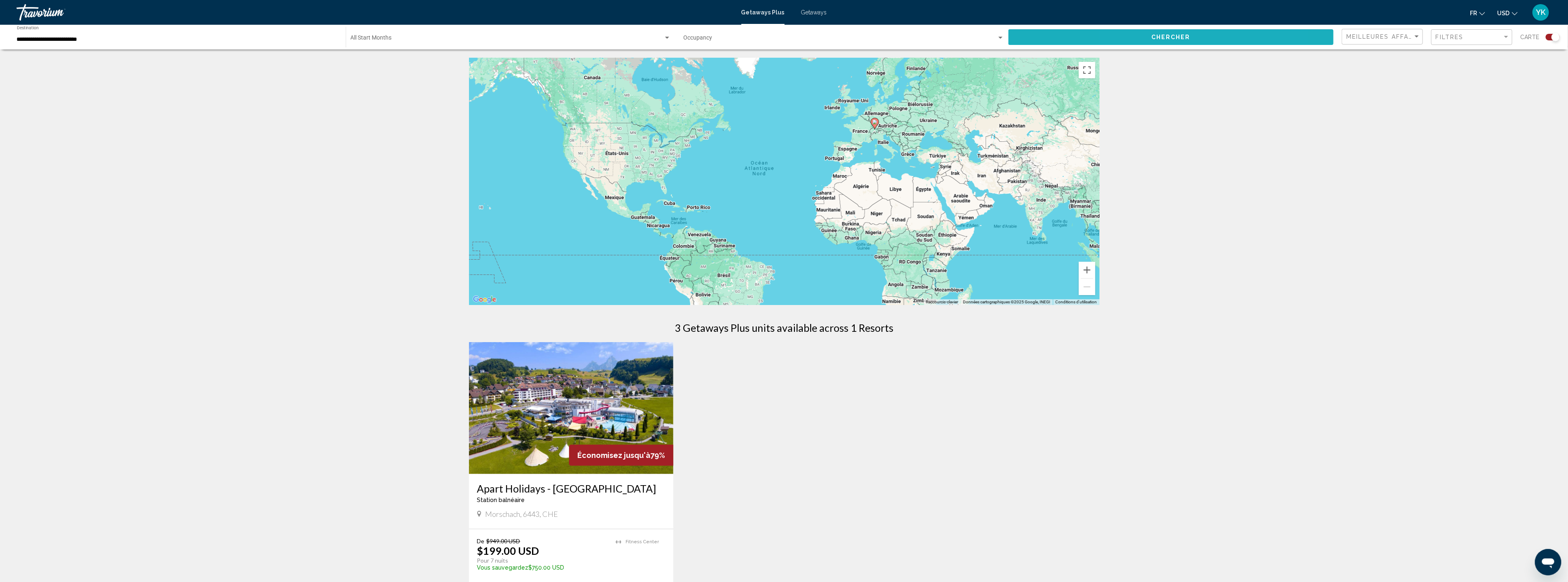
click at [1164, 36] on span "Chercher" at bounding box center [1171, 37] width 39 height 7
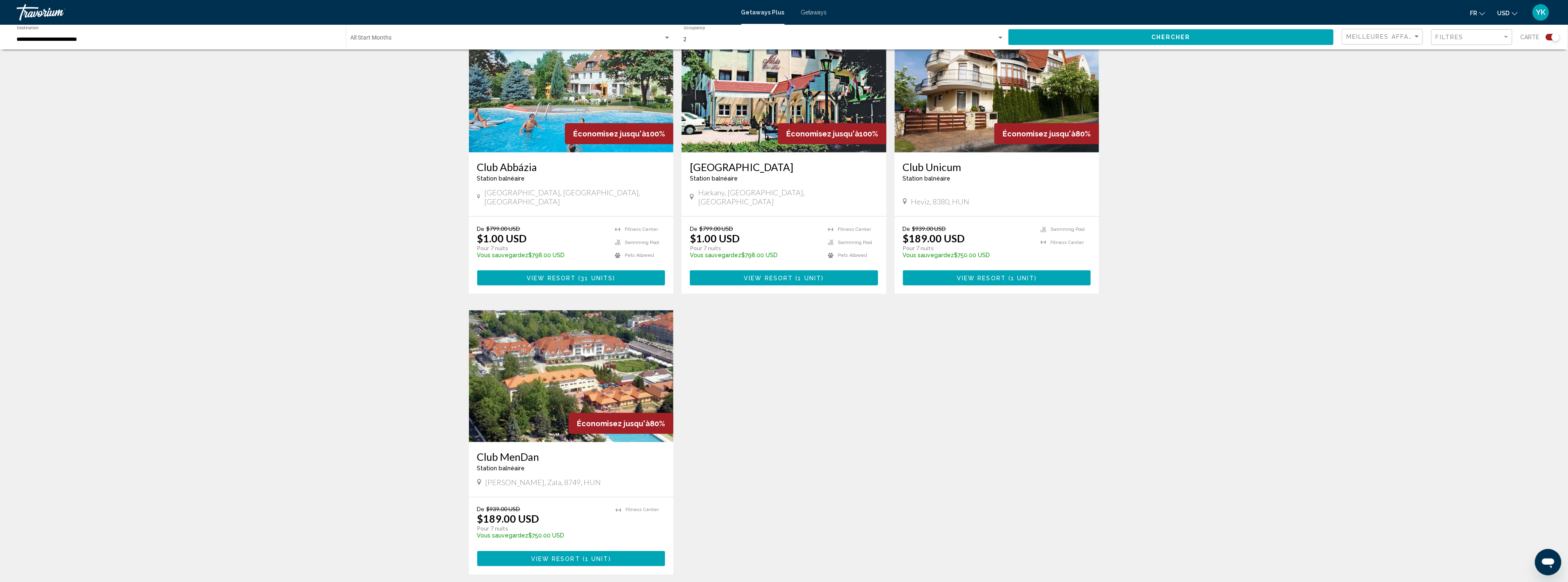
scroll to position [916, 0]
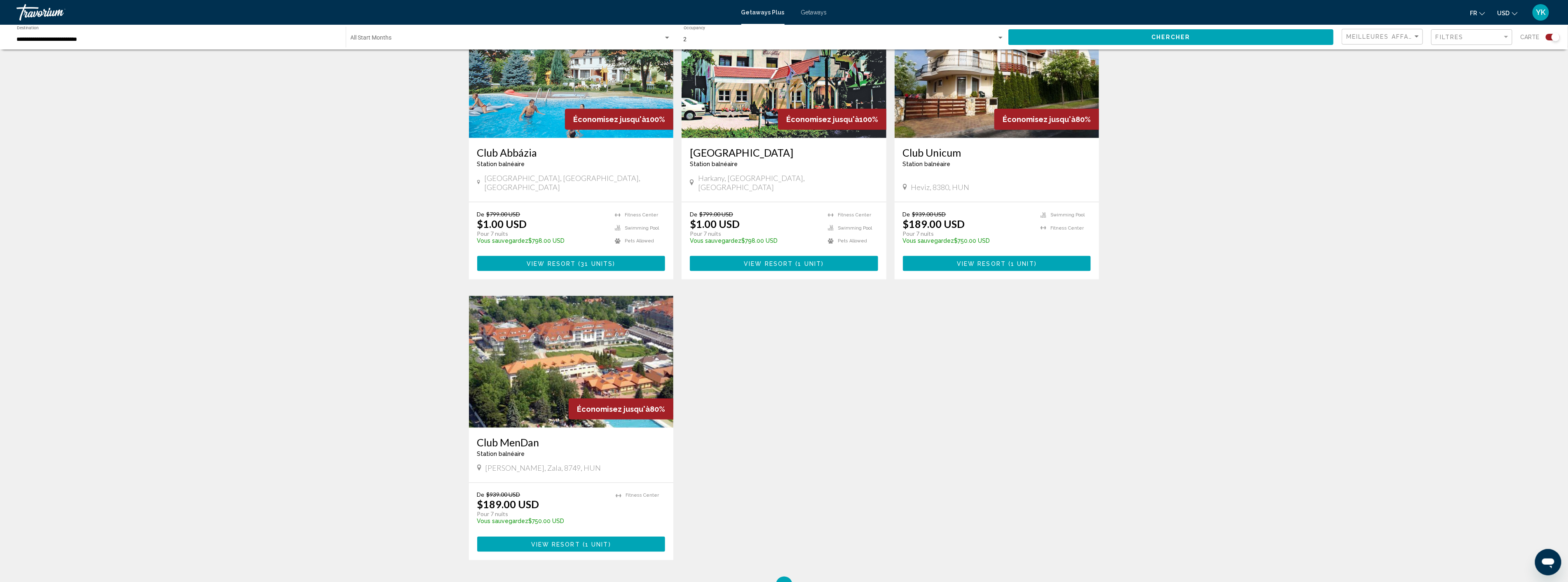
click at [578, 352] on img "Main content" at bounding box center [571, 362] width 205 height 132
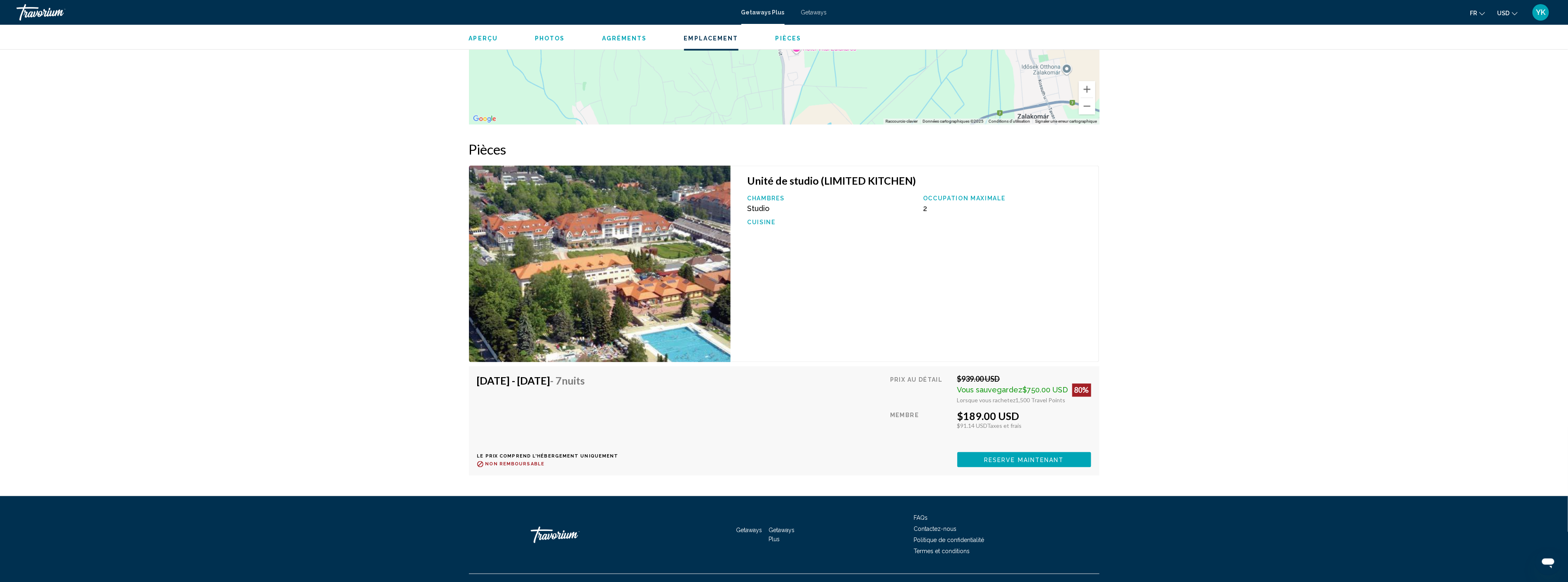
scroll to position [1158, 0]
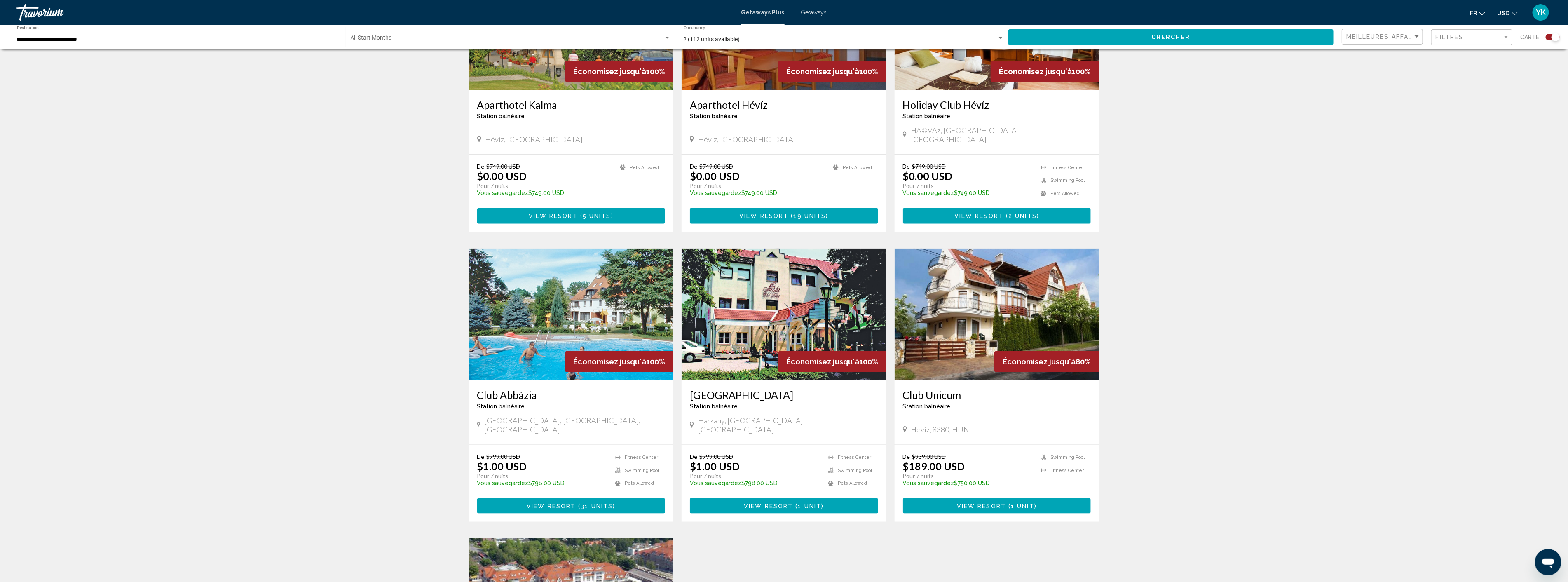
scroll to position [687, 0]
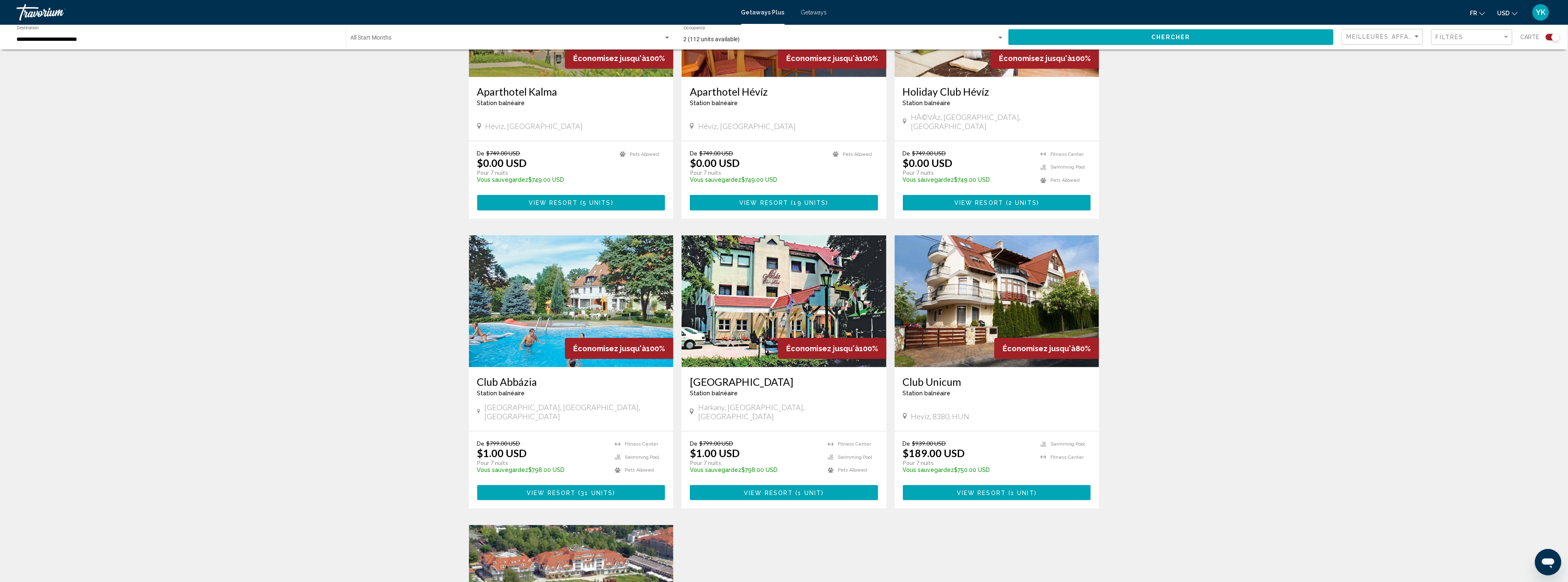
click at [554, 312] on img "Main content" at bounding box center [571, 301] width 205 height 132
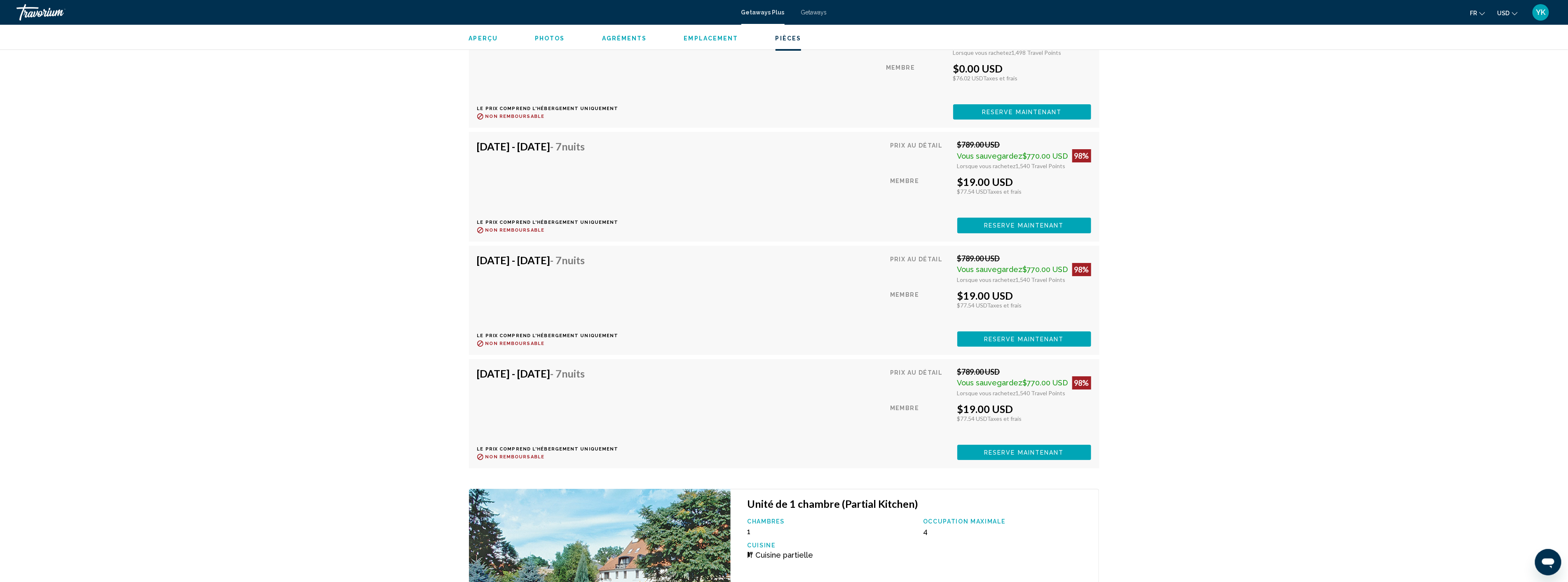
scroll to position [2680, 0]
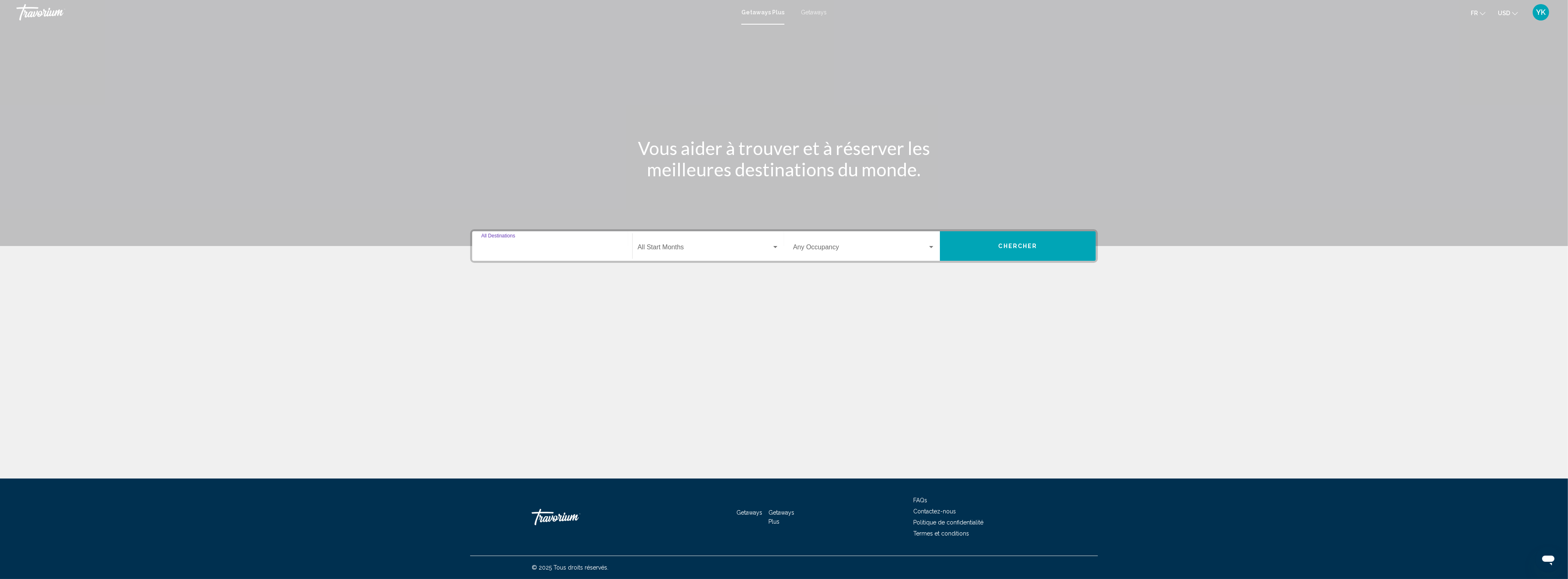
click at [502, 251] on input "Destination All Destinations" at bounding box center [552, 249] width 142 height 7
click at [520, 360] on span "Europe (3,649 units available)" at bounding box center [540, 363] width 78 height 7
click at [529, 249] on input "**********" at bounding box center [552, 249] width 142 height 7
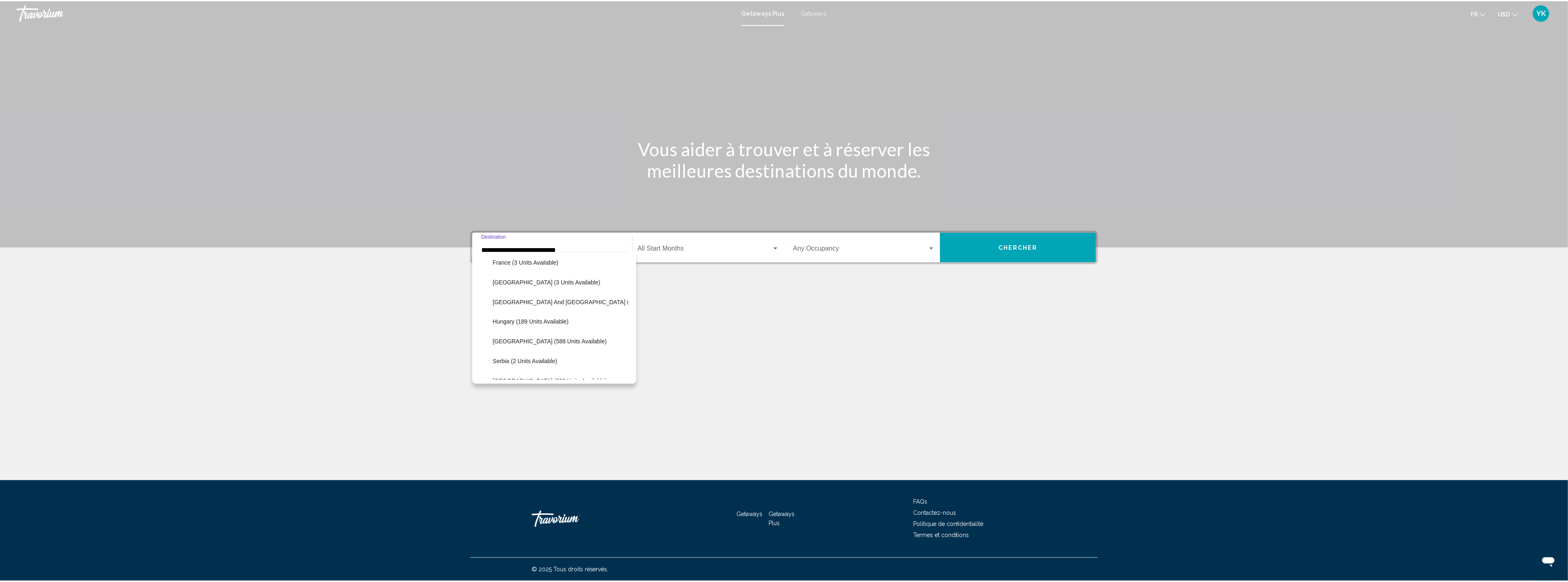
scroll to position [236, 0]
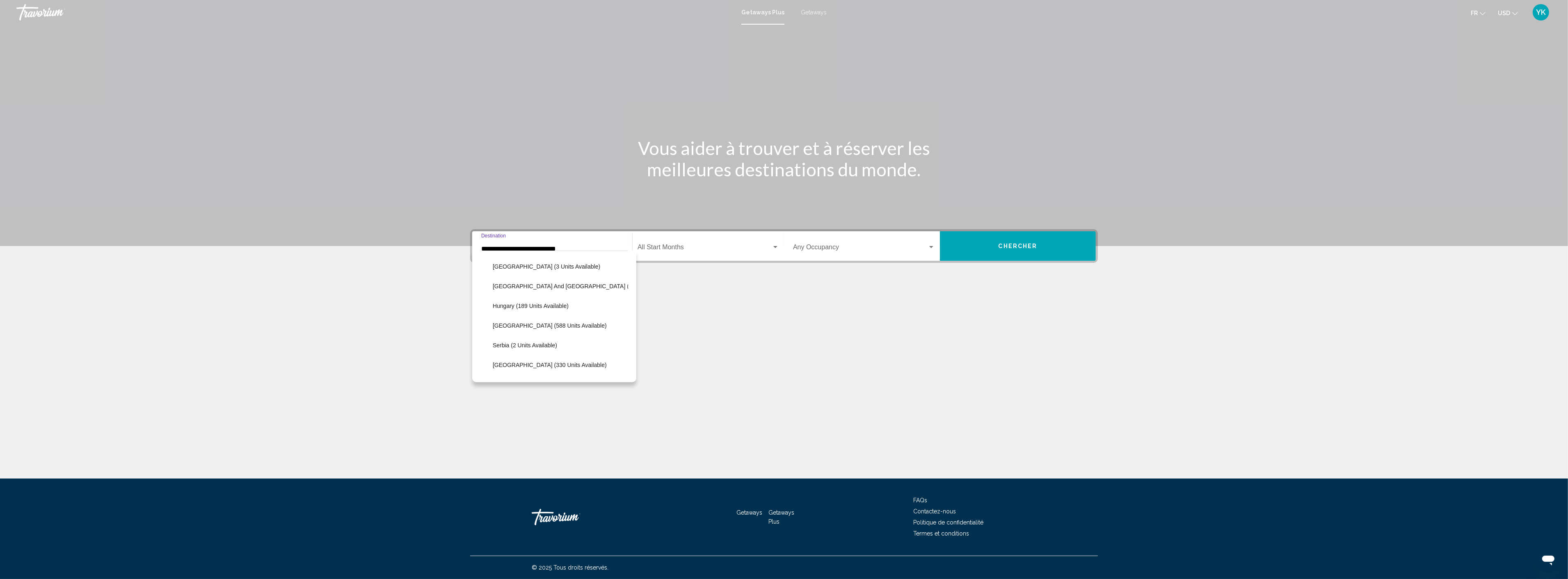
click at [531, 323] on span "Italy (588 units available)" at bounding box center [549, 325] width 114 height 7
type input "**********"
click at [1030, 244] on span "Chercher" at bounding box center [1018, 246] width 39 height 7
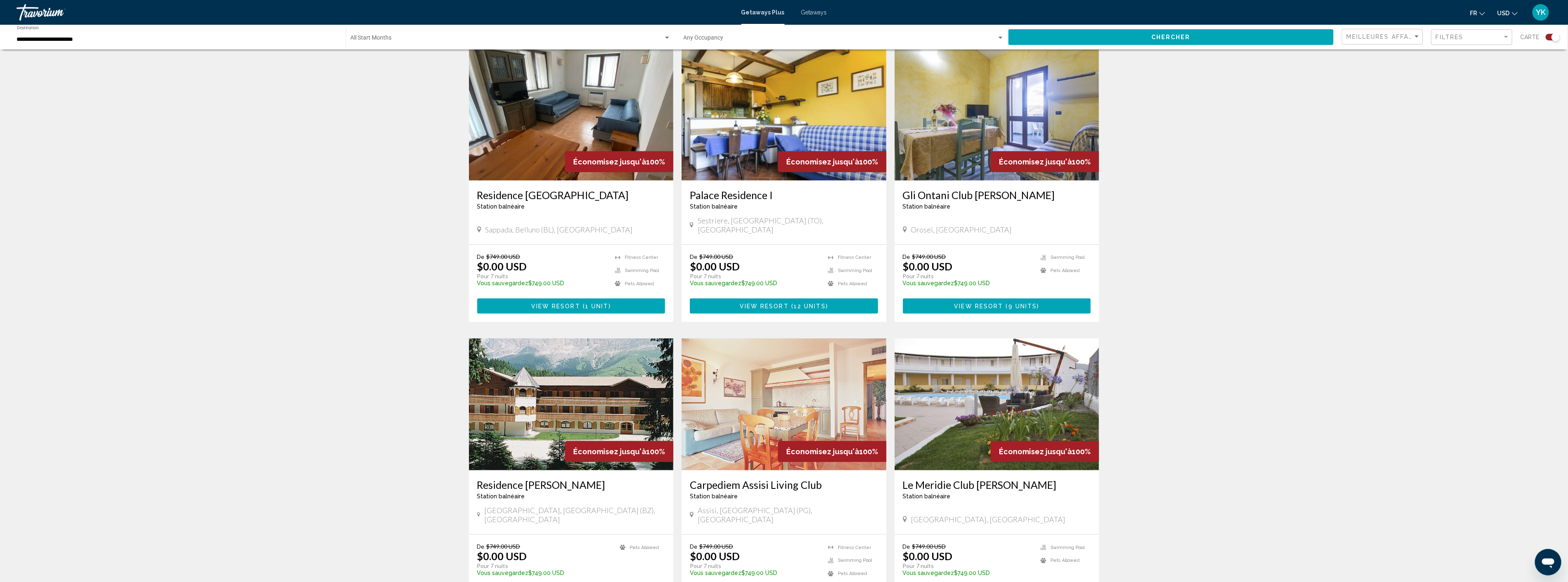
scroll to position [320, 0]
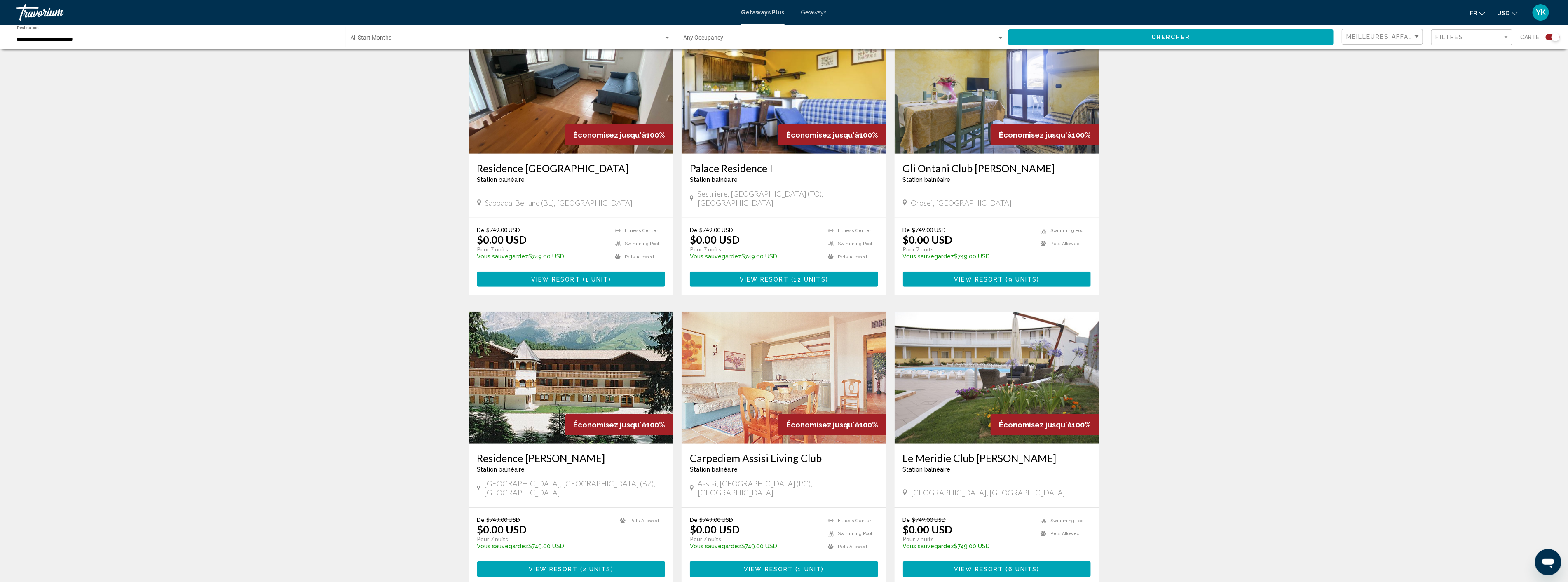
click at [550, 380] on img "Main content" at bounding box center [571, 377] width 205 height 132
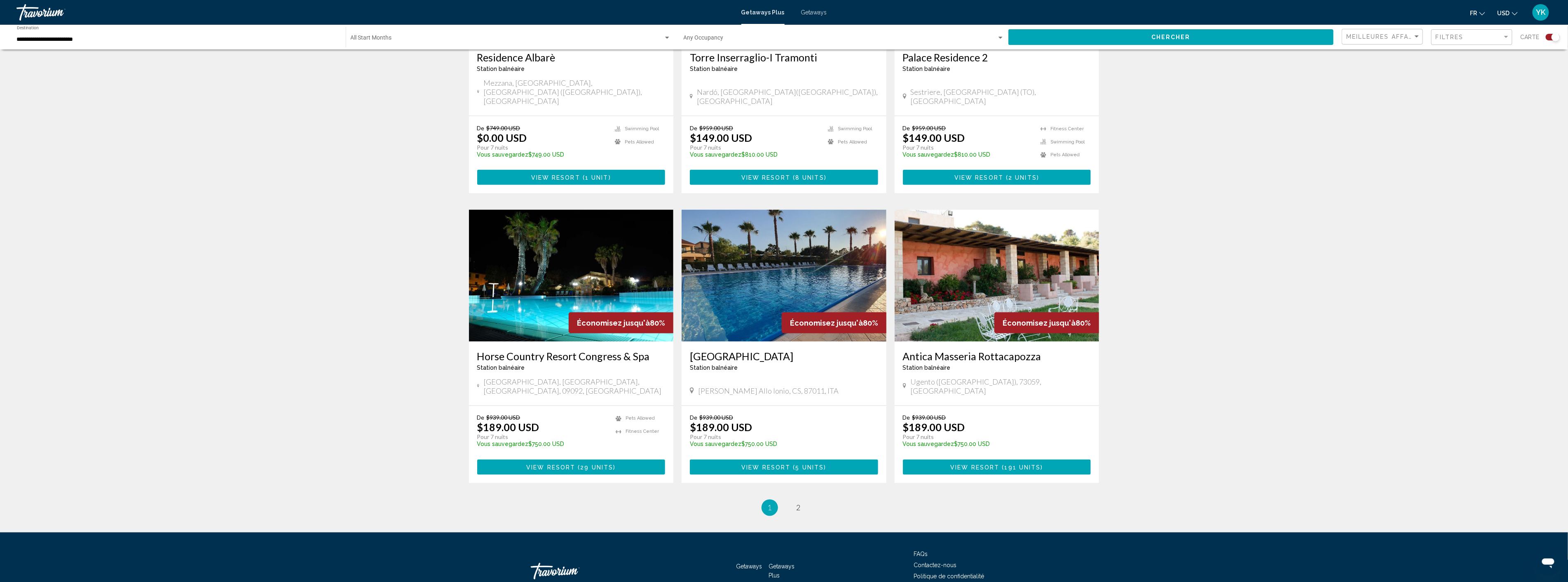
scroll to position [1016, 0]
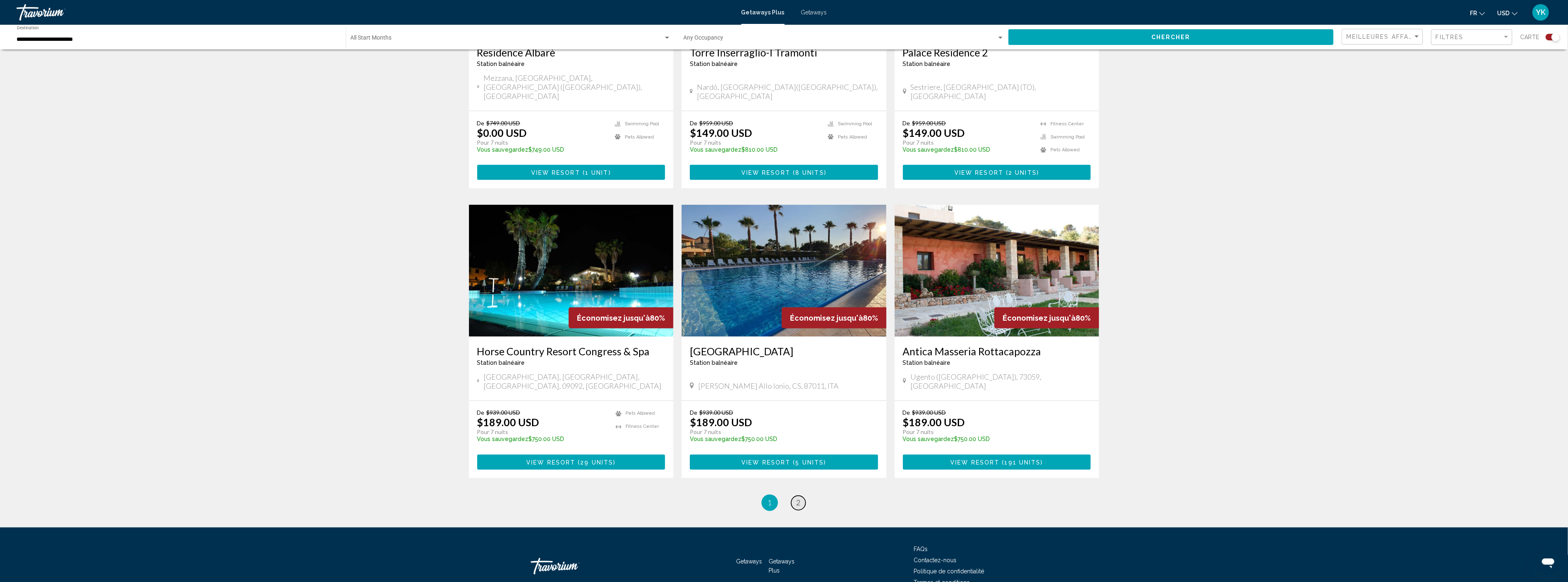
click at [799, 498] on span "2" at bounding box center [798, 503] width 4 height 9
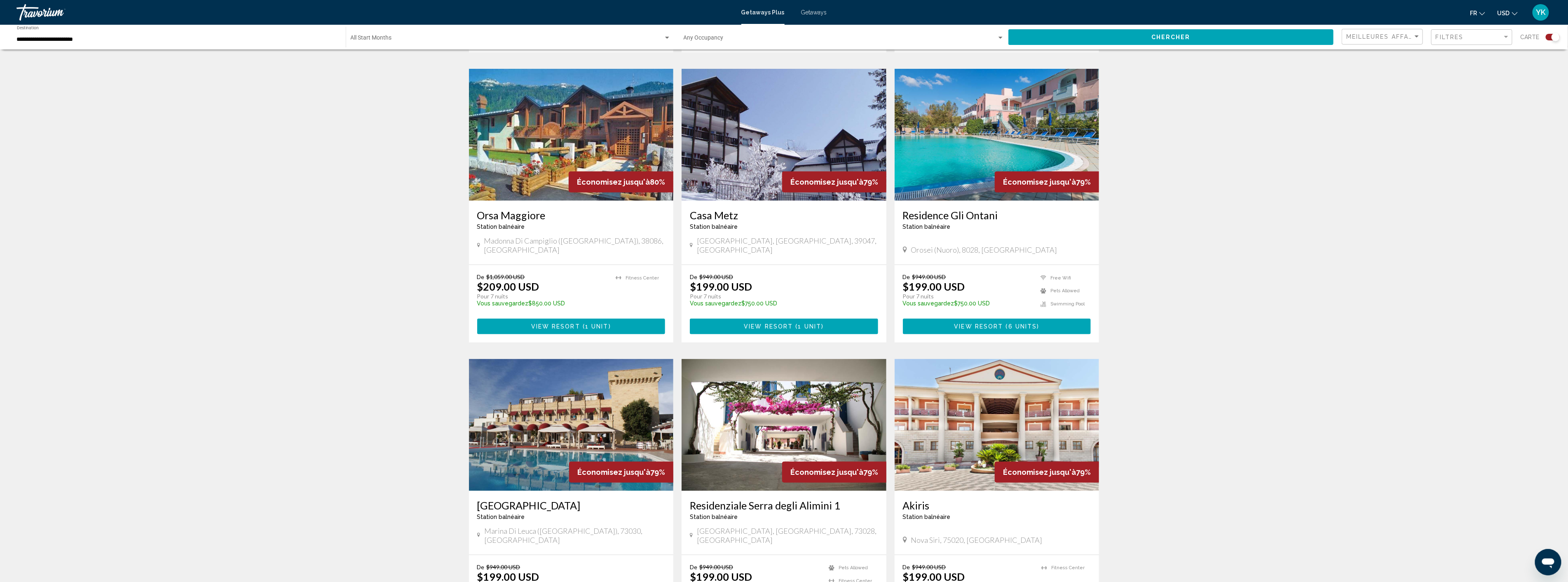
scroll to position [503, 0]
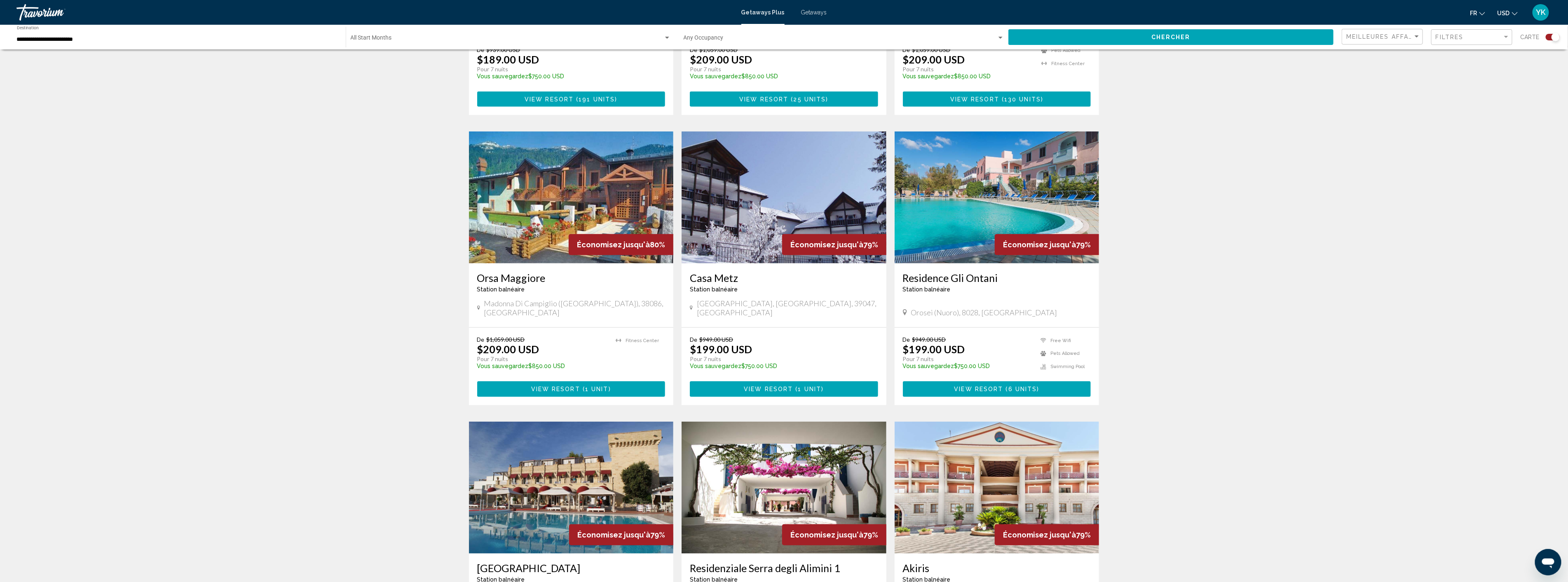
click at [567, 215] on img "Main content" at bounding box center [571, 197] width 205 height 132
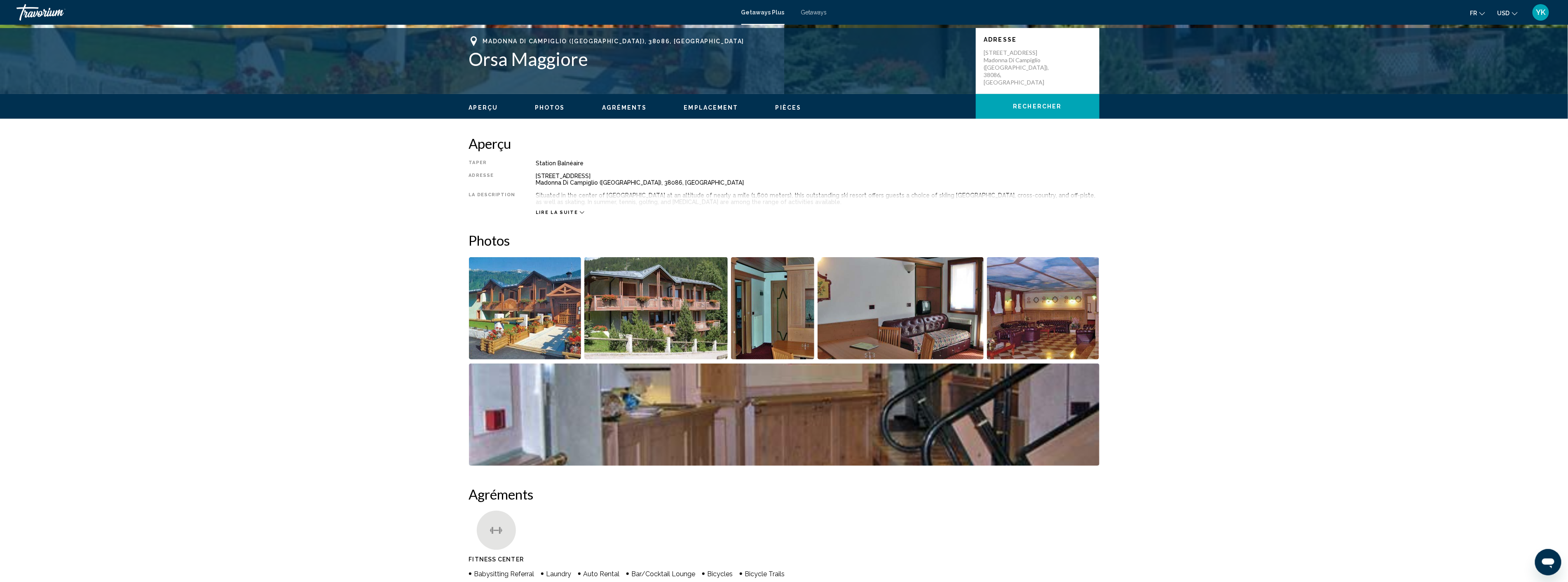
scroll to position [183, 0]
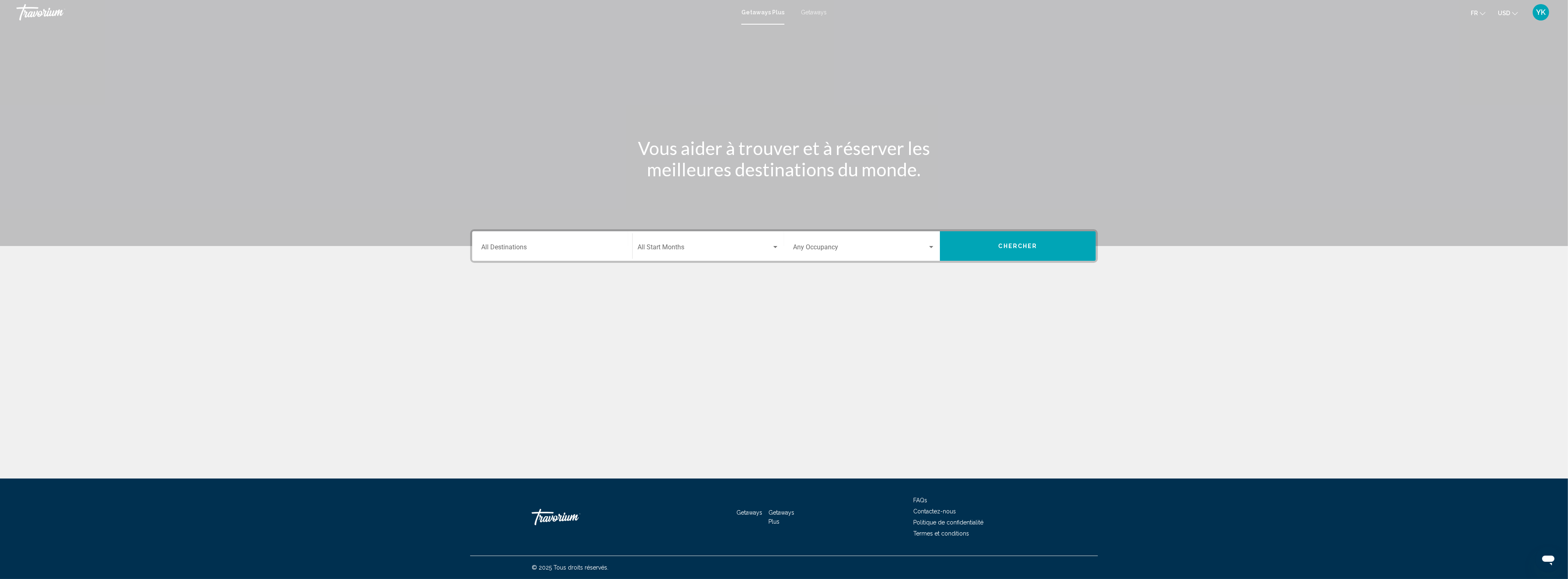
click at [806, 12] on span "Getaways" at bounding box center [814, 12] width 26 height 7
click at [531, 248] on input "Destination All Destinations" at bounding box center [552, 249] width 142 height 7
click at [549, 360] on span "Europe (34,902 units available)" at bounding box center [541, 363] width 80 height 7
click at [667, 245] on span "Search widget" at bounding box center [704, 249] width 134 height 7
click at [561, 245] on div at bounding box center [784, 290] width 1568 height 579
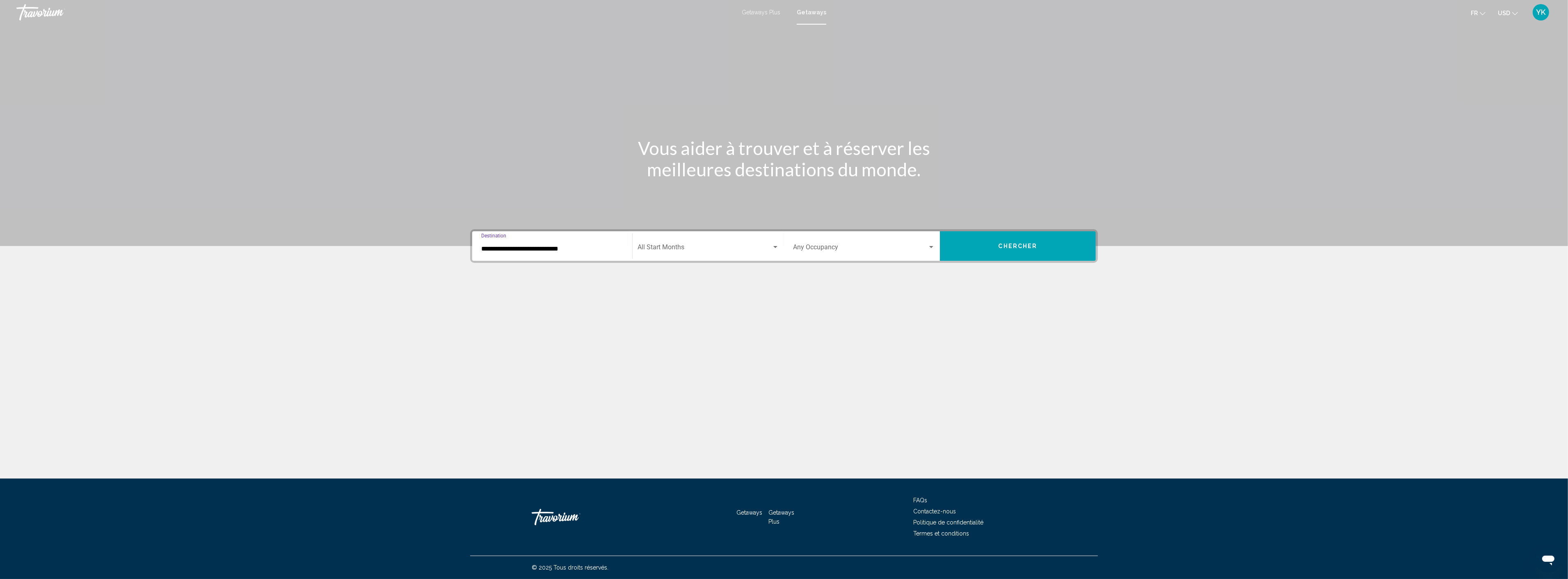
click at [572, 248] on input "**********" at bounding box center [552, 249] width 142 height 7
click at [545, 363] on span "Italy (4,431 units available)" at bounding box center [549, 365] width 113 height 7
type input "**********"
click at [411, 316] on section "**********" at bounding box center [784, 172] width 1568 height 345
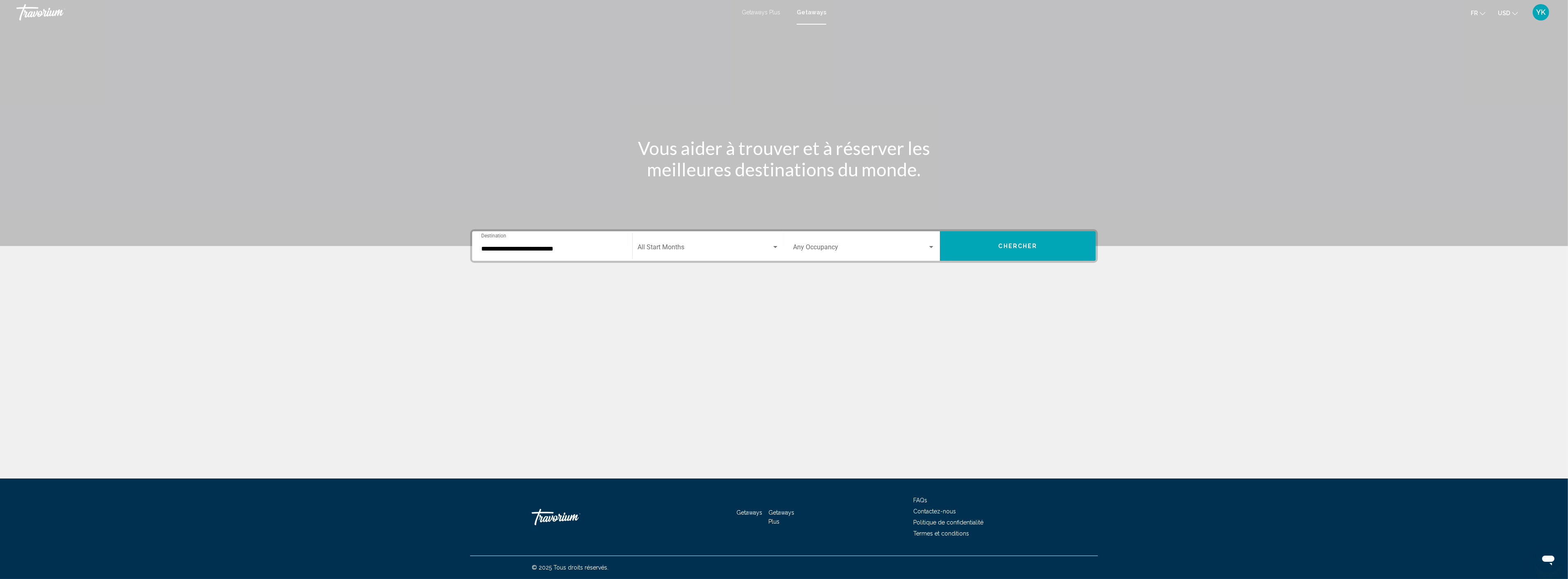
click at [1002, 239] on button "Chercher" at bounding box center [1018, 246] width 156 height 30
click at [816, 12] on span "Getaways" at bounding box center [814, 12] width 26 height 7
click at [553, 257] on div "Destination All Destinations" at bounding box center [552, 246] width 142 height 26
click at [553, 320] on button "Europe (34,902 units available)" at bounding box center [541, 317] width 89 height 19
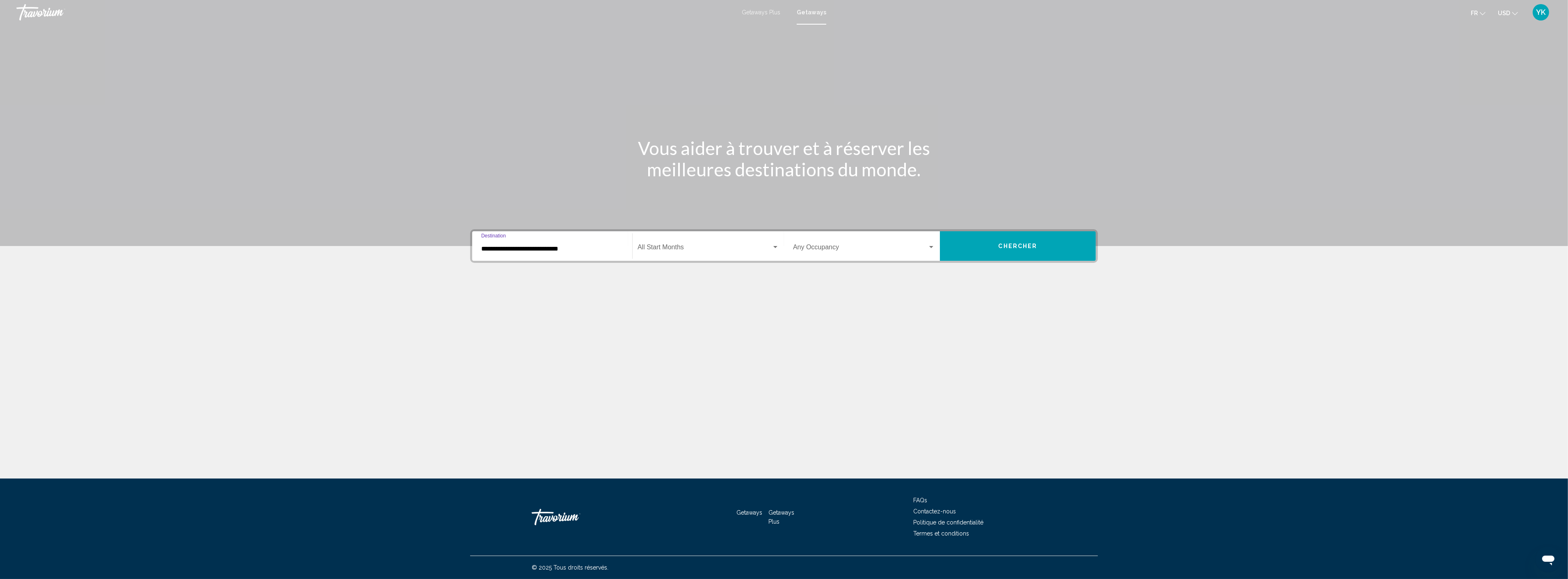
click at [596, 251] on input "**********" at bounding box center [552, 249] width 142 height 7
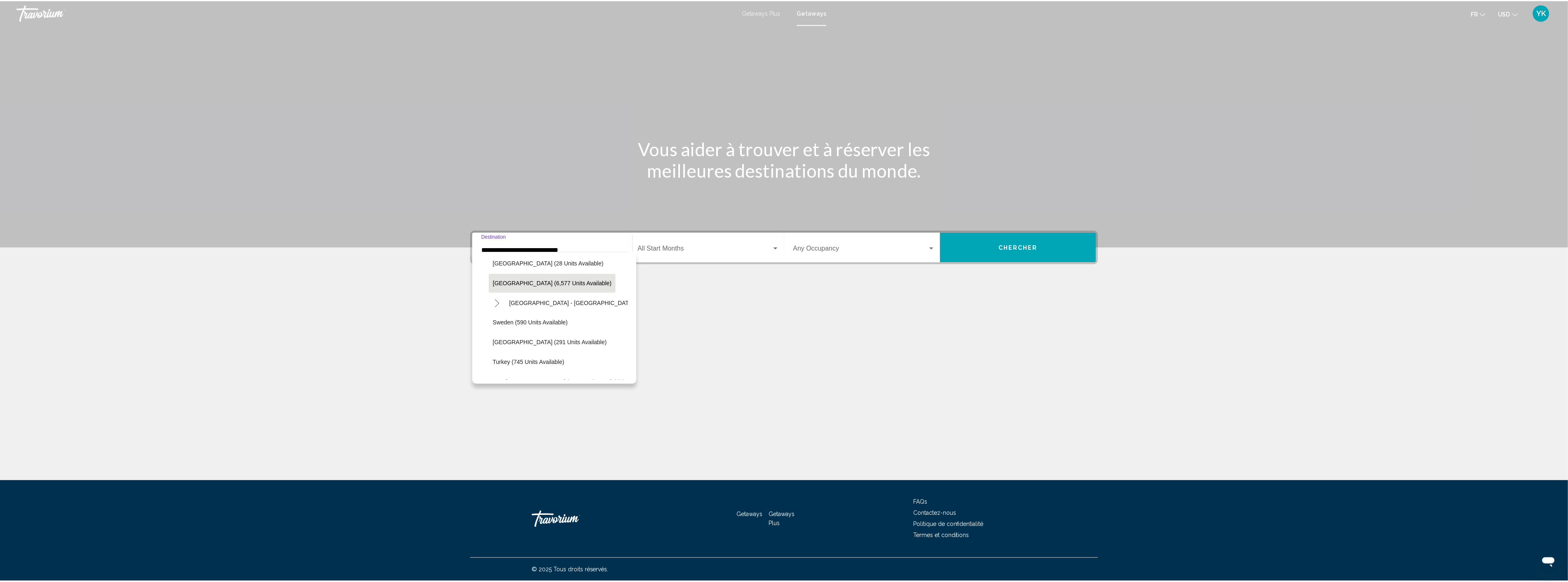
scroll to position [419, 0]
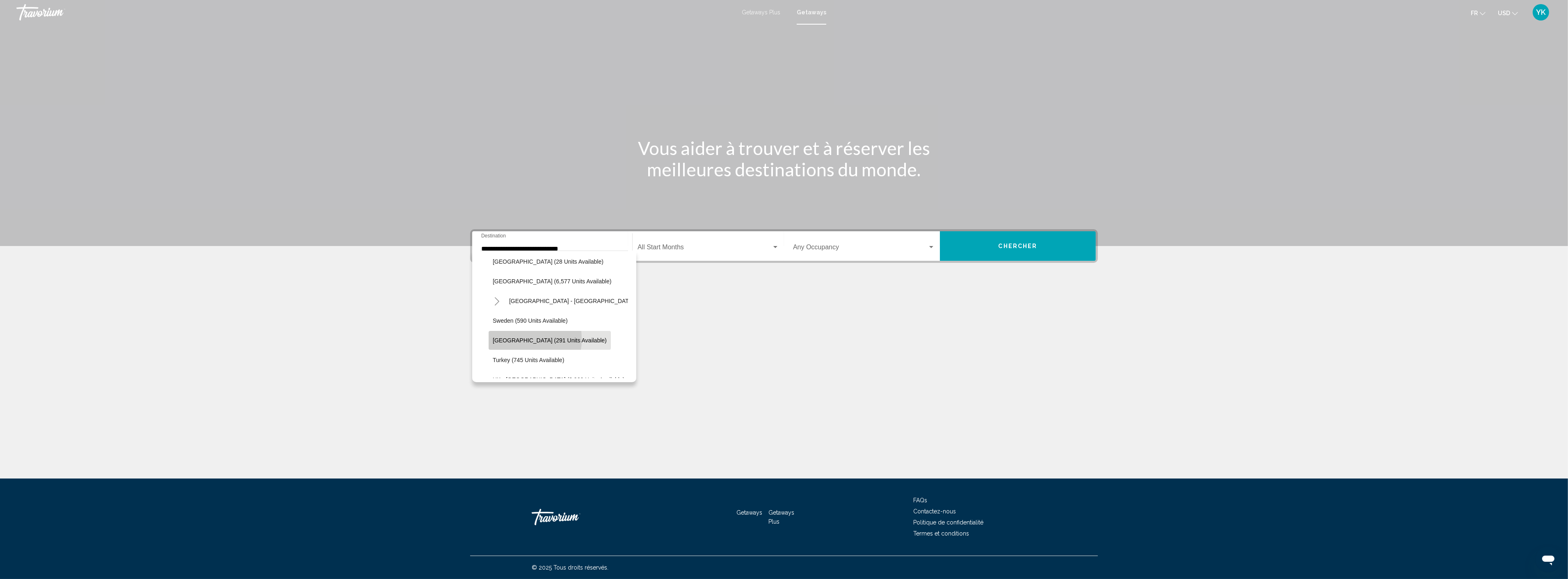
click at [518, 339] on span "[GEOGRAPHIC_DATA] (291 units available)" at bounding box center [549, 340] width 114 height 7
type input "**********"
click at [1006, 246] on span "Chercher" at bounding box center [1018, 246] width 39 height 7
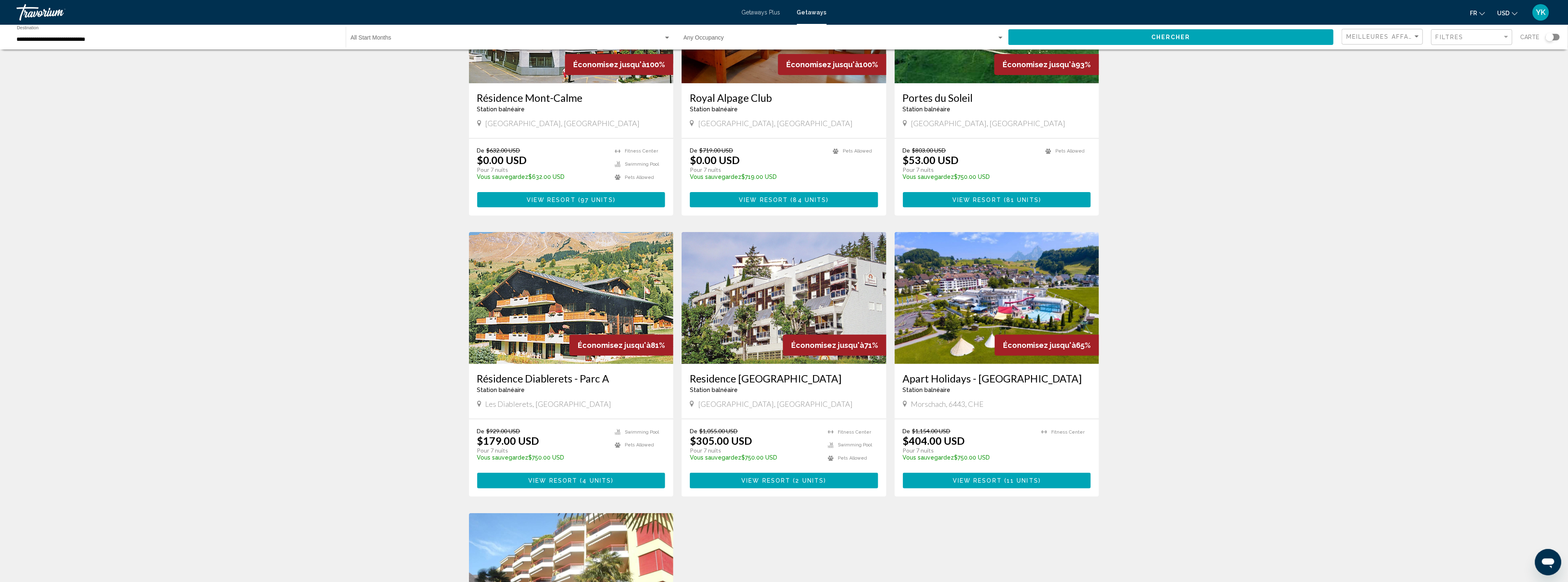
scroll to position [137, 0]
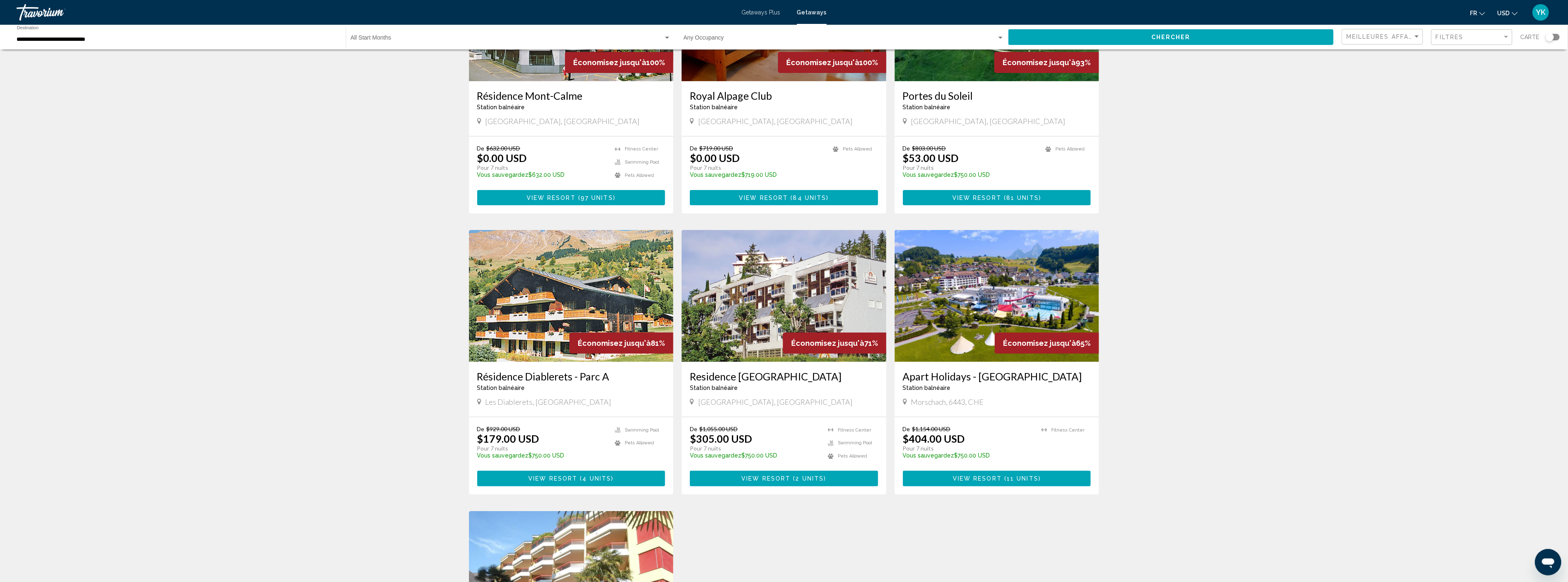
click at [530, 314] on img "Main content" at bounding box center [571, 295] width 205 height 132
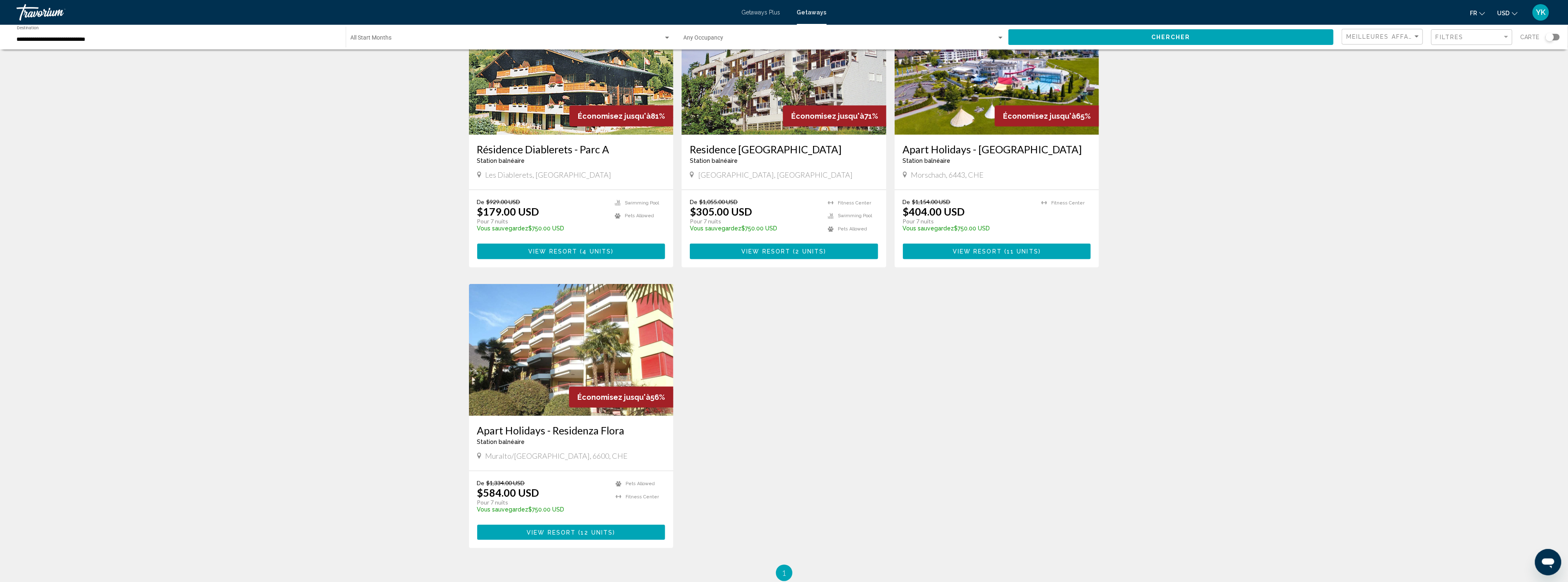
scroll to position [366, 0]
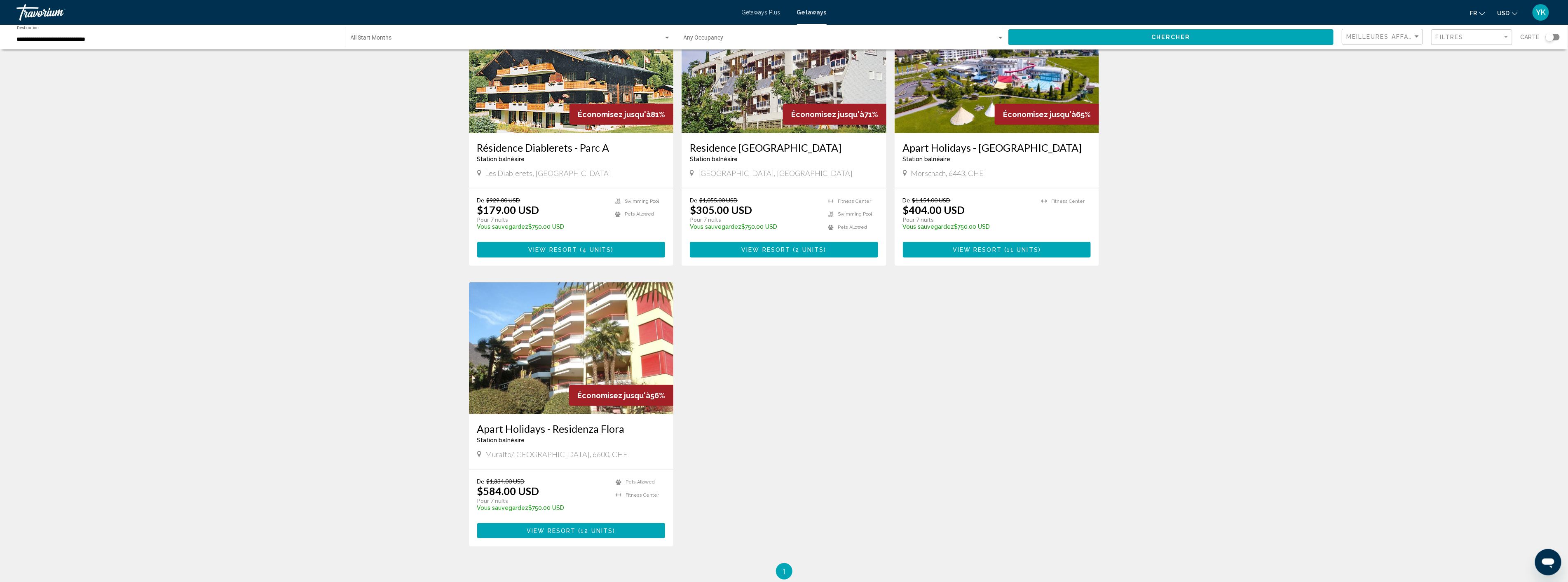
click at [587, 360] on img "Main content" at bounding box center [571, 348] width 205 height 132
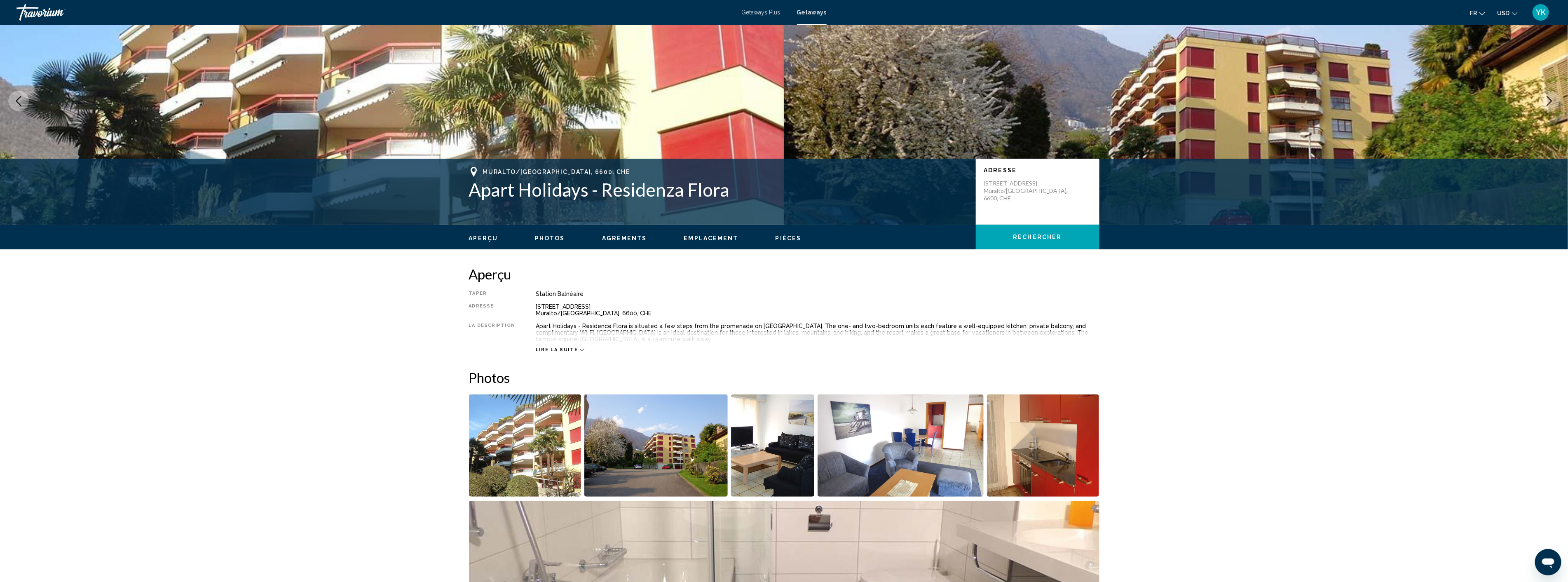
scroll to position [46, 0]
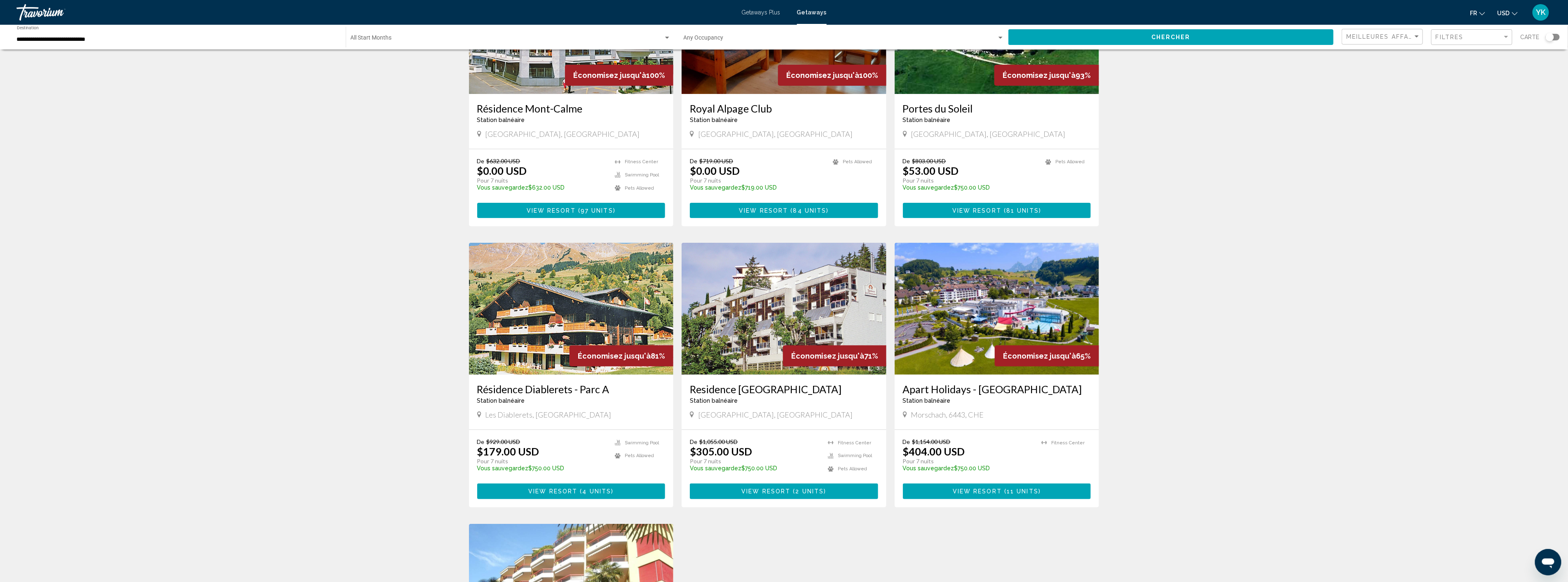
scroll to position [137, 0]
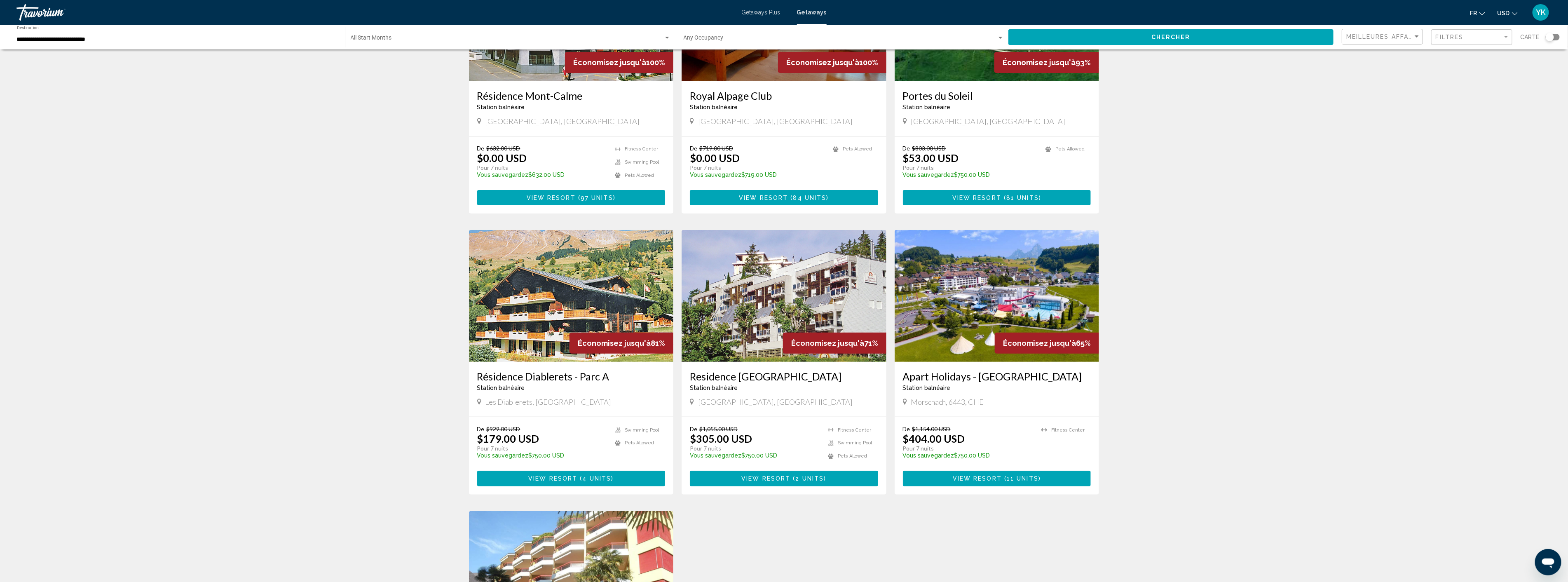
click at [747, 318] on img "Main content" at bounding box center [784, 295] width 205 height 132
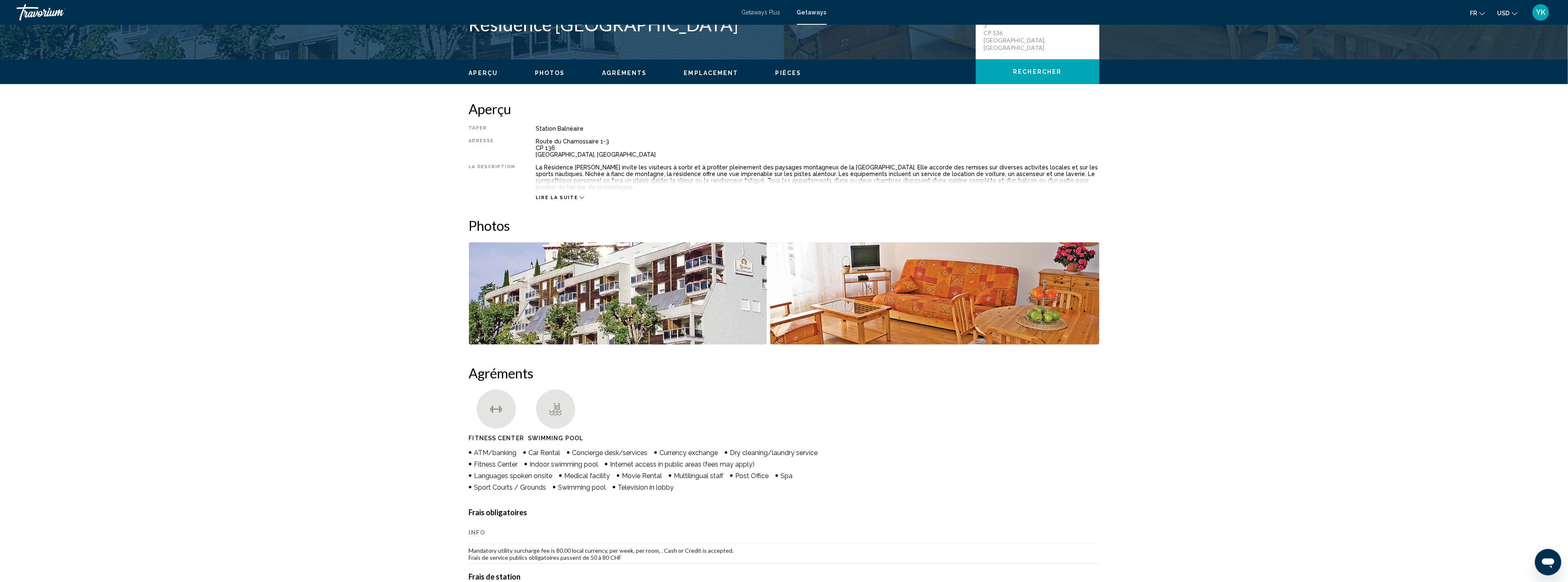
scroll to position [228, 0]
